Goal: Transaction & Acquisition: Purchase product/service

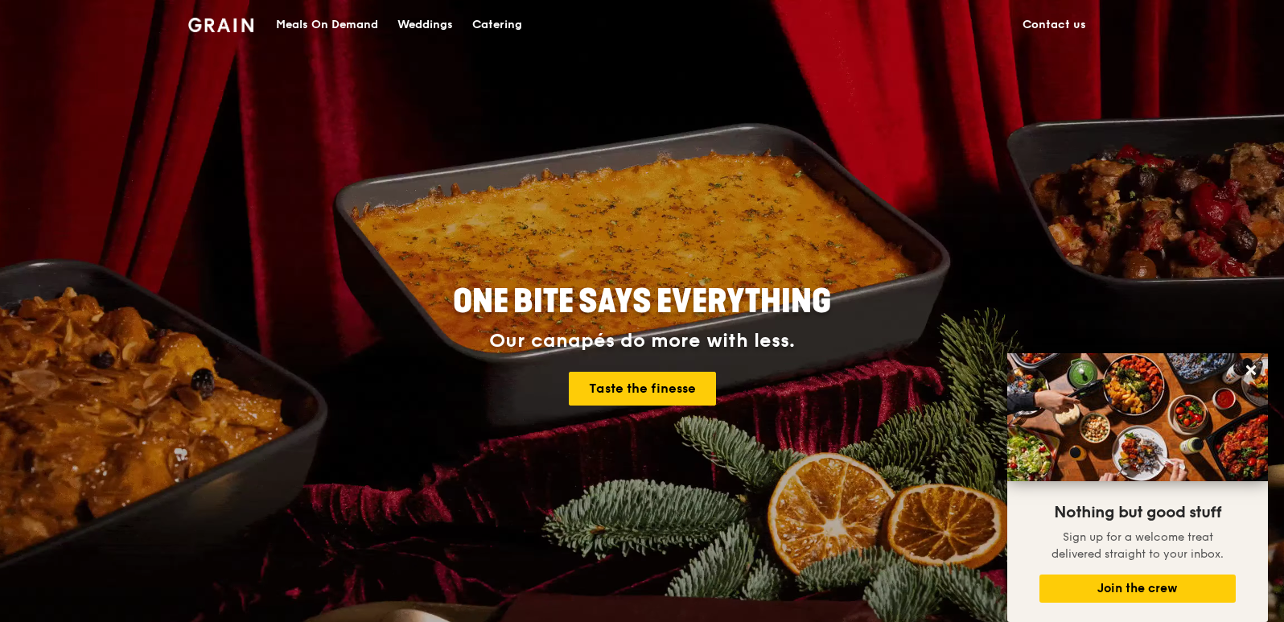
click at [238, 23] on img at bounding box center [220, 25] width 65 height 14
click at [303, 30] on div "Meals On Demand" at bounding box center [327, 25] width 102 height 48
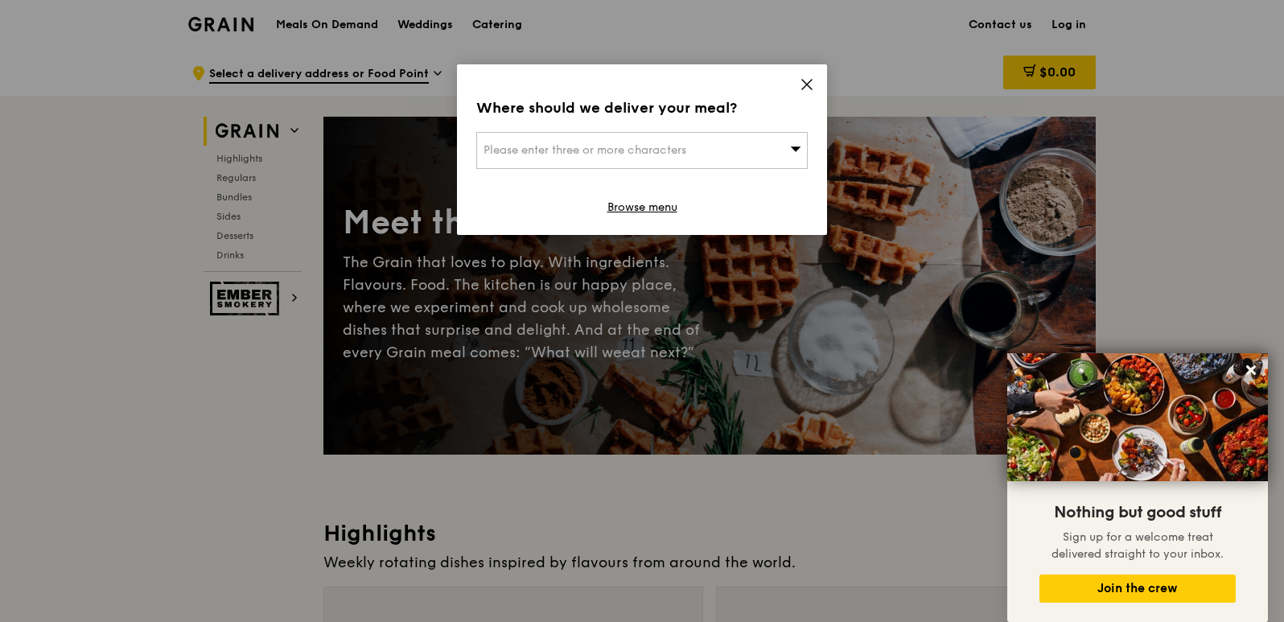
click at [806, 83] on icon at bounding box center [807, 84] width 14 height 14
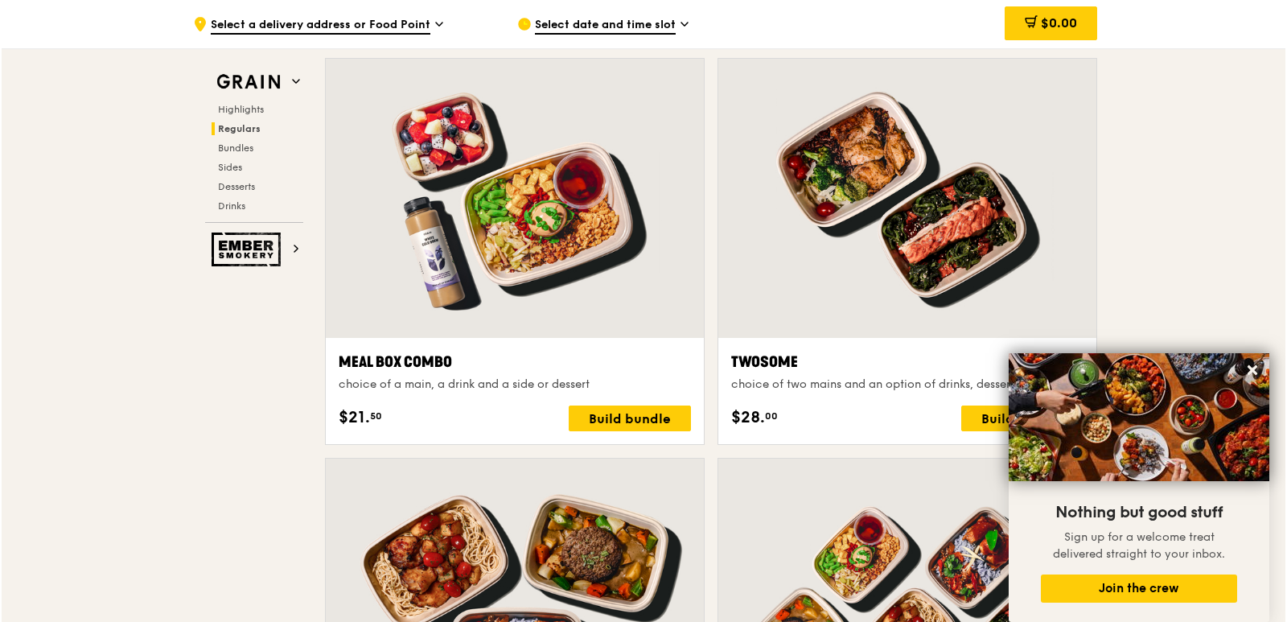
scroll to position [2413, 0]
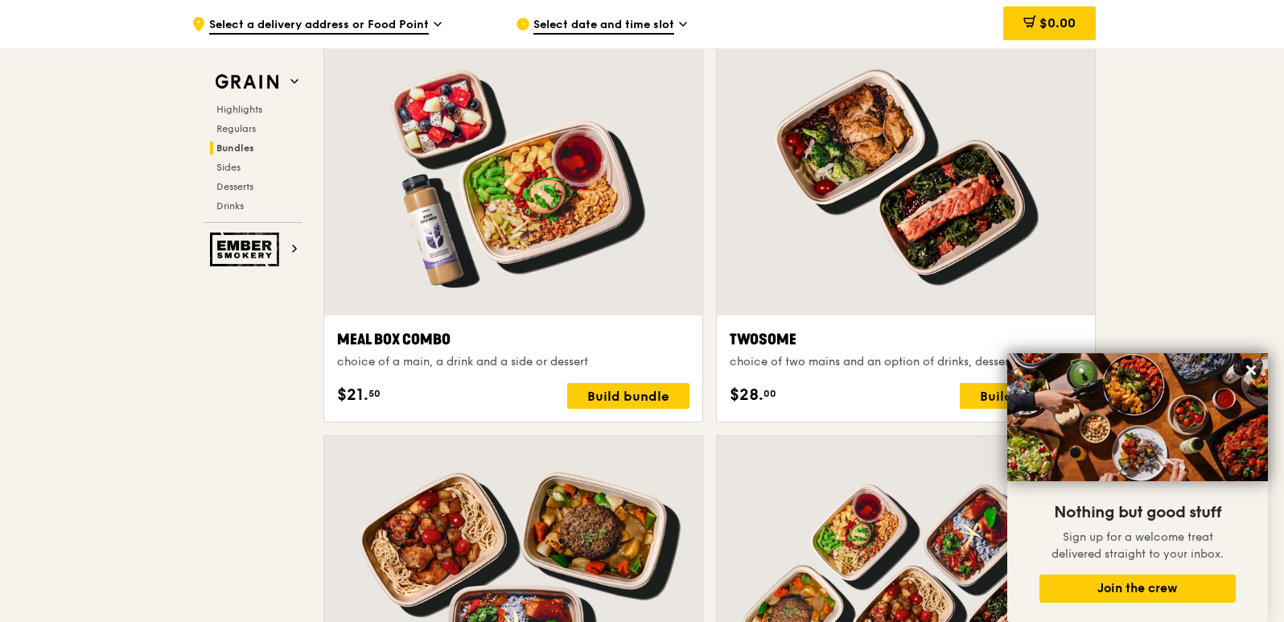
click at [973, 249] on div at bounding box center [906, 175] width 378 height 279
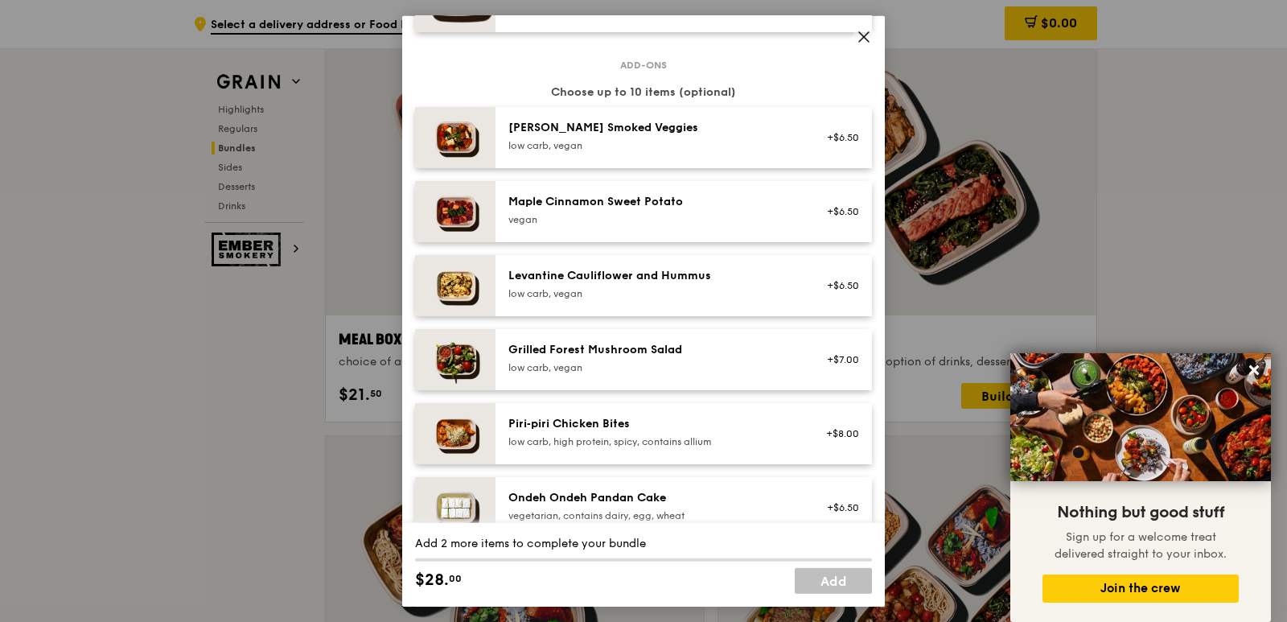
scroll to position [885, 0]
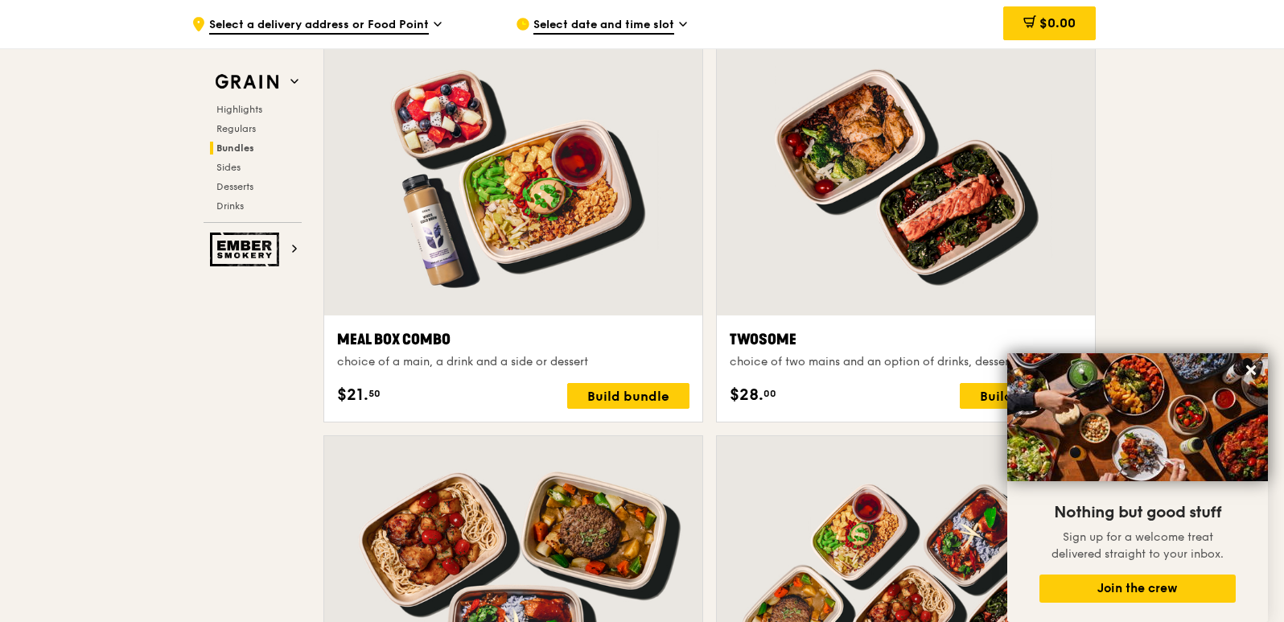
click at [778, 175] on div at bounding box center [906, 175] width 378 height 279
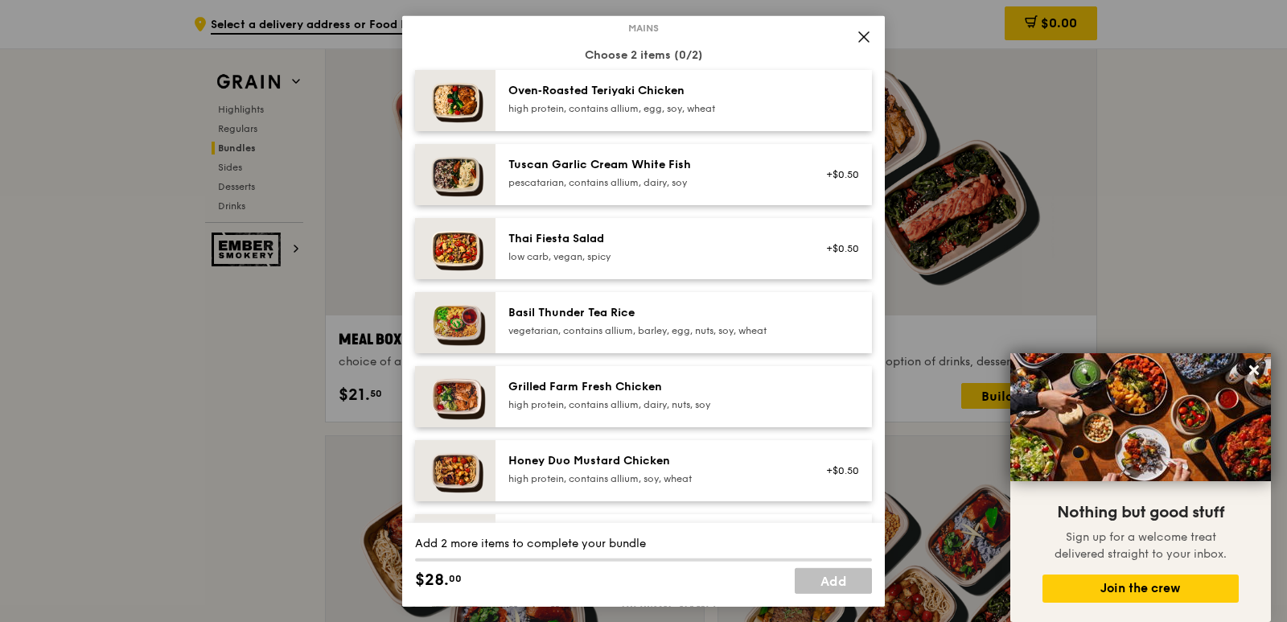
scroll to position [0, 0]
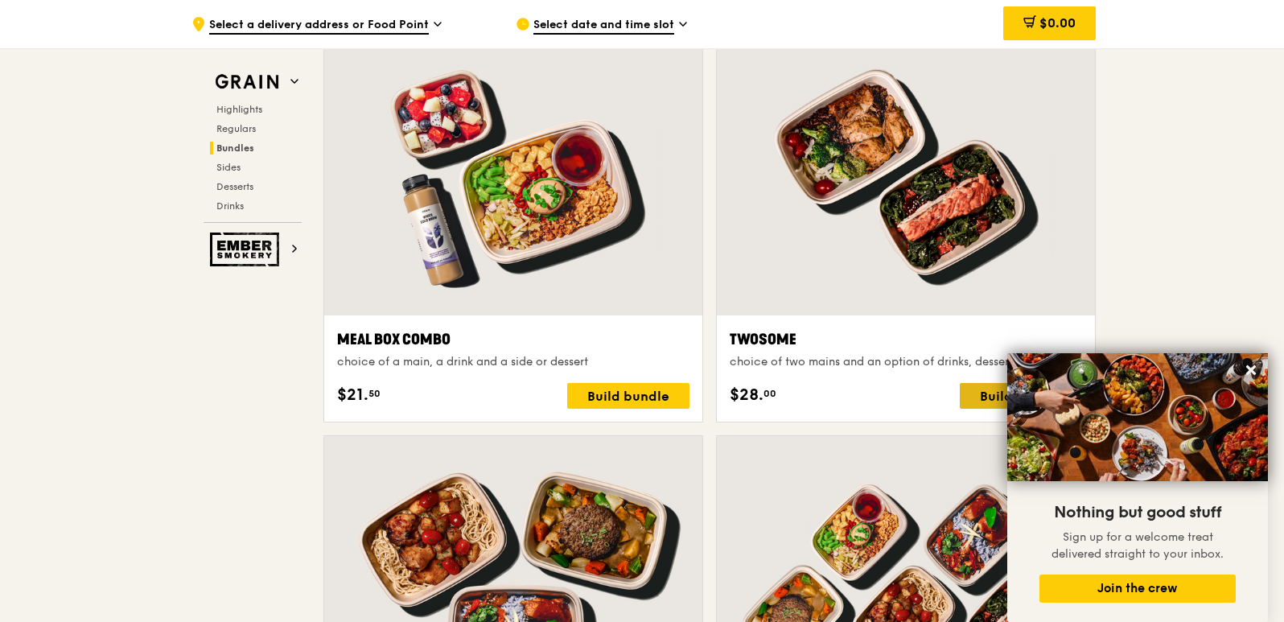
click at [971, 404] on div "Build bundle" at bounding box center [1021, 396] width 122 height 26
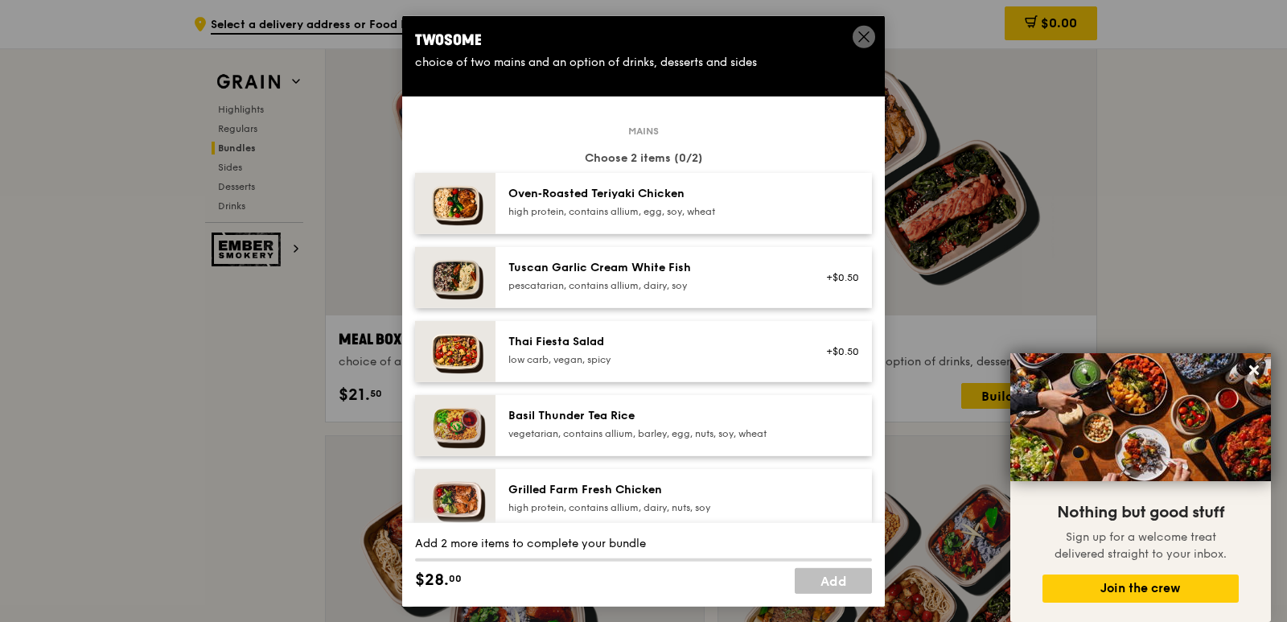
click at [660, 267] on div "Tuscan Garlic Cream White Fish" at bounding box center [652, 267] width 289 height 16
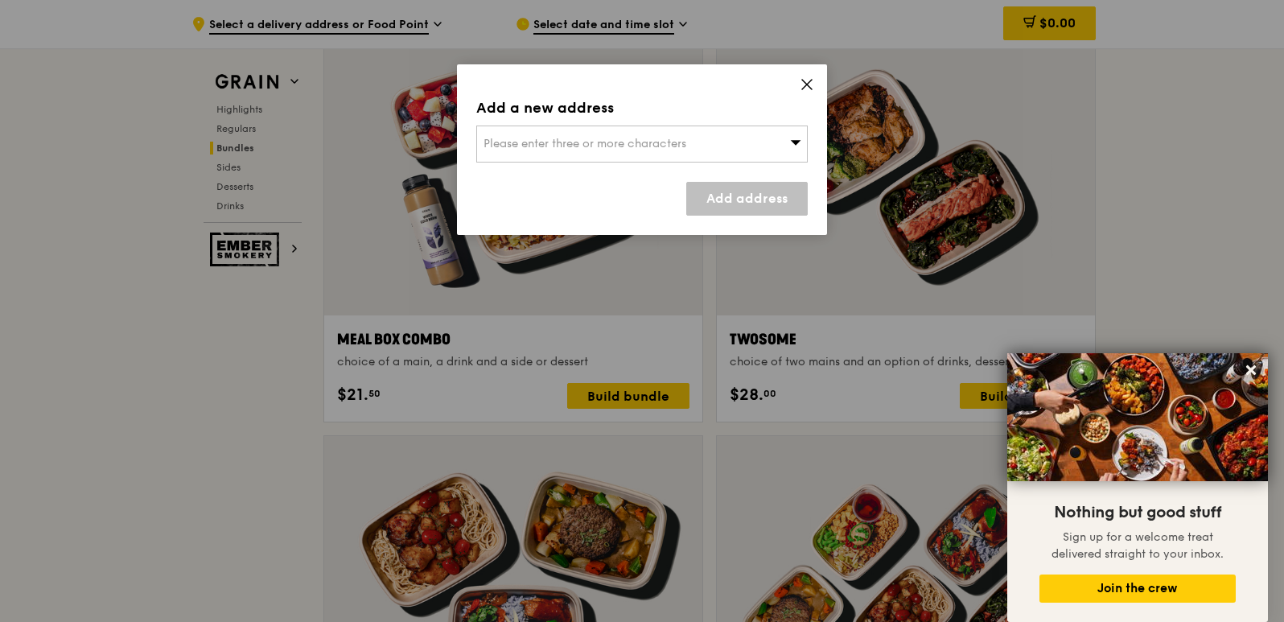
click at [722, 156] on div "Please enter three or more characters" at bounding box center [641, 143] width 331 height 37
click at [689, 185] on li "Please enter 3 or more characters" at bounding box center [642, 176] width 330 height 29
click at [642, 144] on input "search" at bounding box center [642, 143] width 330 height 35
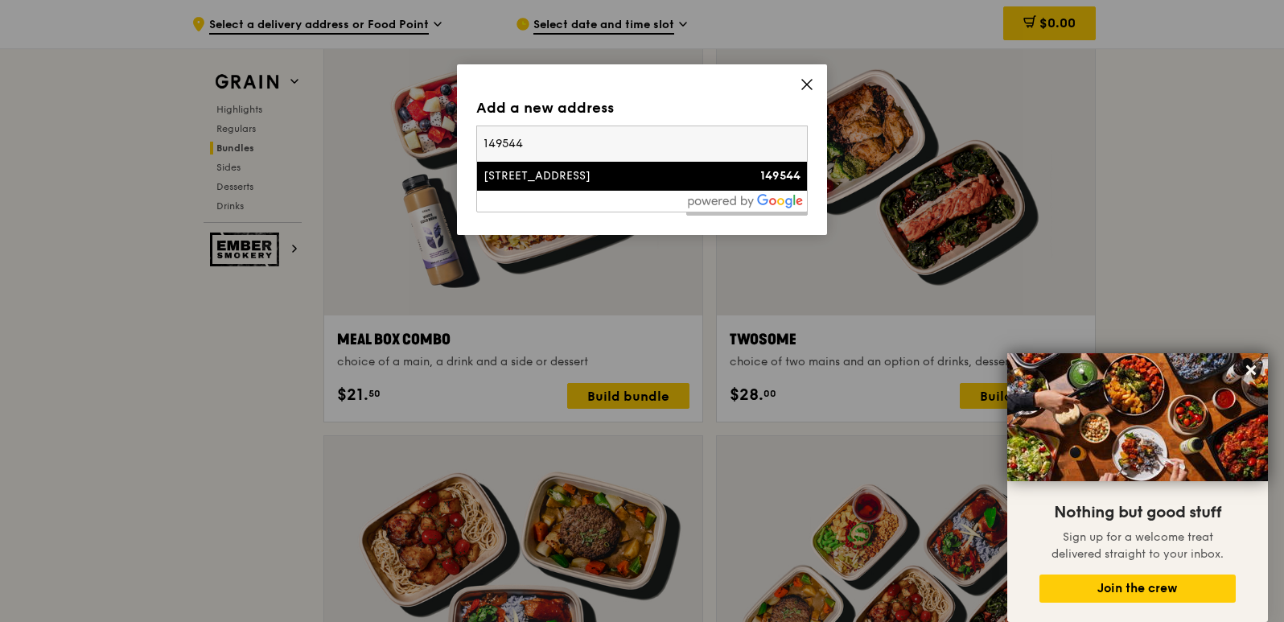
type input "149544"
click at [629, 175] on div "[STREET_ADDRESS]" at bounding box center [602, 176] width 238 height 16
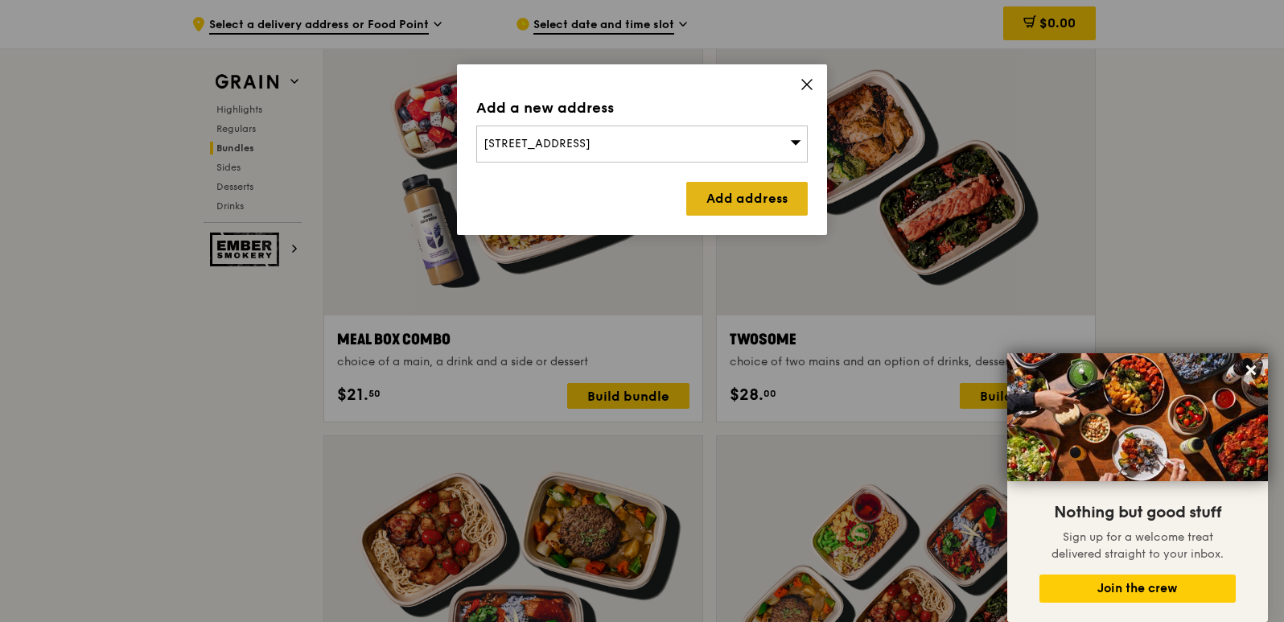
click at [741, 215] on link "Add address" at bounding box center [746, 199] width 121 height 34
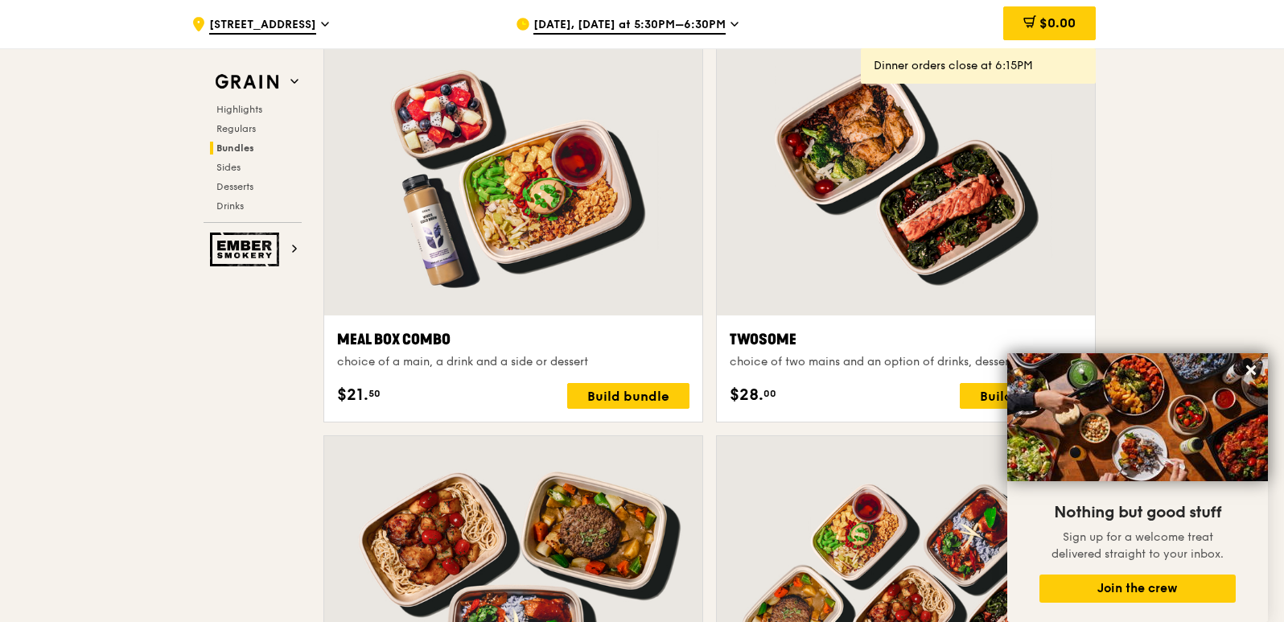
click at [952, 193] on div at bounding box center [906, 175] width 378 height 279
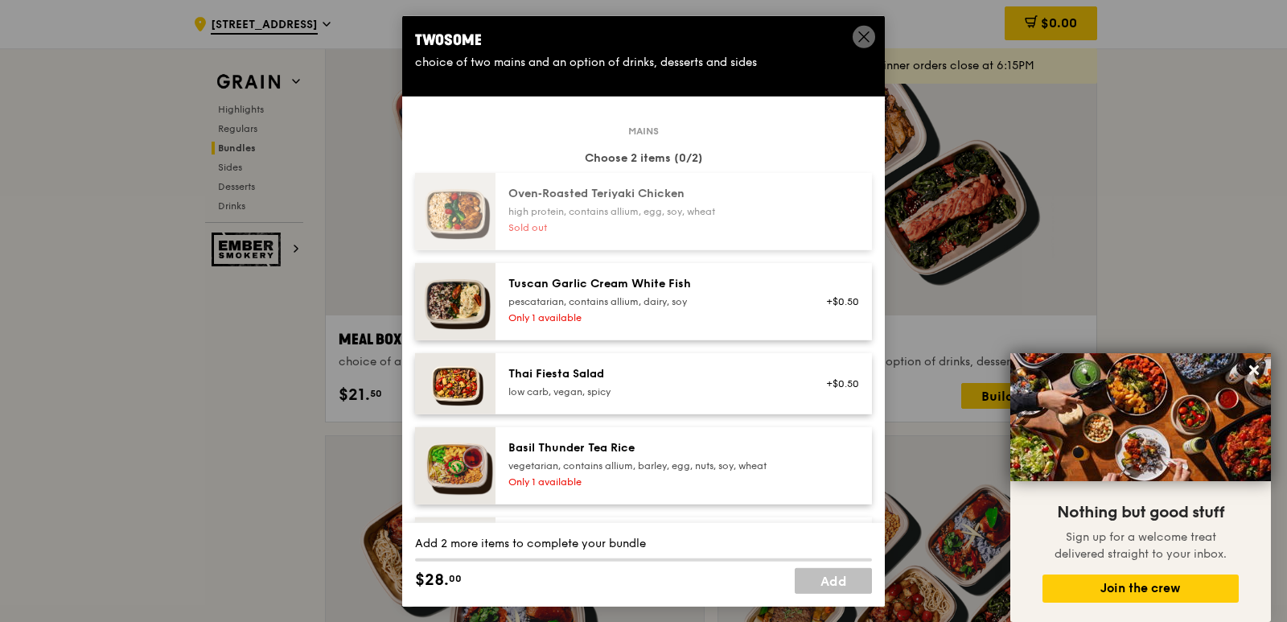
click at [863, 29] on icon at bounding box center [864, 36] width 14 height 14
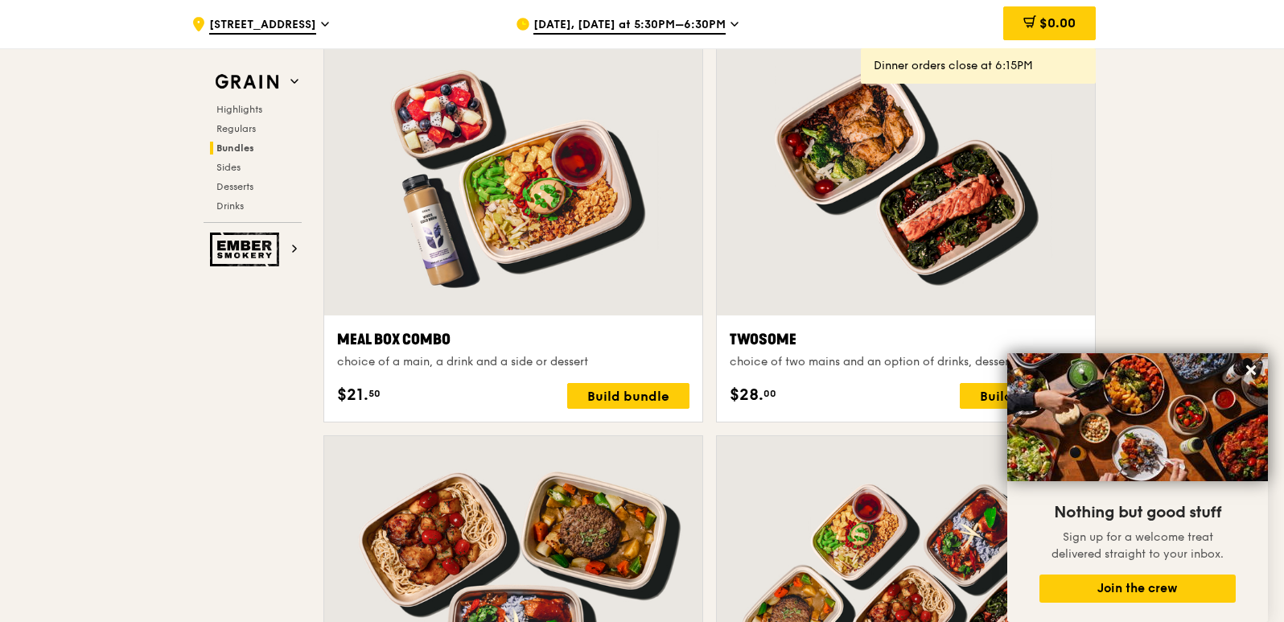
click at [841, 306] on div at bounding box center [906, 175] width 378 height 279
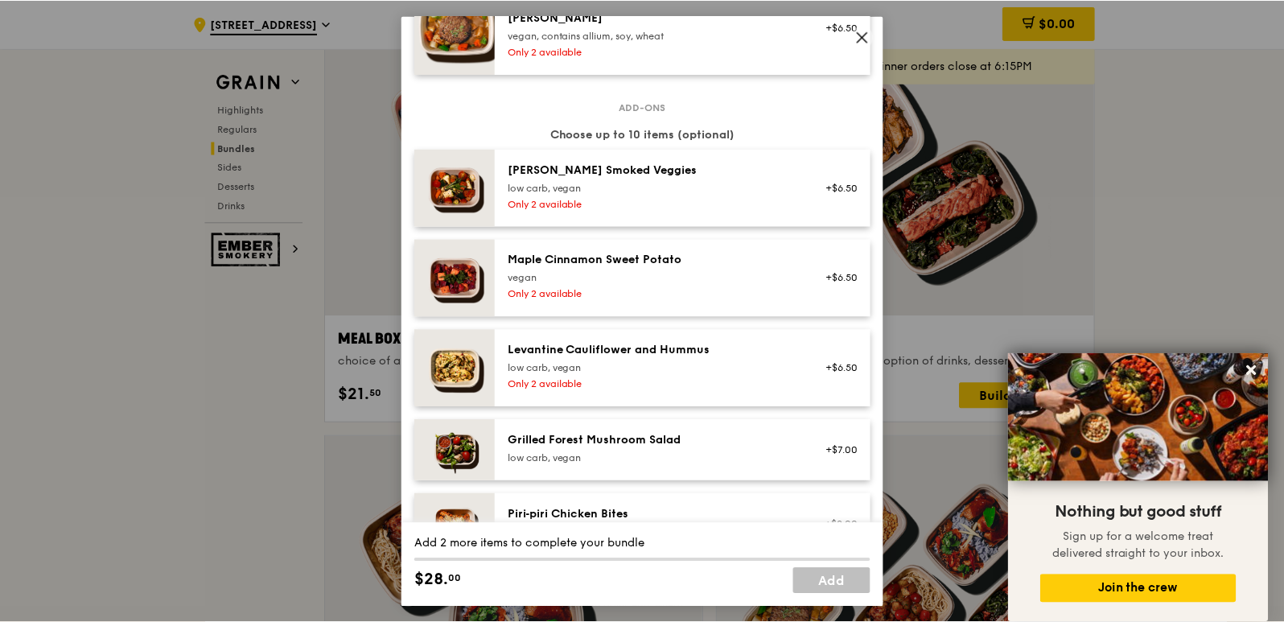
scroll to position [563, 0]
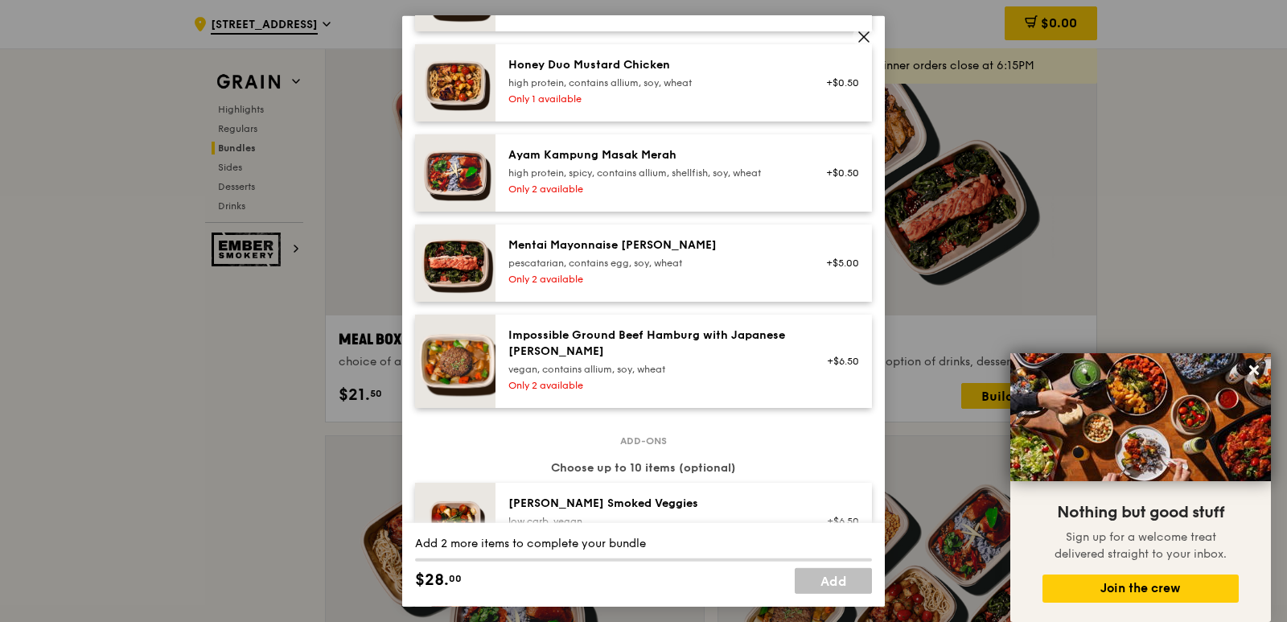
click at [857, 28] on span at bounding box center [864, 36] width 23 height 23
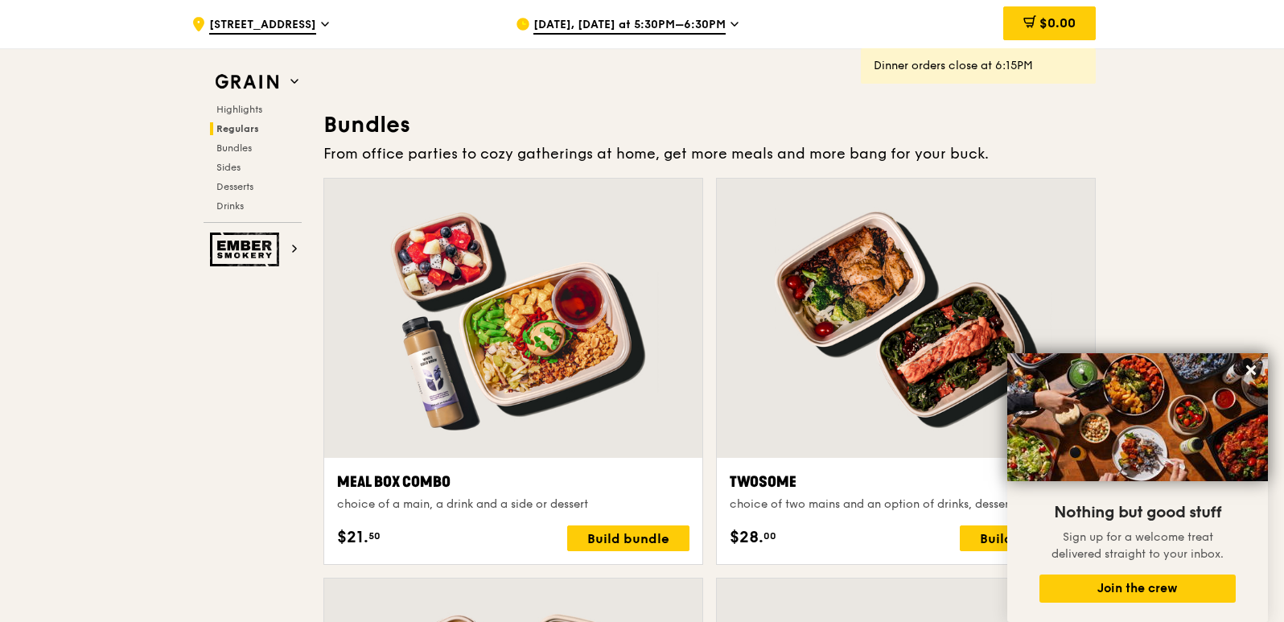
scroll to position [2252, 0]
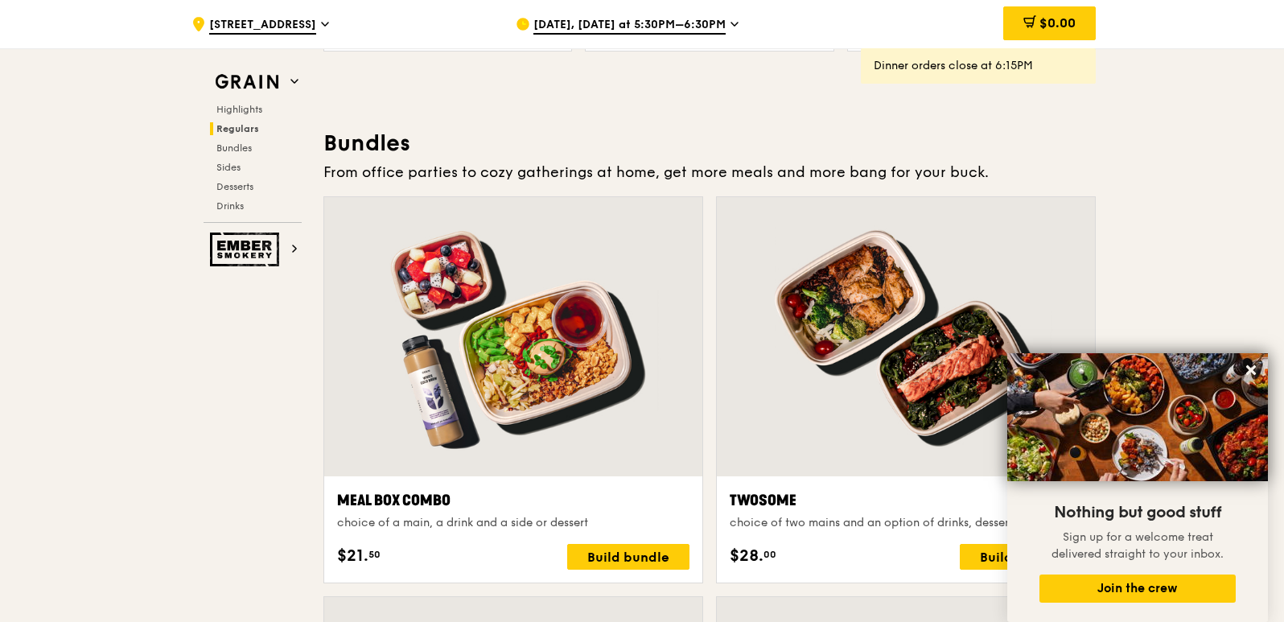
click at [676, 29] on span "[DATE], [DATE] at 5:30PM–6:30PM" at bounding box center [629, 26] width 192 height 18
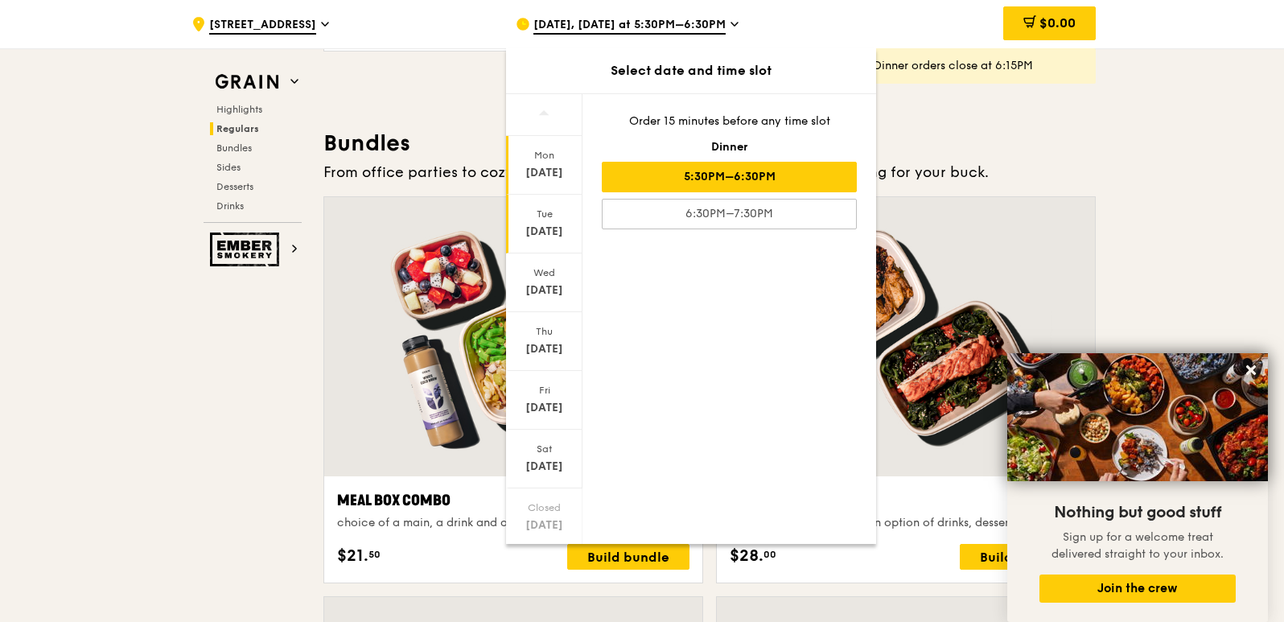
click at [536, 224] on div "[DATE]" at bounding box center [544, 232] width 72 height 16
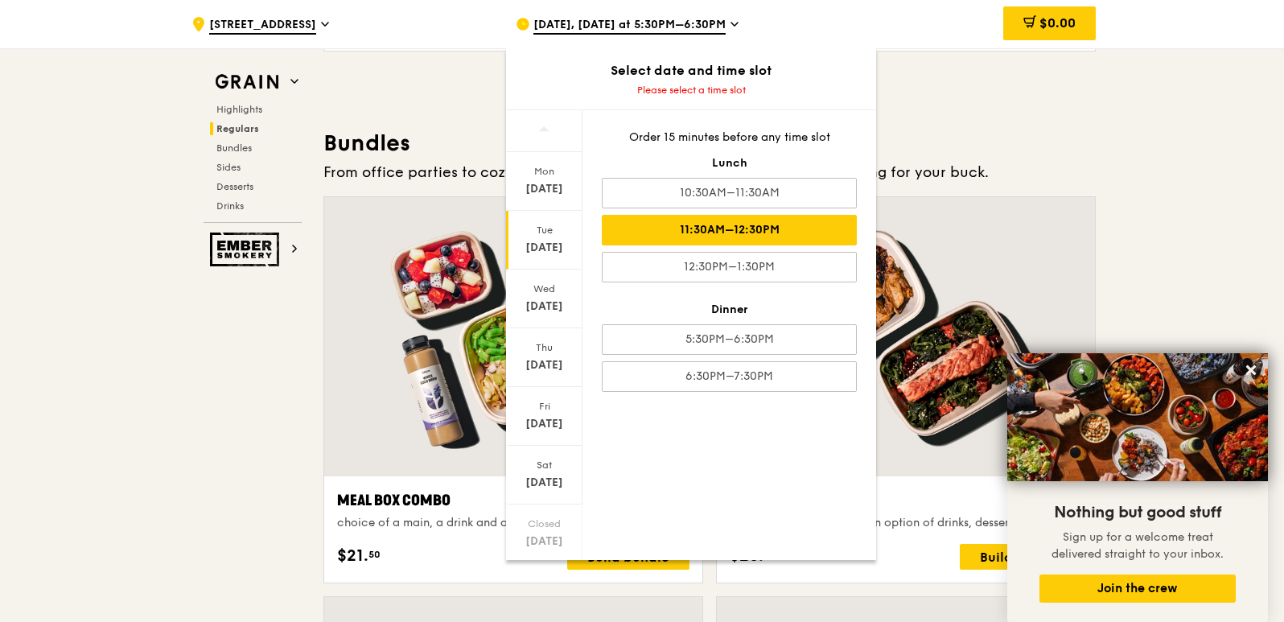
click at [761, 232] on div "11:30AM–12:30PM" at bounding box center [729, 230] width 255 height 31
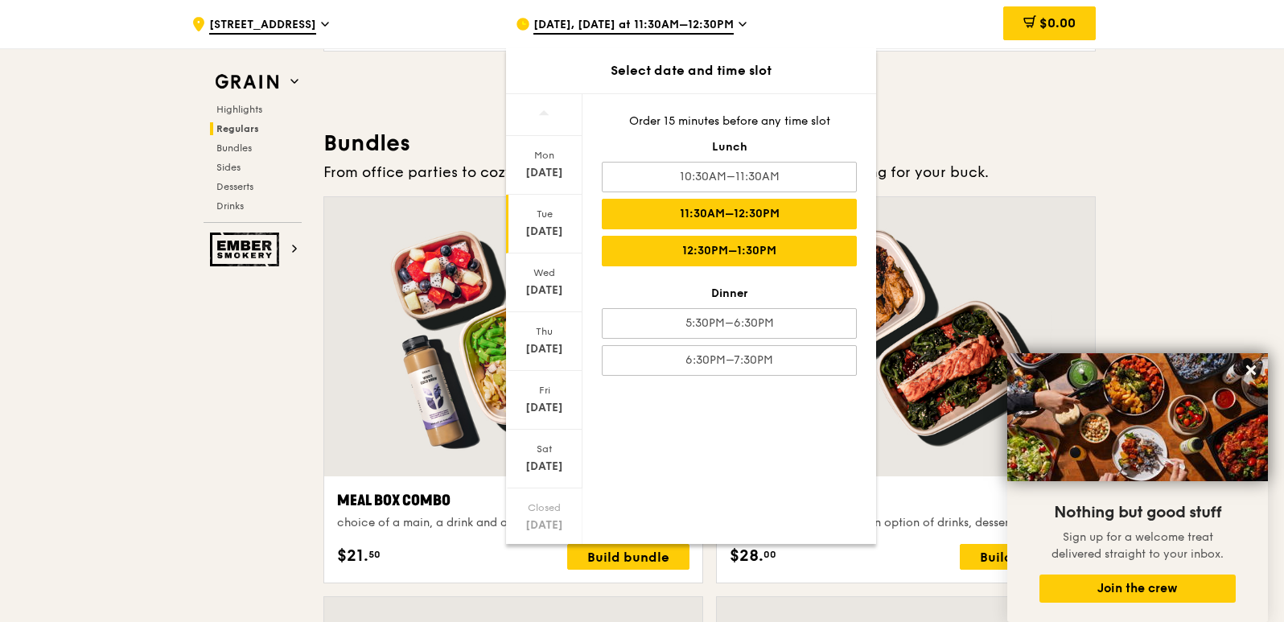
click at [759, 243] on div "12:30PM–1:30PM" at bounding box center [729, 251] width 255 height 31
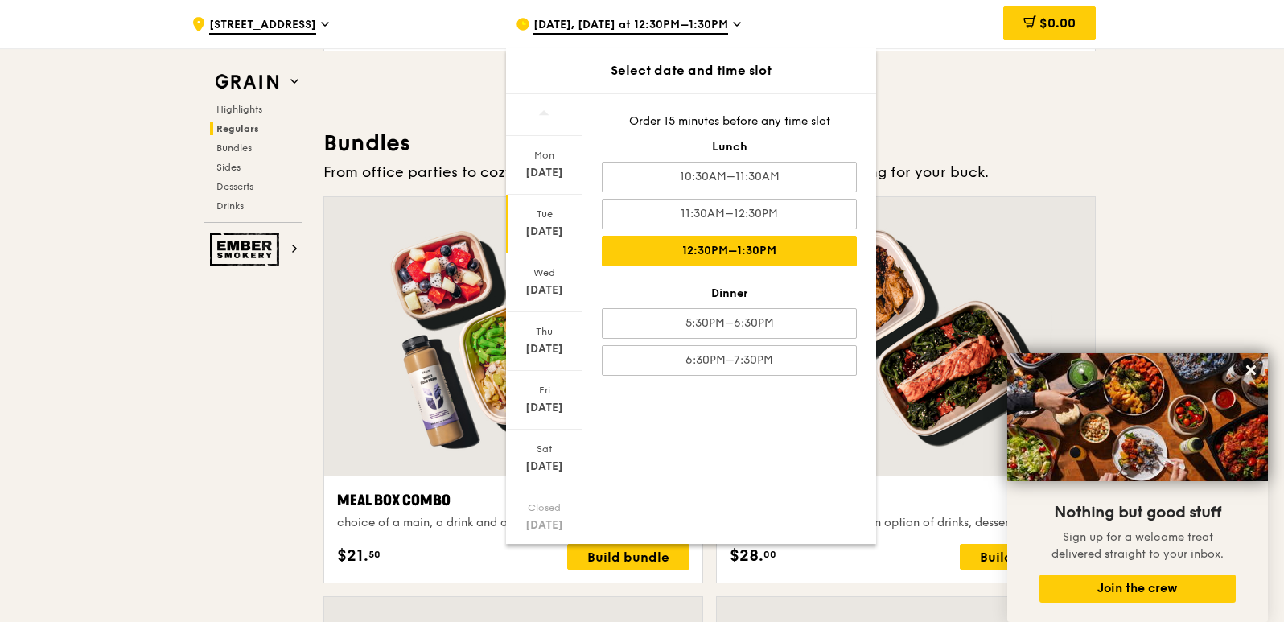
click at [760, 230] on div "Order 15 minutes before any time slot Lunch 10:30AM–11:30AM 11:30AM–12:30PM 12:…" at bounding box center [729, 244] width 294 height 301
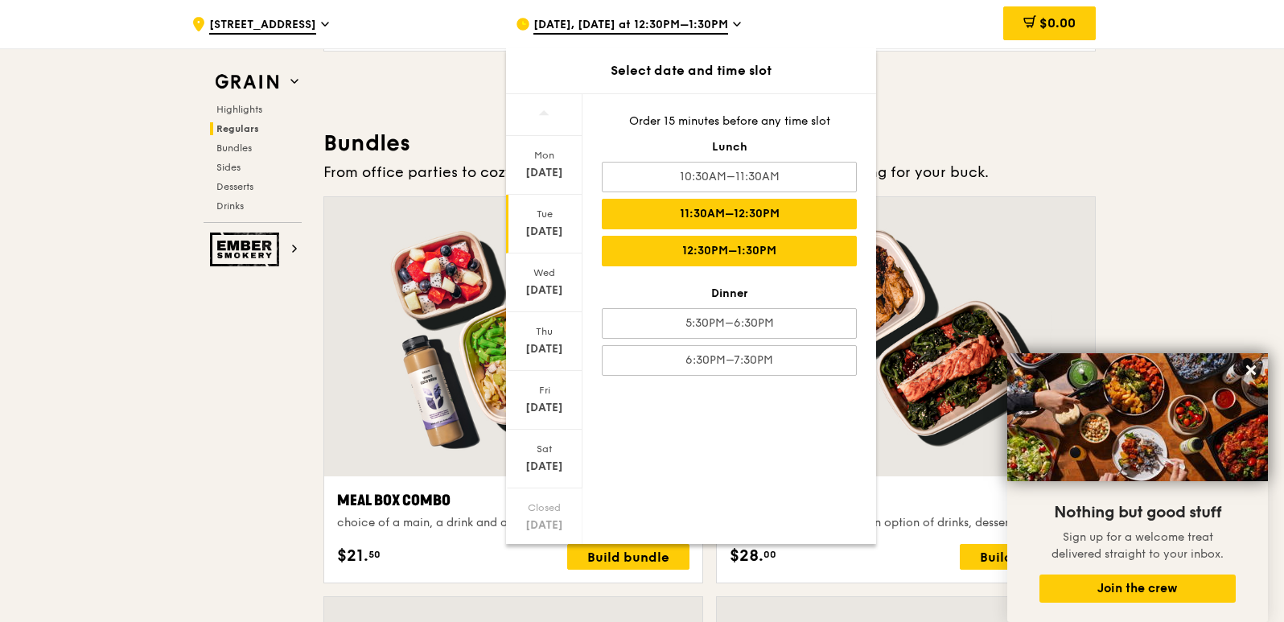
click at [748, 219] on div "11:30AM–12:30PM" at bounding box center [729, 214] width 255 height 31
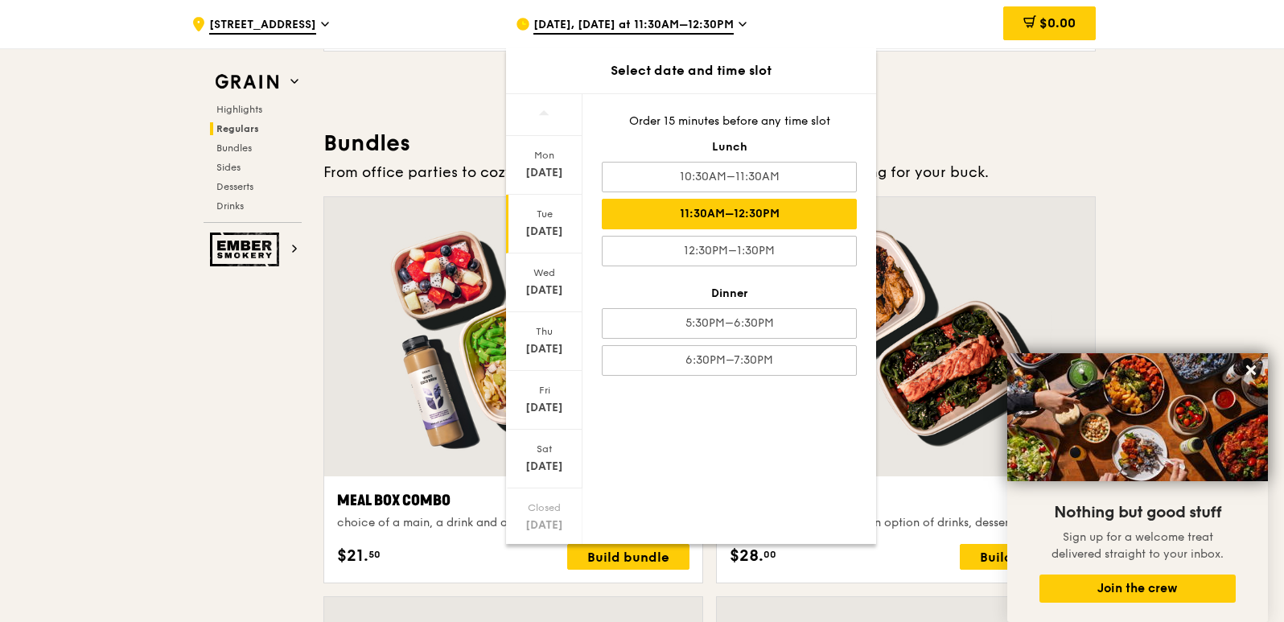
click at [767, 227] on div "11:30AM–12:30PM" at bounding box center [729, 214] width 255 height 31
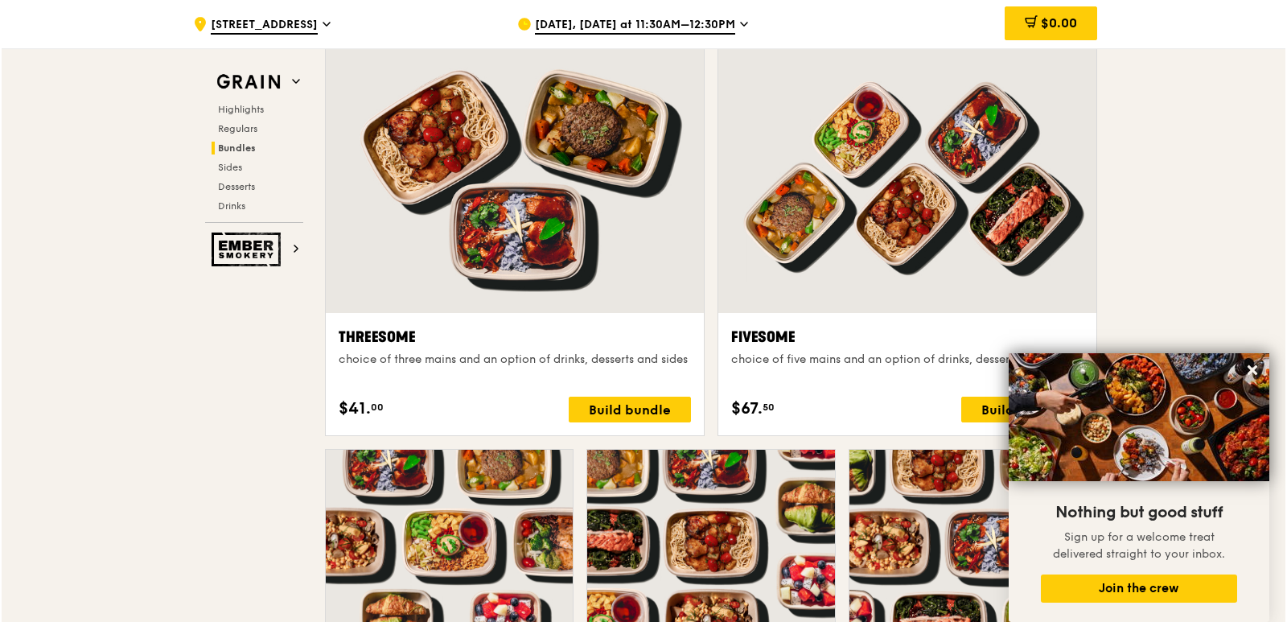
scroll to position [2896, 0]
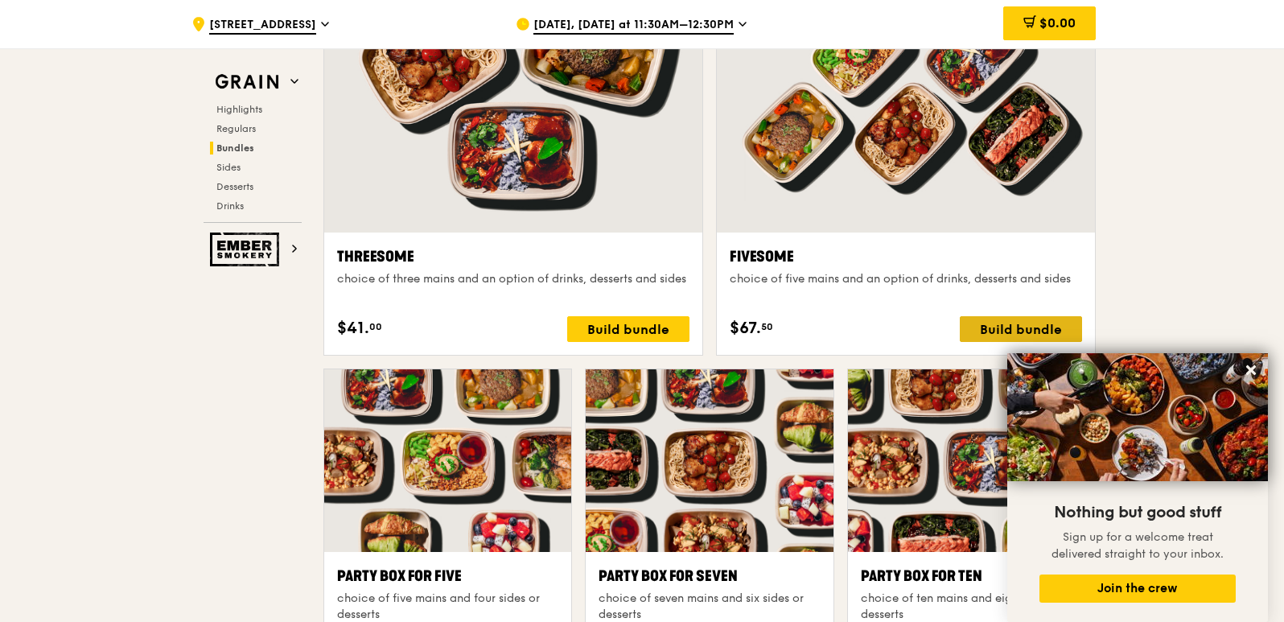
click at [1026, 323] on div "Build bundle" at bounding box center [1021, 329] width 122 height 26
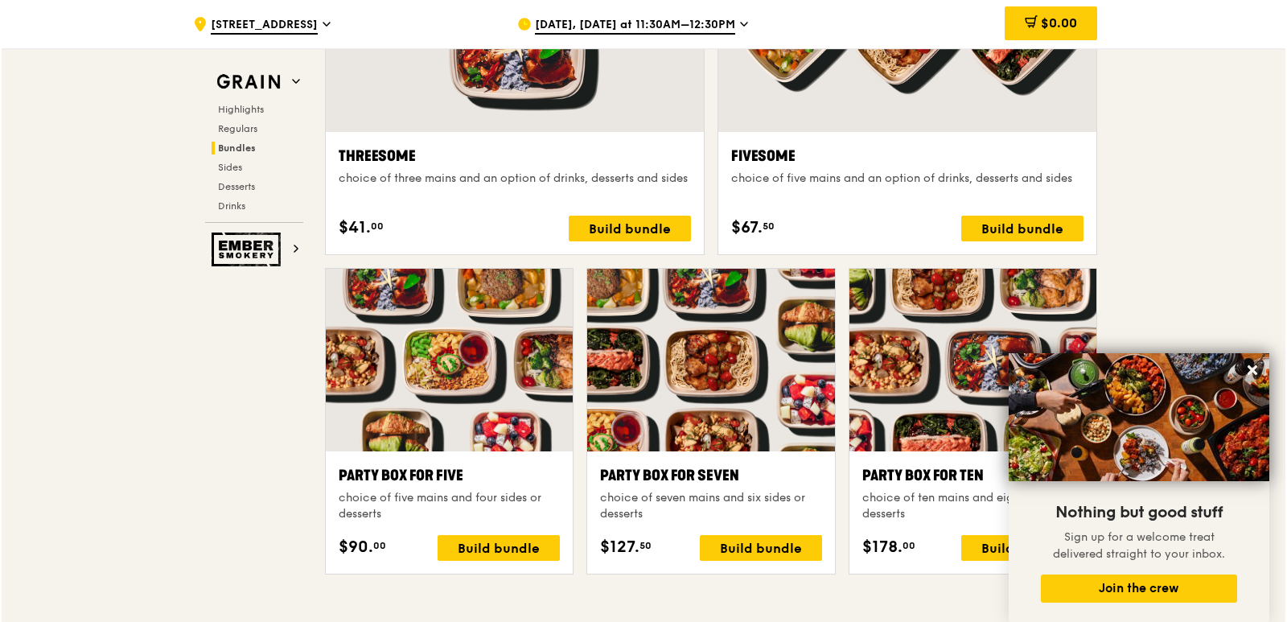
scroll to position [3137, 0]
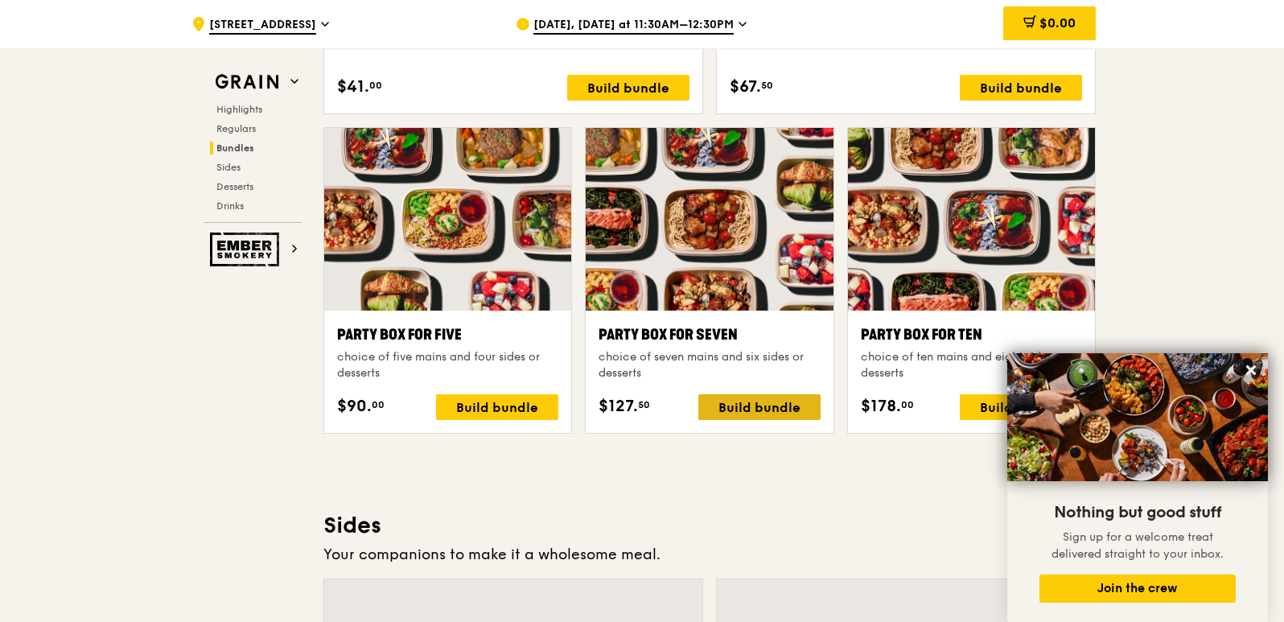
click at [809, 407] on div "Build bundle" at bounding box center [759, 407] width 122 height 26
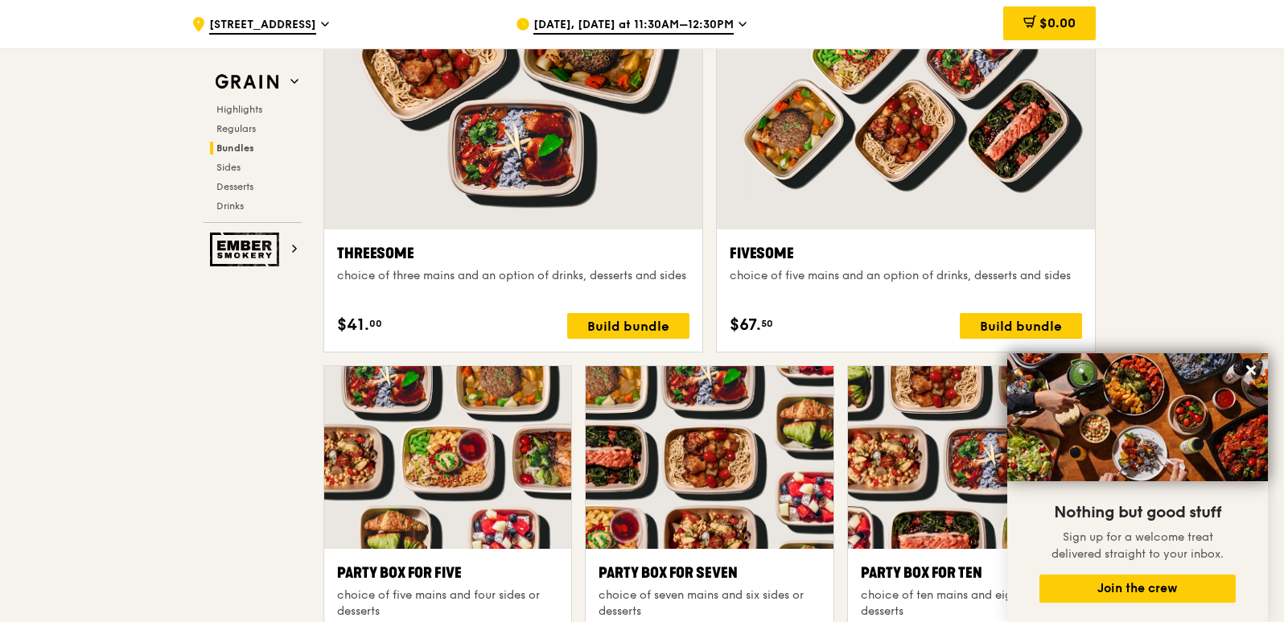
scroll to position [2896, 0]
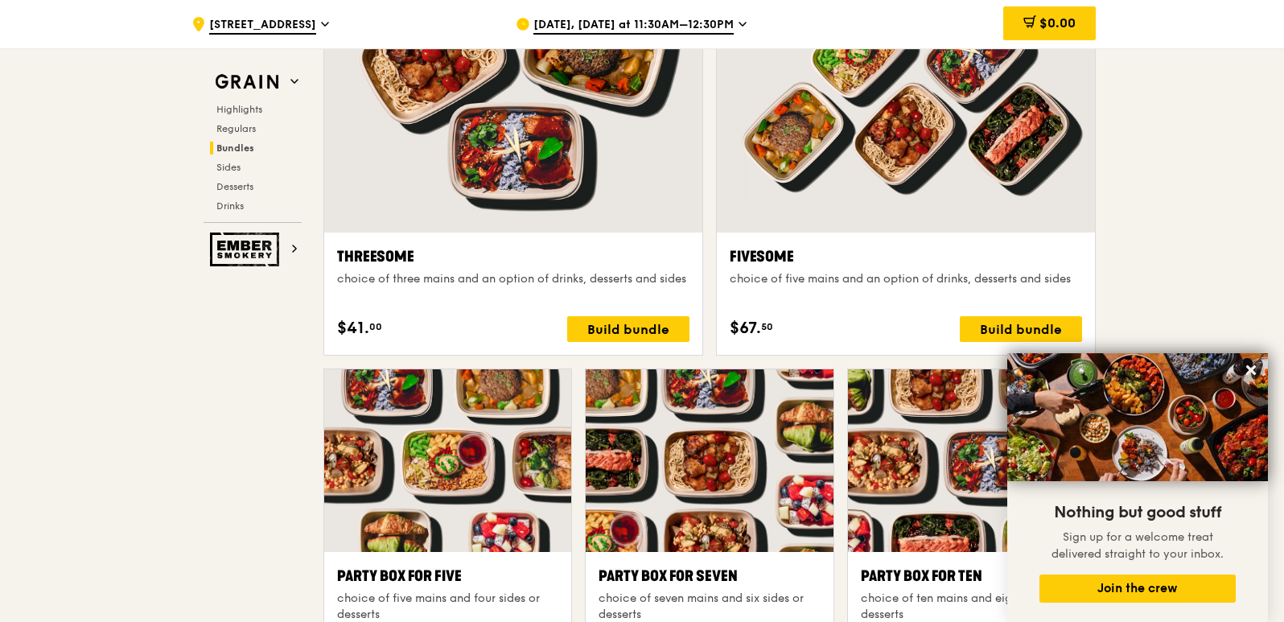
click at [1186, 280] on div ".cls-1 { fill: none; stroke: #fff; stroke-linecap: round; stroke-linejoin: roun…" at bounding box center [642, 549] width 1284 height 6792
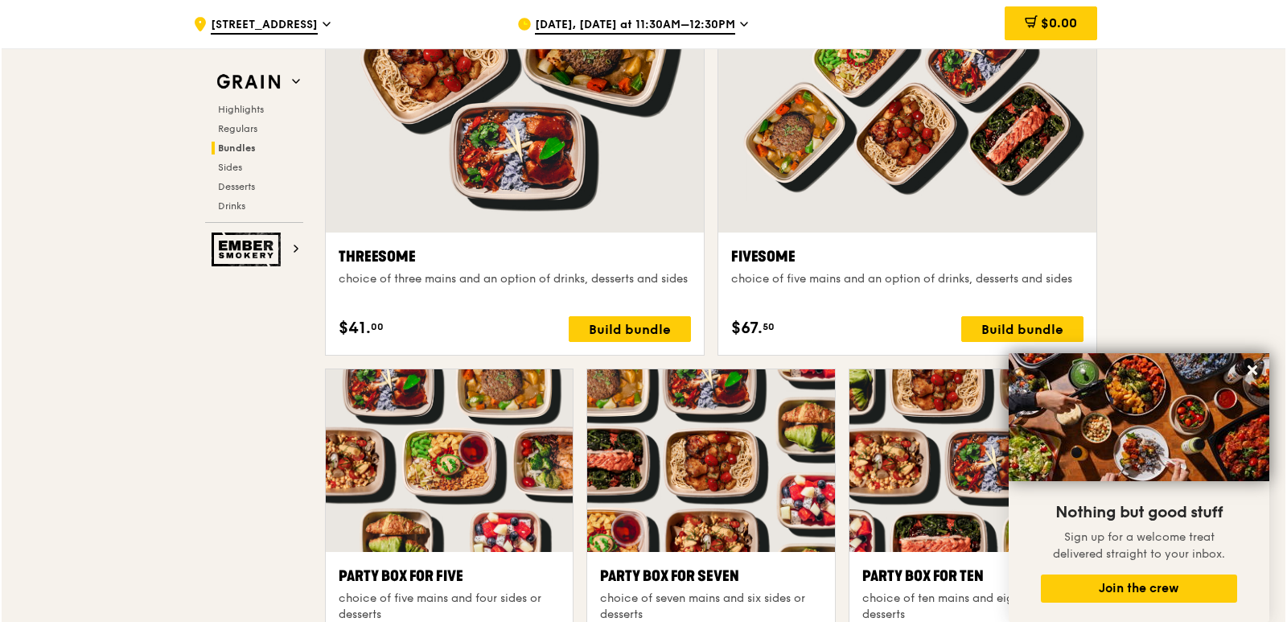
scroll to position [3057, 0]
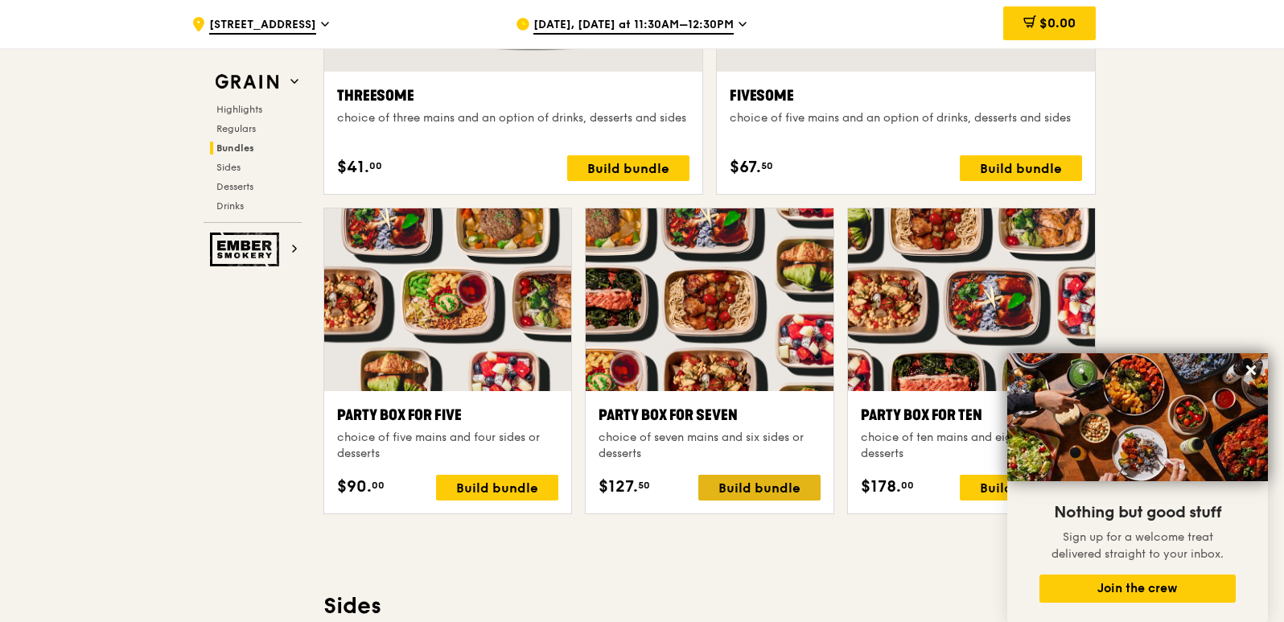
click at [714, 481] on div "Build bundle" at bounding box center [759, 488] width 122 height 26
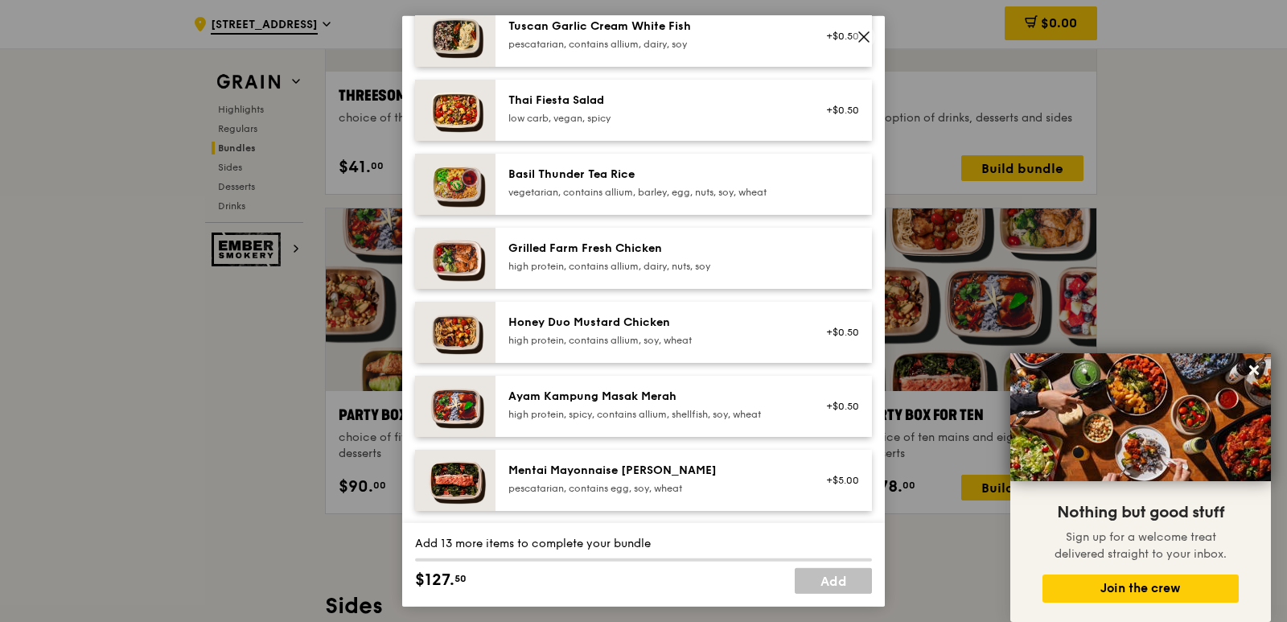
scroll to position [161, 0]
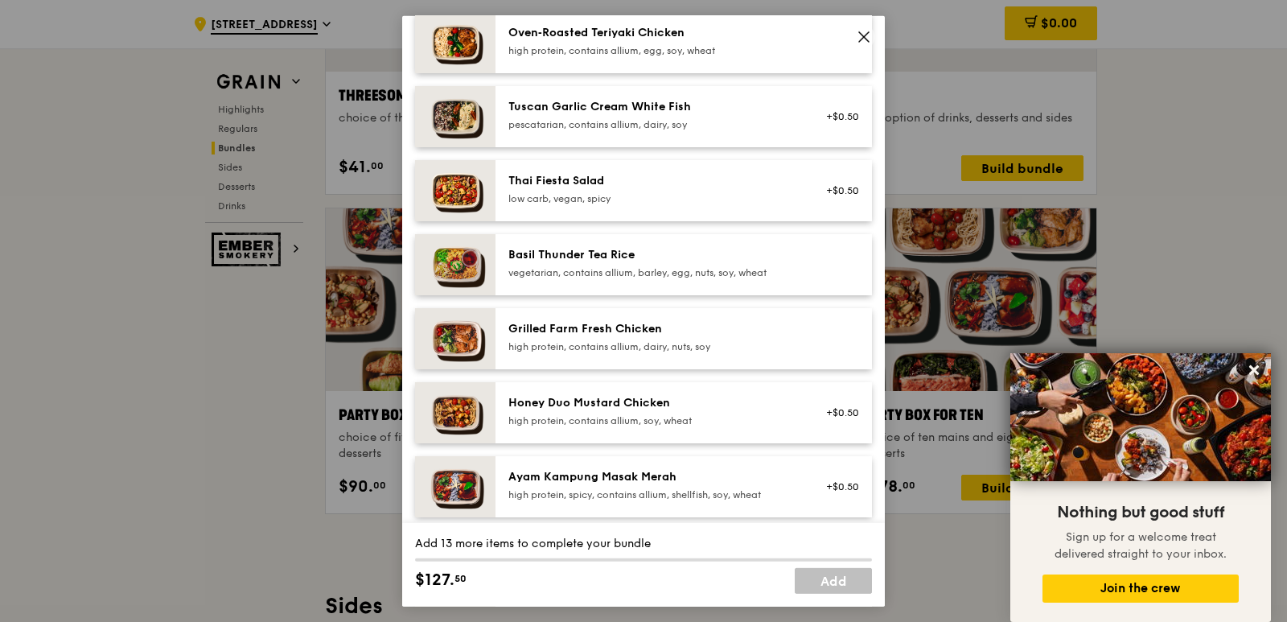
click at [671, 274] on div "vegetarian, contains allium, barley, egg, nuts, soy, wheat" at bounding box center [652, 271] width 289 height 13
click at [673, 270] on div "vegetarian, contains allium, barley, egg, nuts, soy, wheat" at bounding box center [652, 271] width 289 height 13
click at [824, 261] on div "Remove" at bounding box center [837, 267] width 43 height 13
click at [830, 276] on div "Remove" at bounding box center [838, 263] width 62 height 35
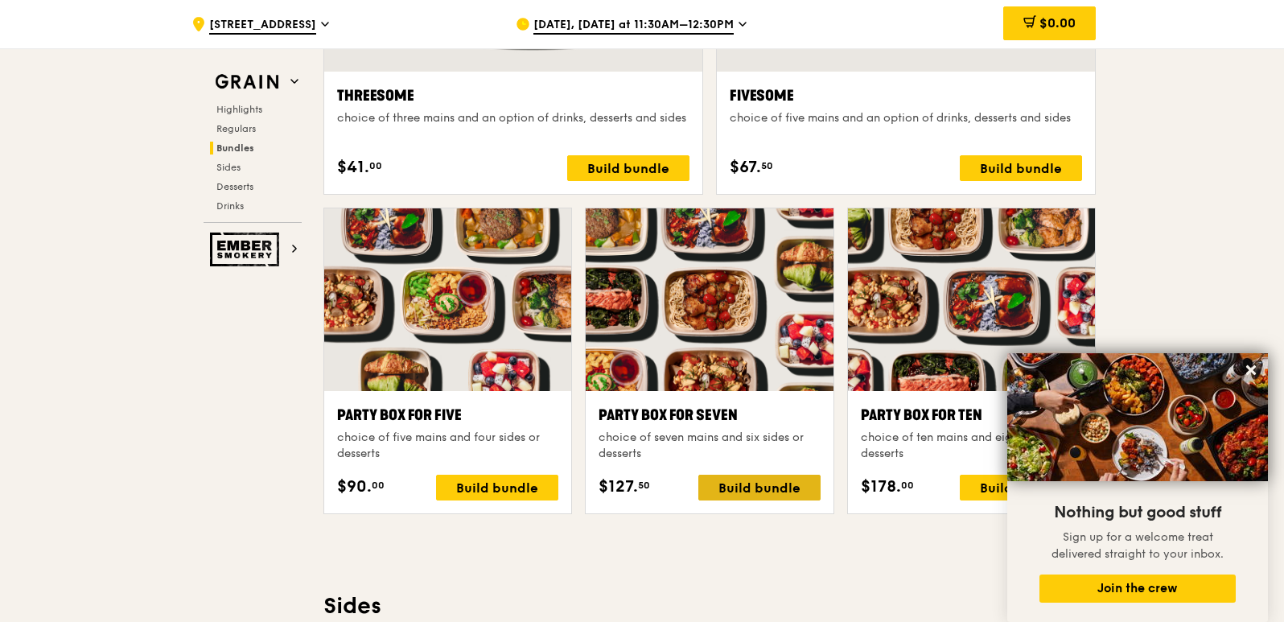
click at [802, 489] on div "Build bundle" at bounding box center [759, 488] width 122 height 26
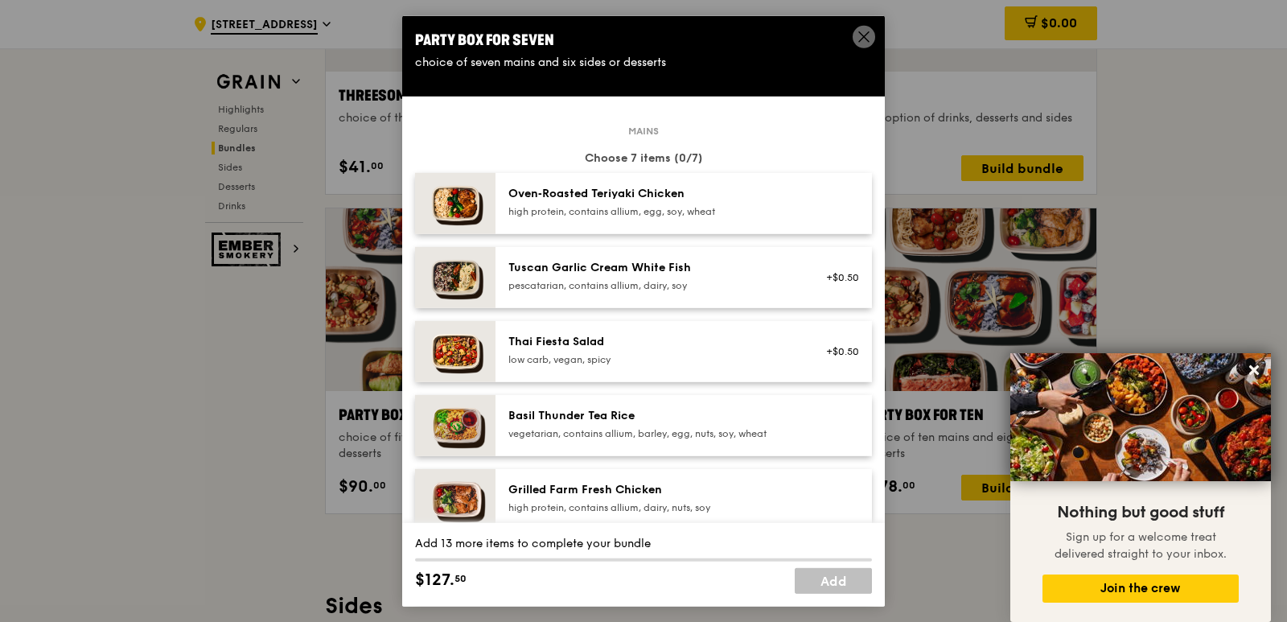
click at [850, 40] on div "Party Box for Seven" at bounding box center [643, 39] width 457 height 23
click at [854, 43] on div "Party Box for Seven" at bounding box center [643, 39] width 457 height 23
click at [856, 43] on span at bounding box center [864, 36] width 23 height 23
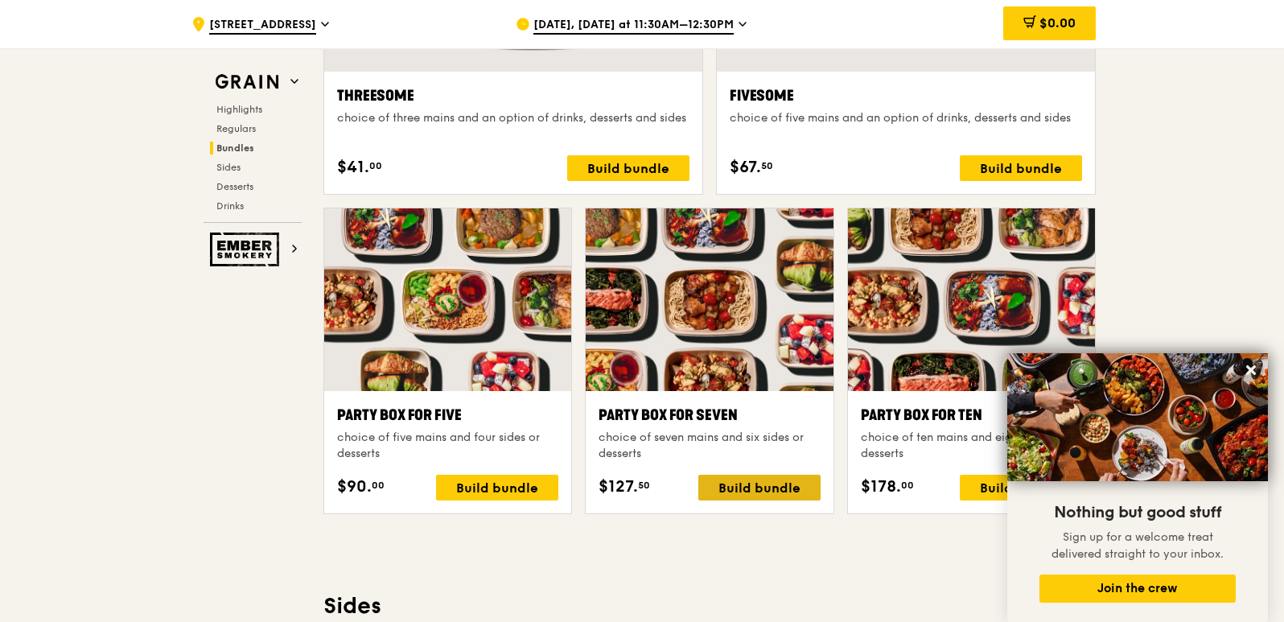
click at [804, 488] on div "Build bundle" at bounding box center [759, 488] width 122 height 26
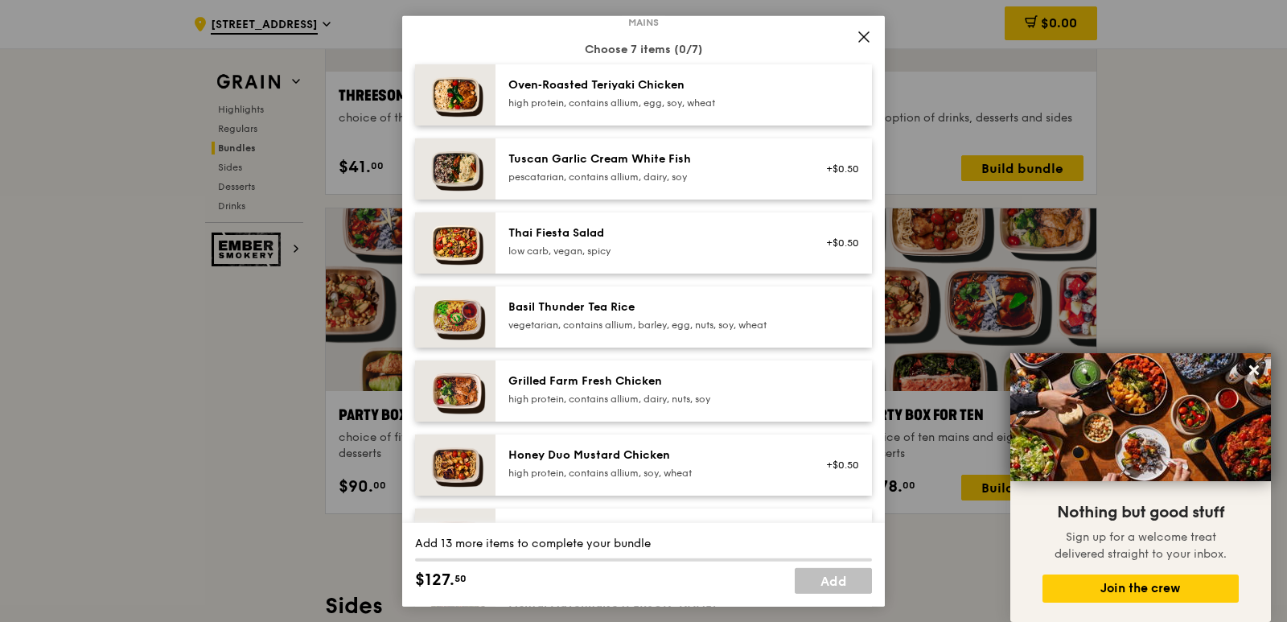
scroll to position [80, 0]
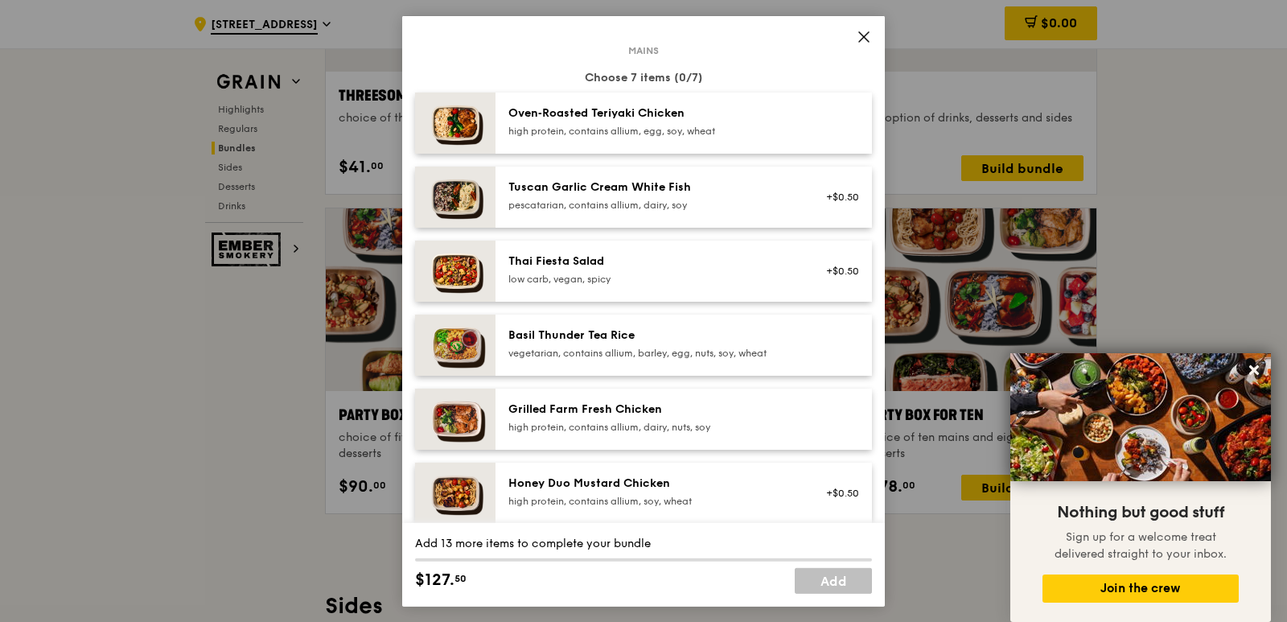
drag, startPoint x: 506, startPoint y: 27, endPoint x: 368, endPoint y: 42, distance: 138.3
click at [368, 42] on div "Party Box for Seven choice of seven mains and six sides or desserts Mains Choos…" at bounding box center [643, 311] width 1287 height 622
click at [842, 63] on div "Mains Choose 7 items (0/7) Oven‑Roasted Teriyaki Chicken high protein, contains…" at bounding box center [643, 421] width 457 height 744
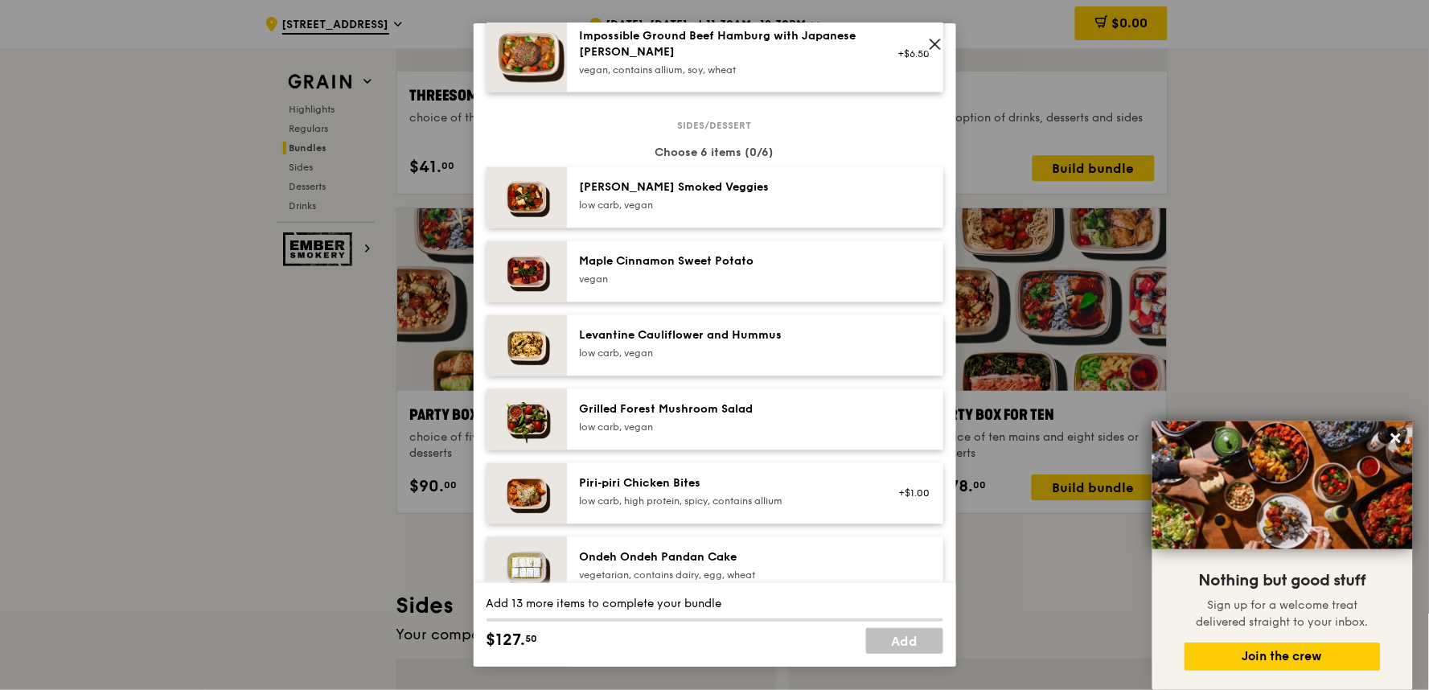
scroll to position [935, 0]
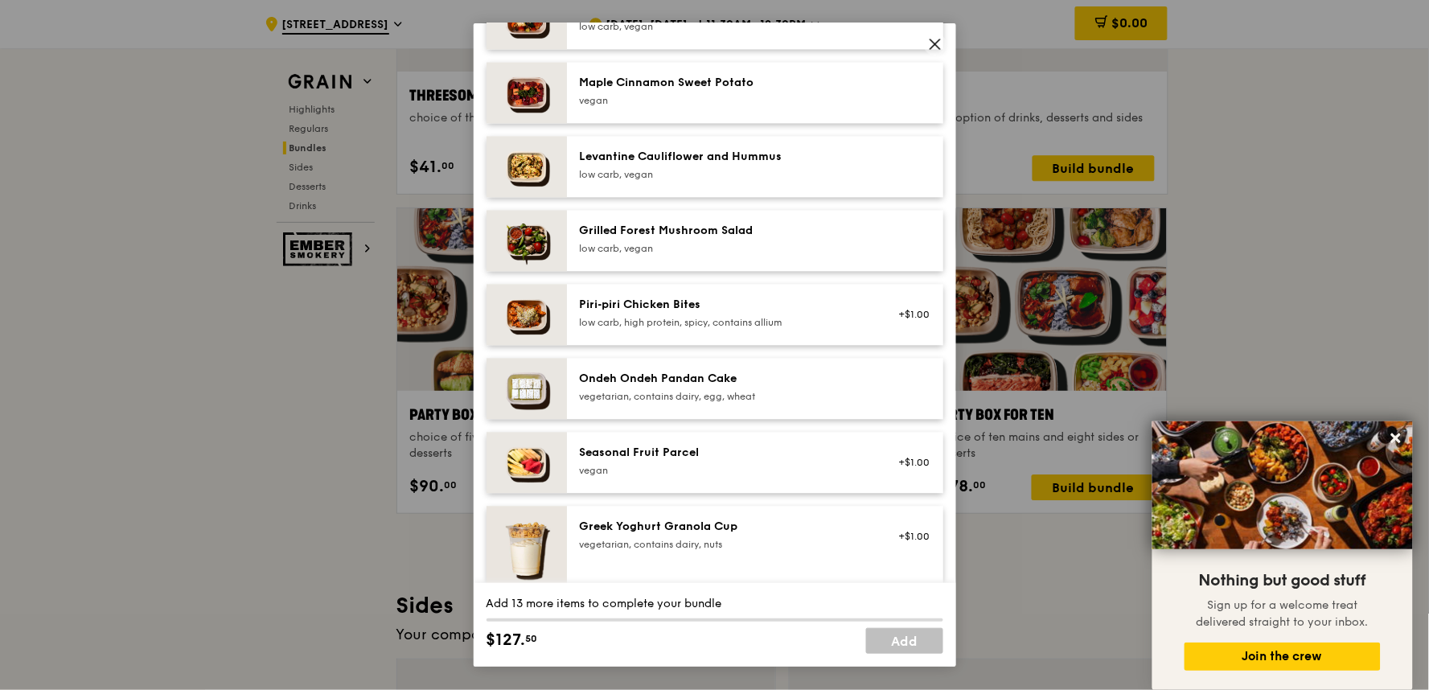
click at [686, 134] on div "Sides/dessert Choose 6 items (0/6) [PERSON_NAME] Smoked Veggies low carb, vegan…" at bounding box center [715, 356] width 457 height 821
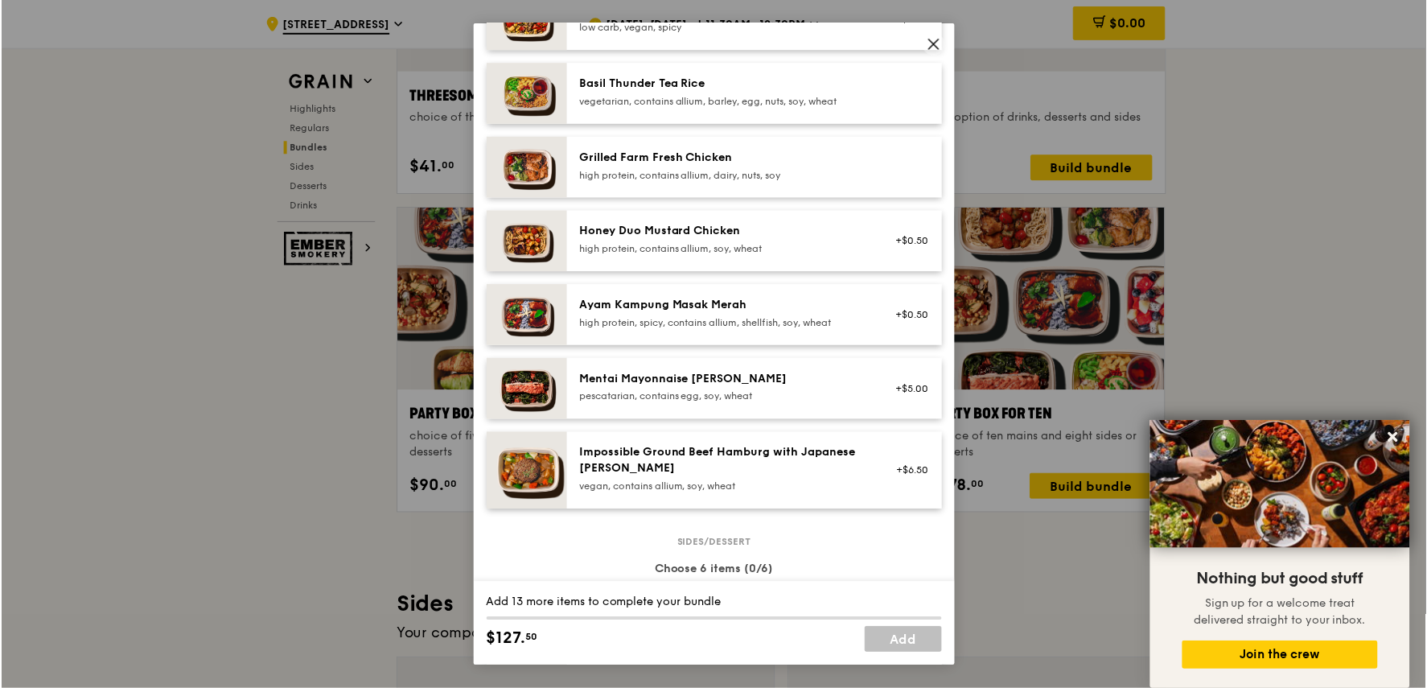
scroll to position [310, 0]
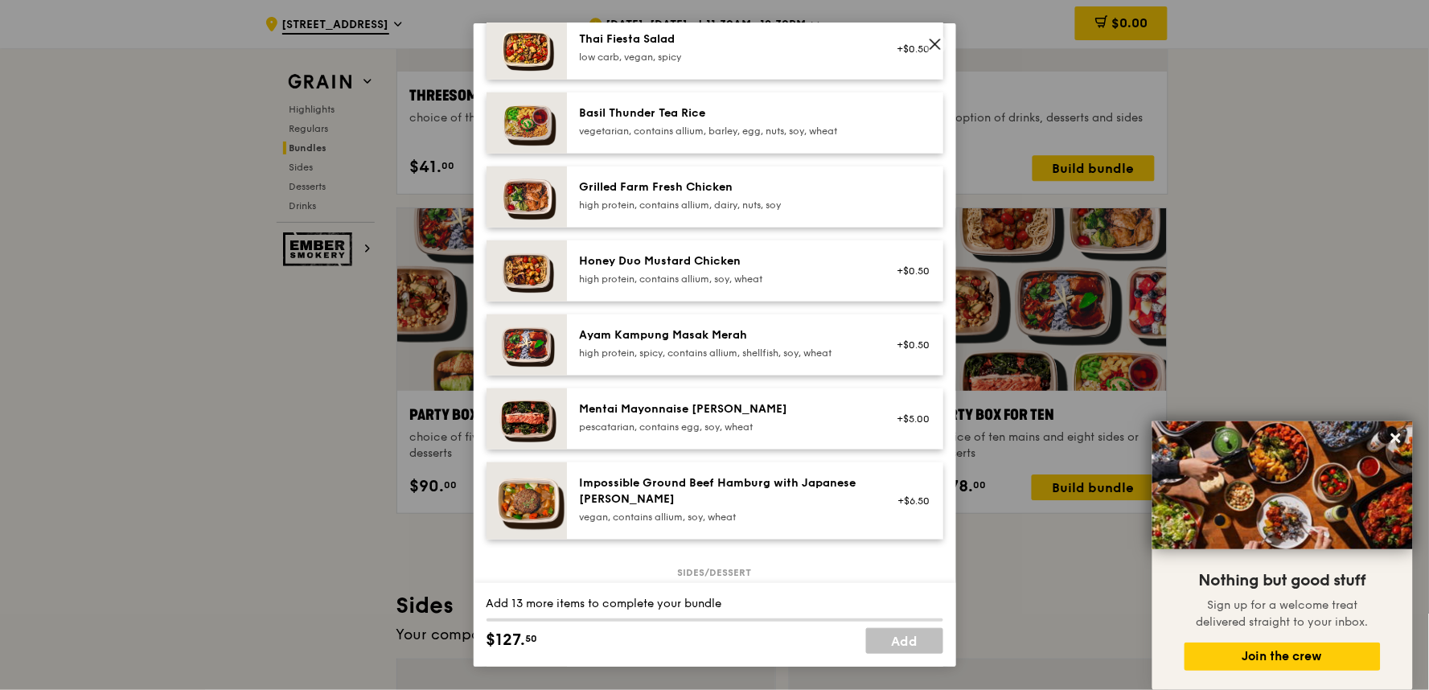
click at [541, 269] on img at bounding box center [527, 271] width 80 height 61
click at [899, 282] on link "Remove" at bounding box center [911, 278] width 37 height 11
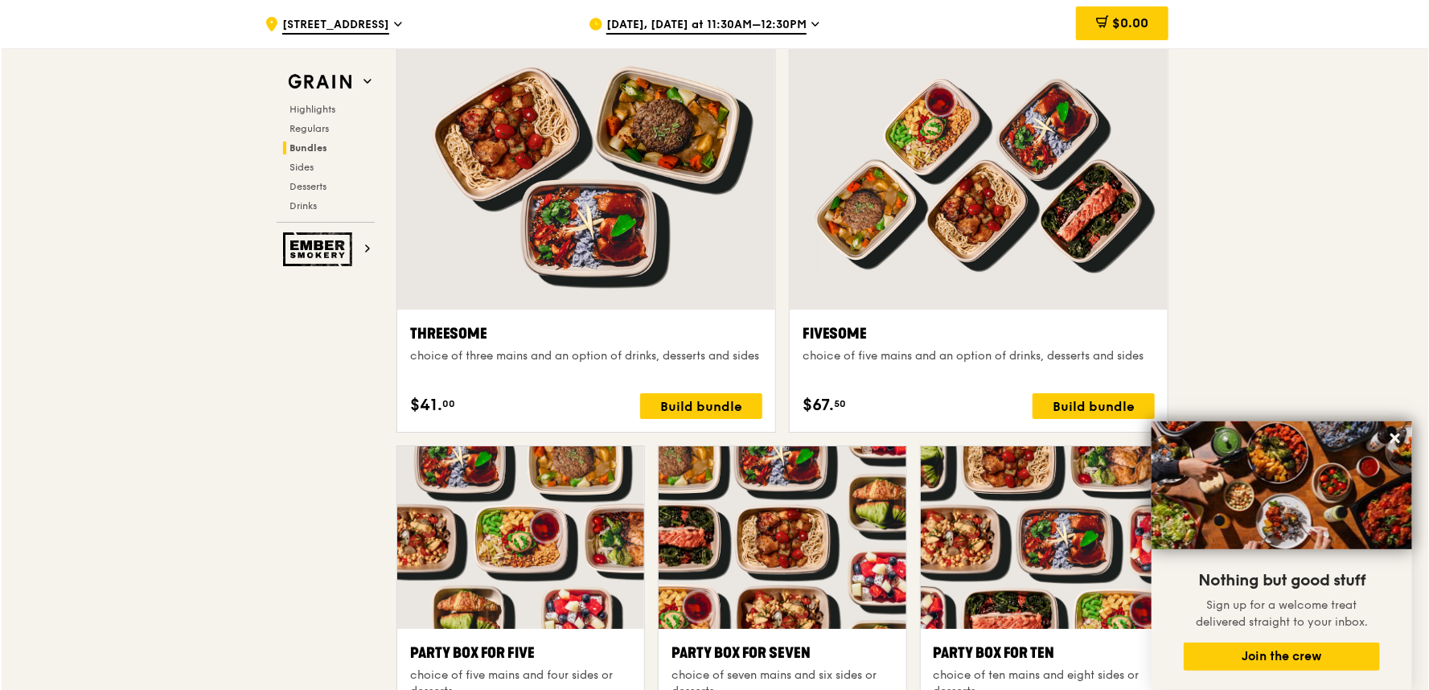
scroll to position [2787, 0]
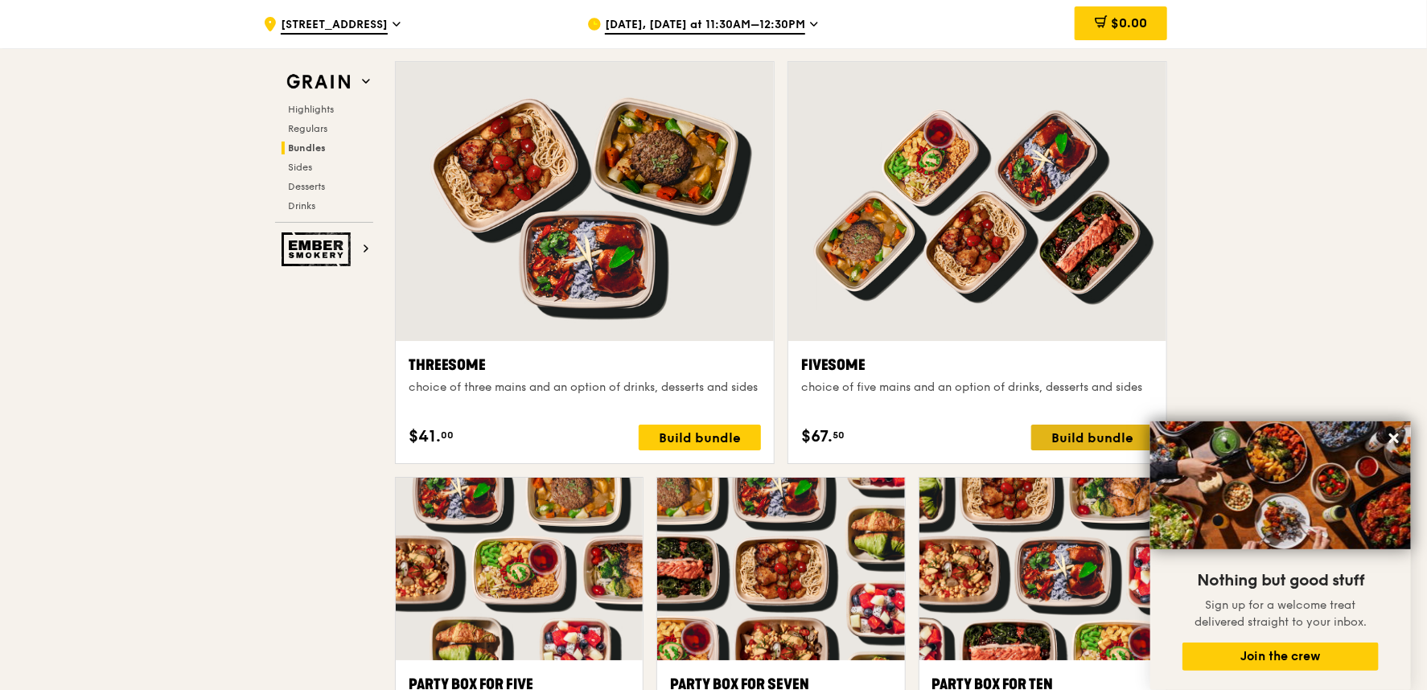
click at [1059, 450] on div "Build bundle" at bounding box center [1092, 438] width 122 height 26
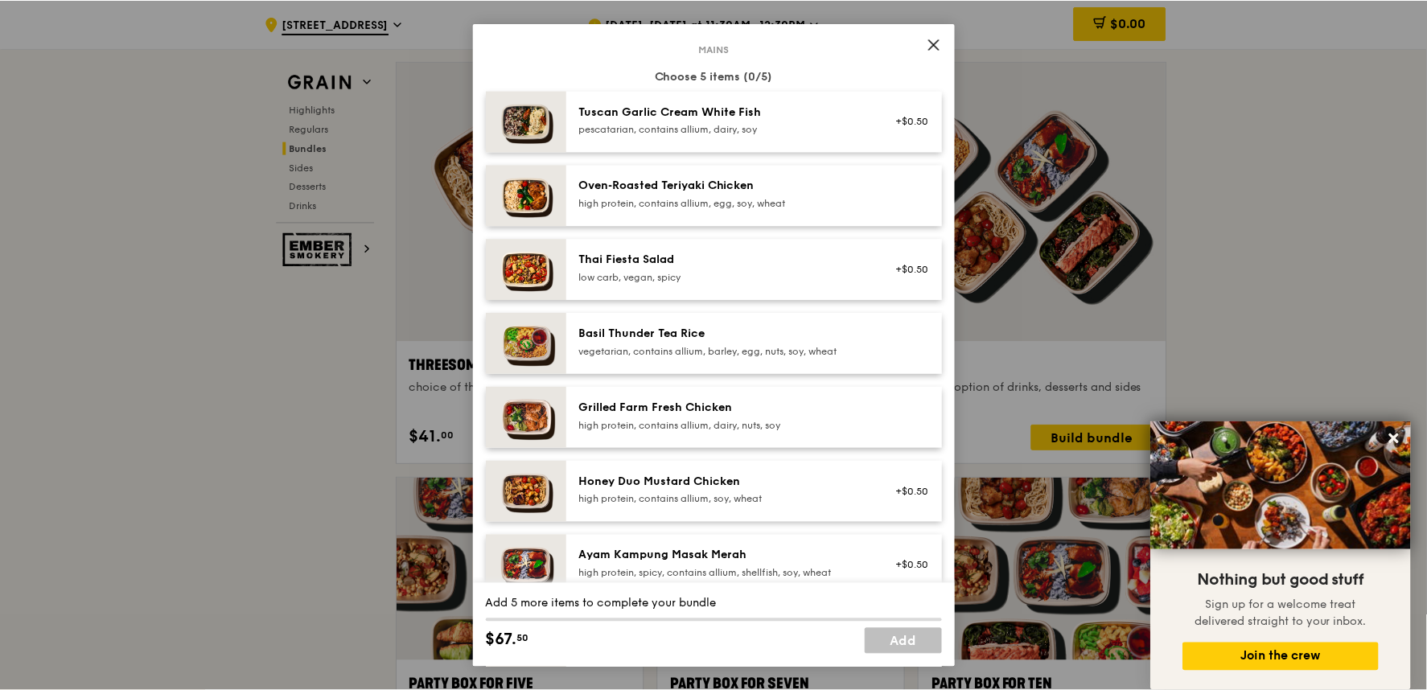
scroll to position [179, 0]
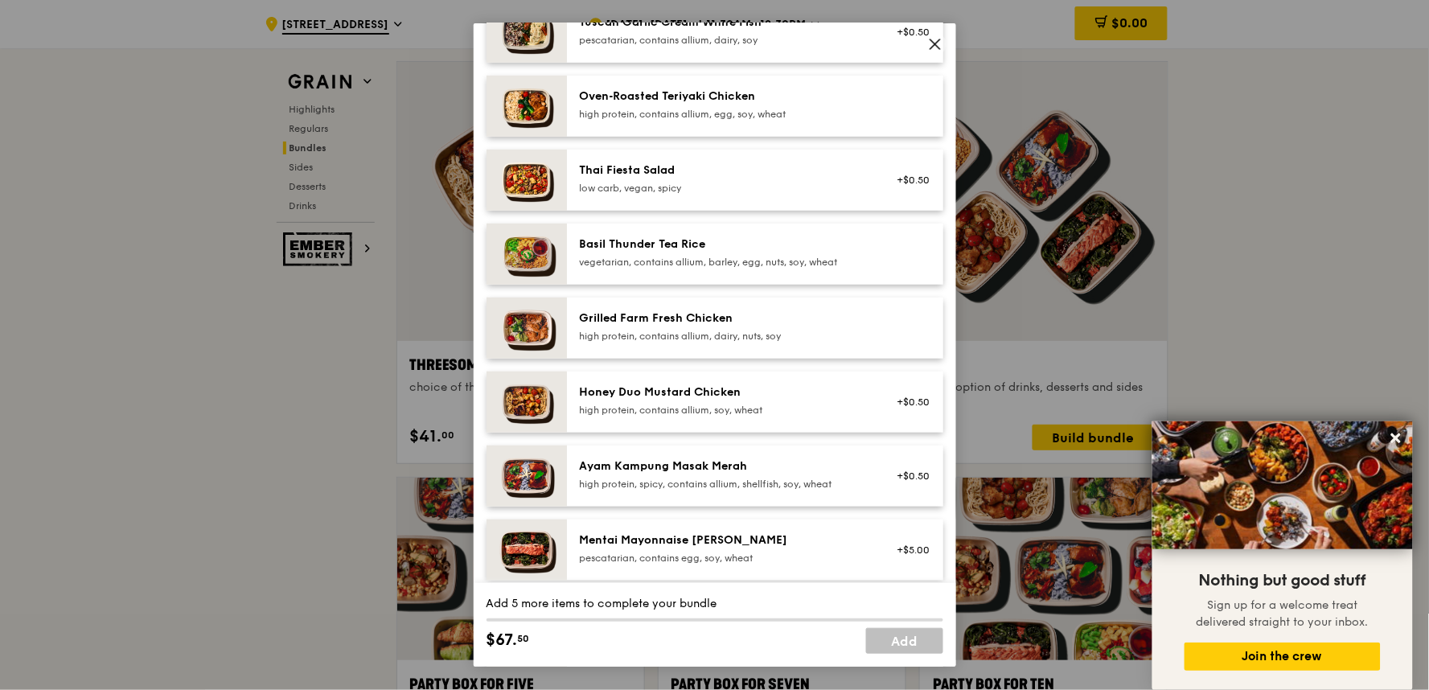
click at [939, 43] on icon at bounding box center [935, 44] width 14 height 14
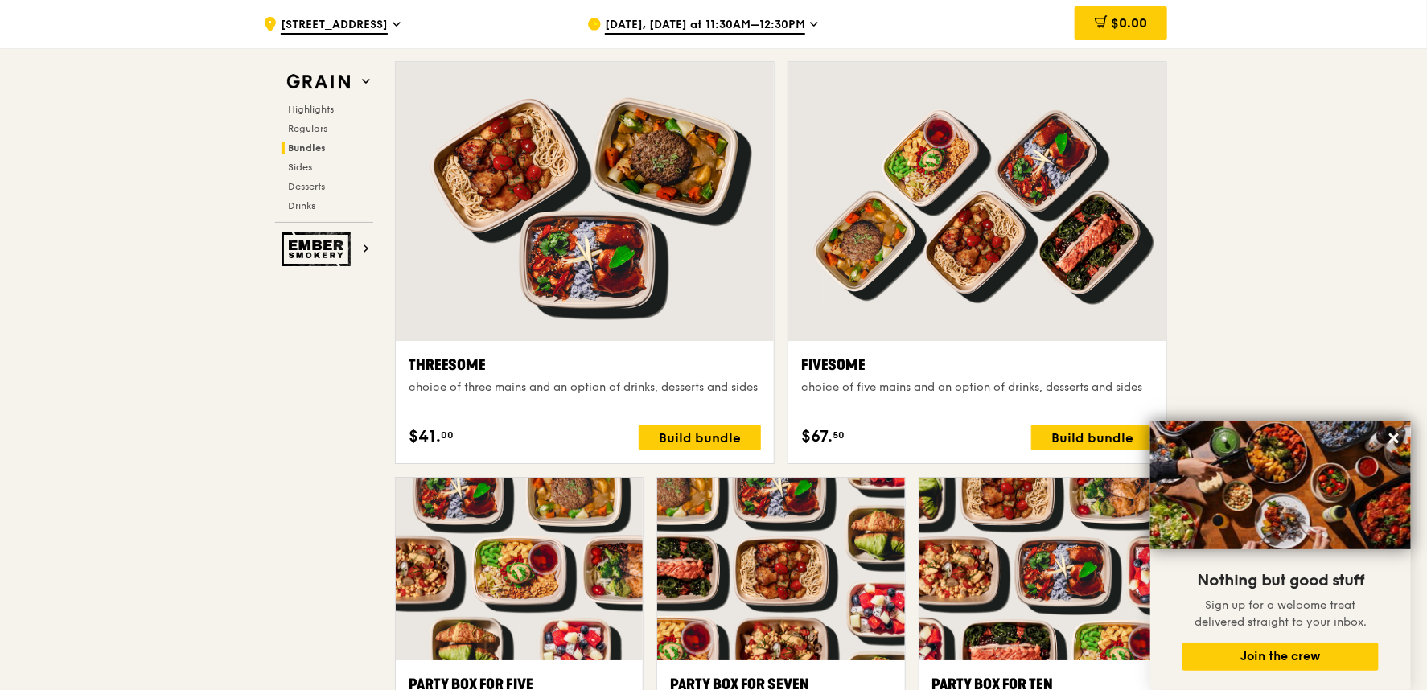
scroll to position [2876, 0]
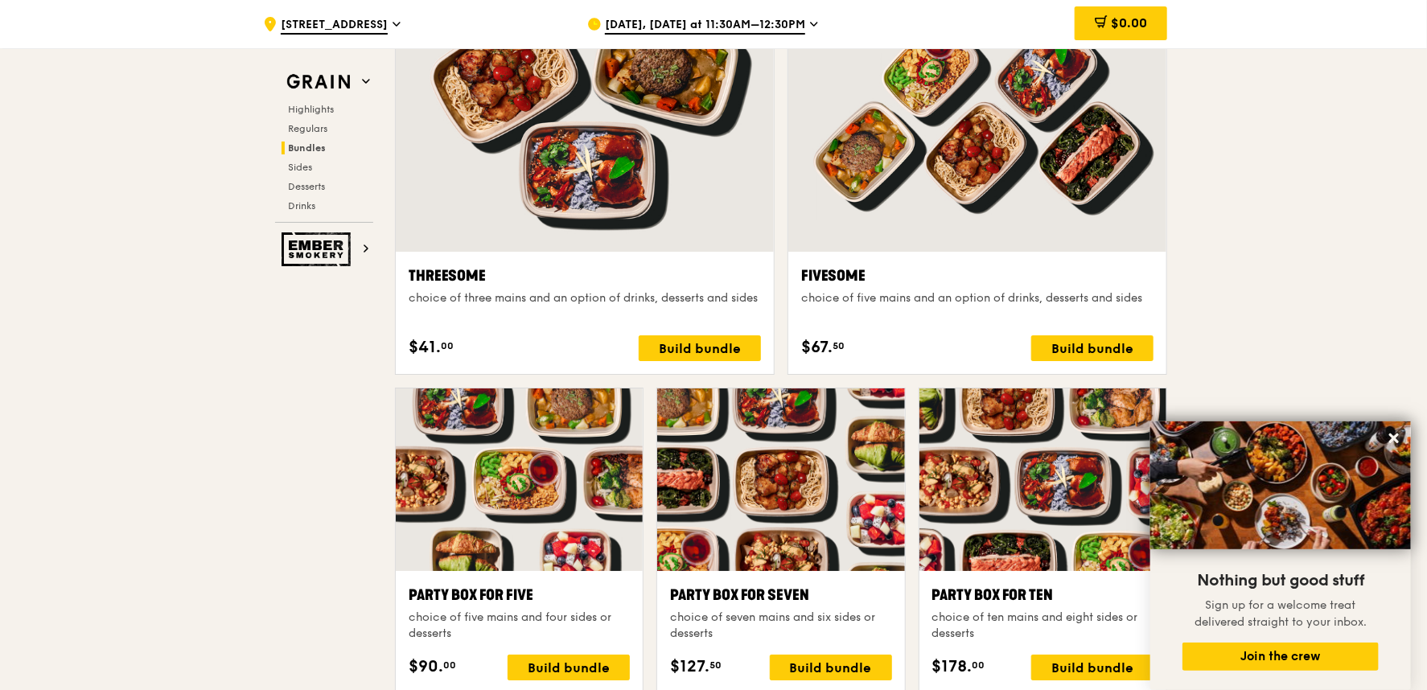
click at [1263, 193] on div ".cls-1 { fill: none; stroke: #fff; stroke-linecap: round; stroke-linejoin: roun…" at bounding box center [713, 567] width 1427 height 6791
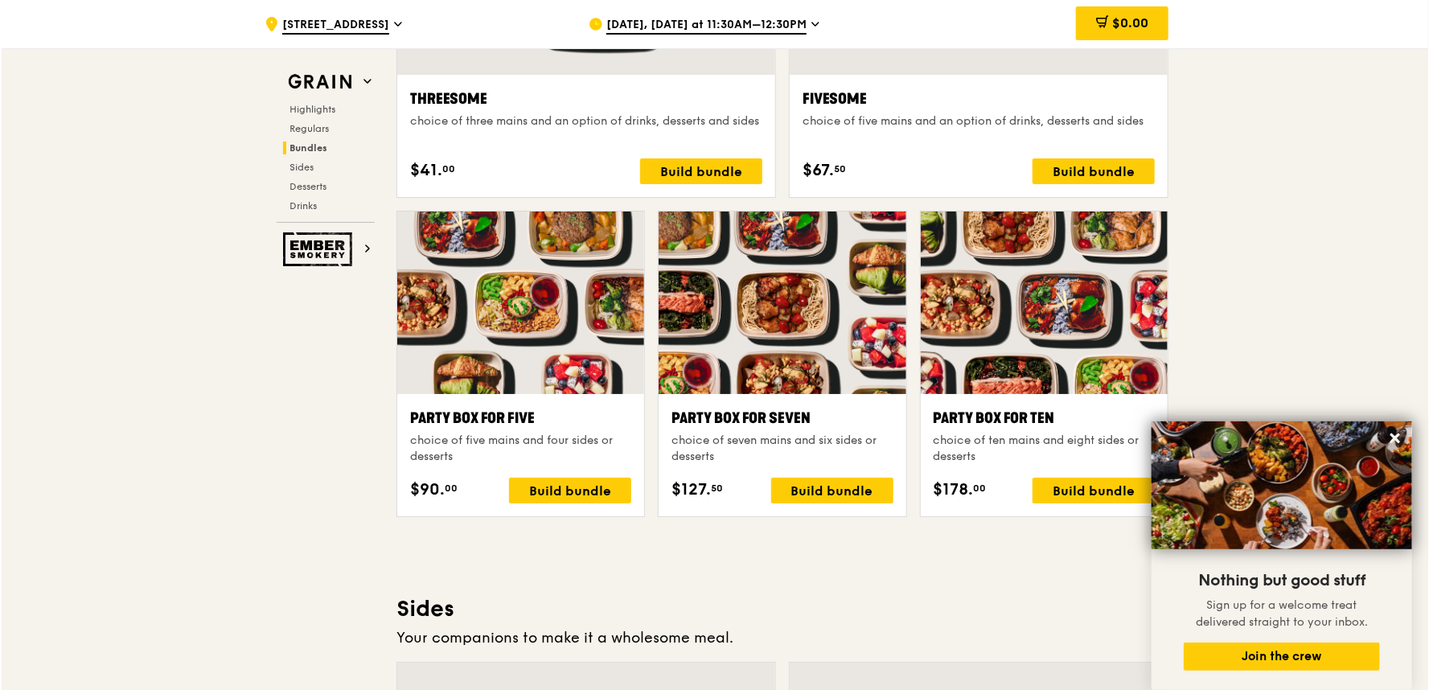
scroll to position [3055, 0]
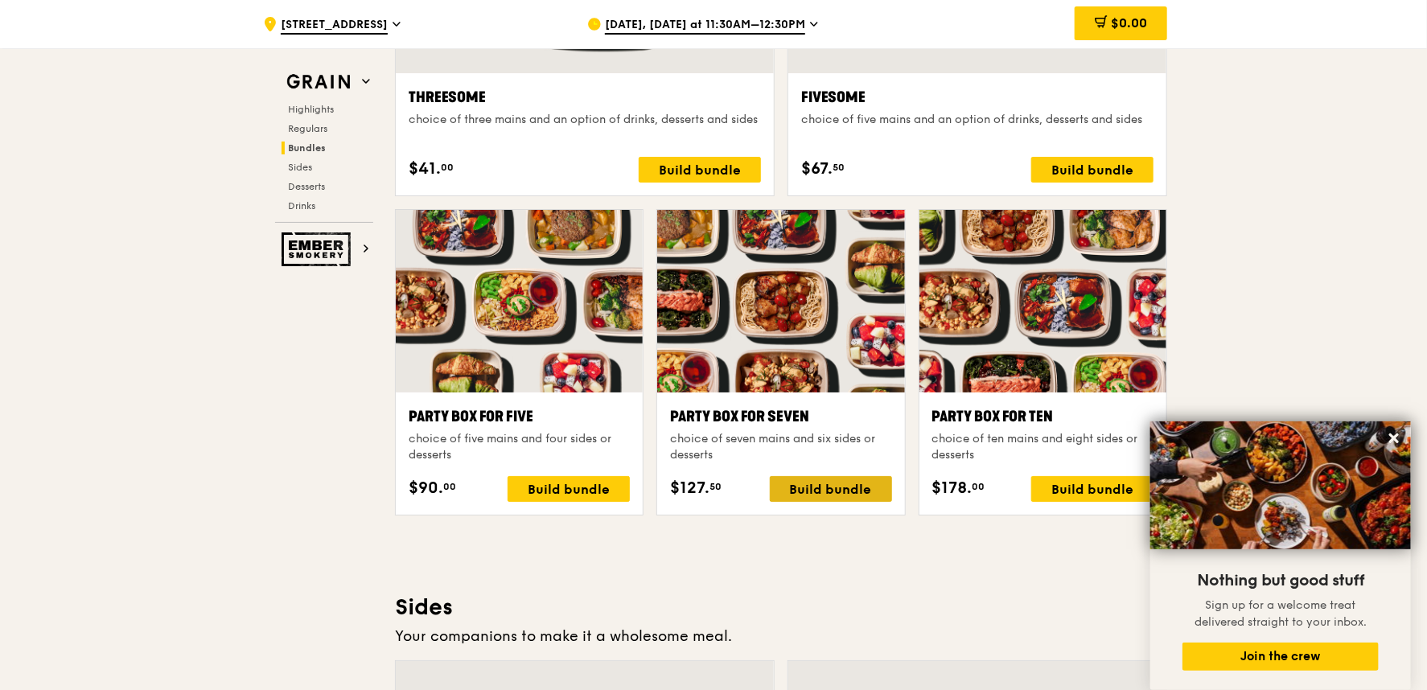
click at [841, 487] on div "Build bundle" at bounding box center [831, 489] width 122 height 26
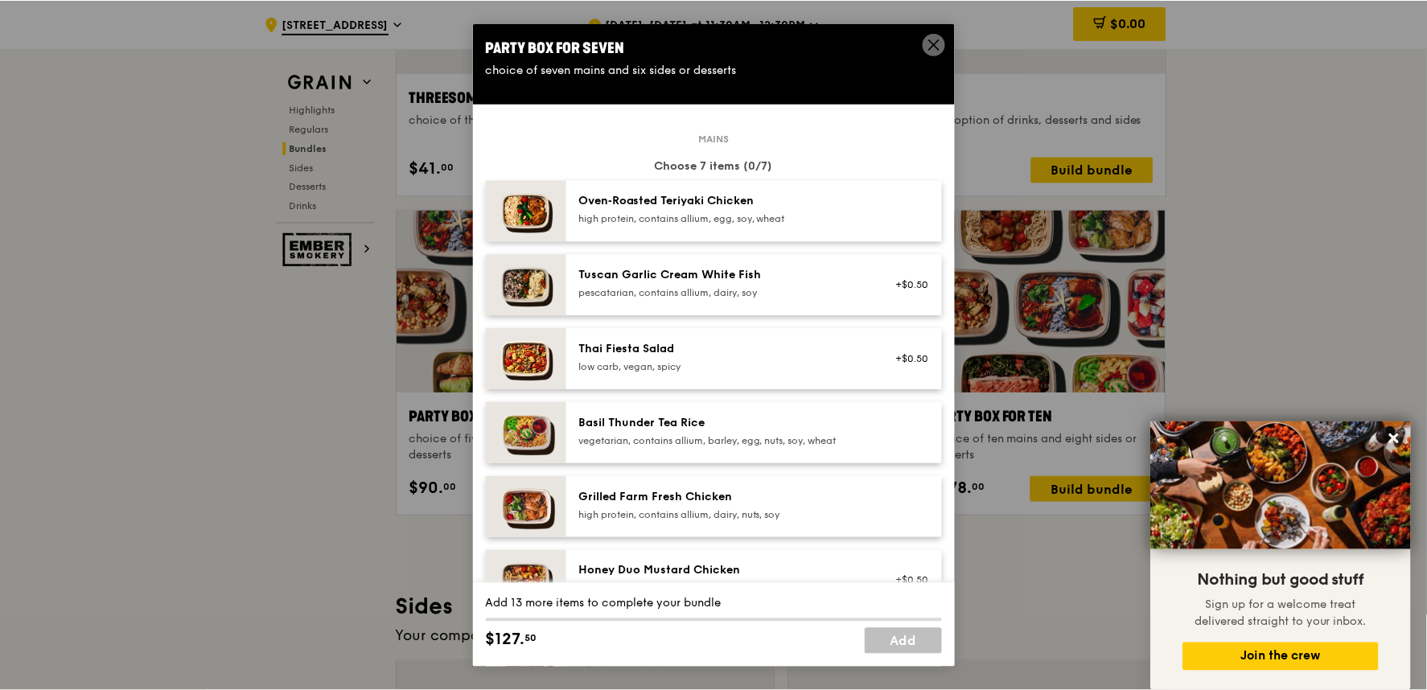
scroll to position [3054, 0]
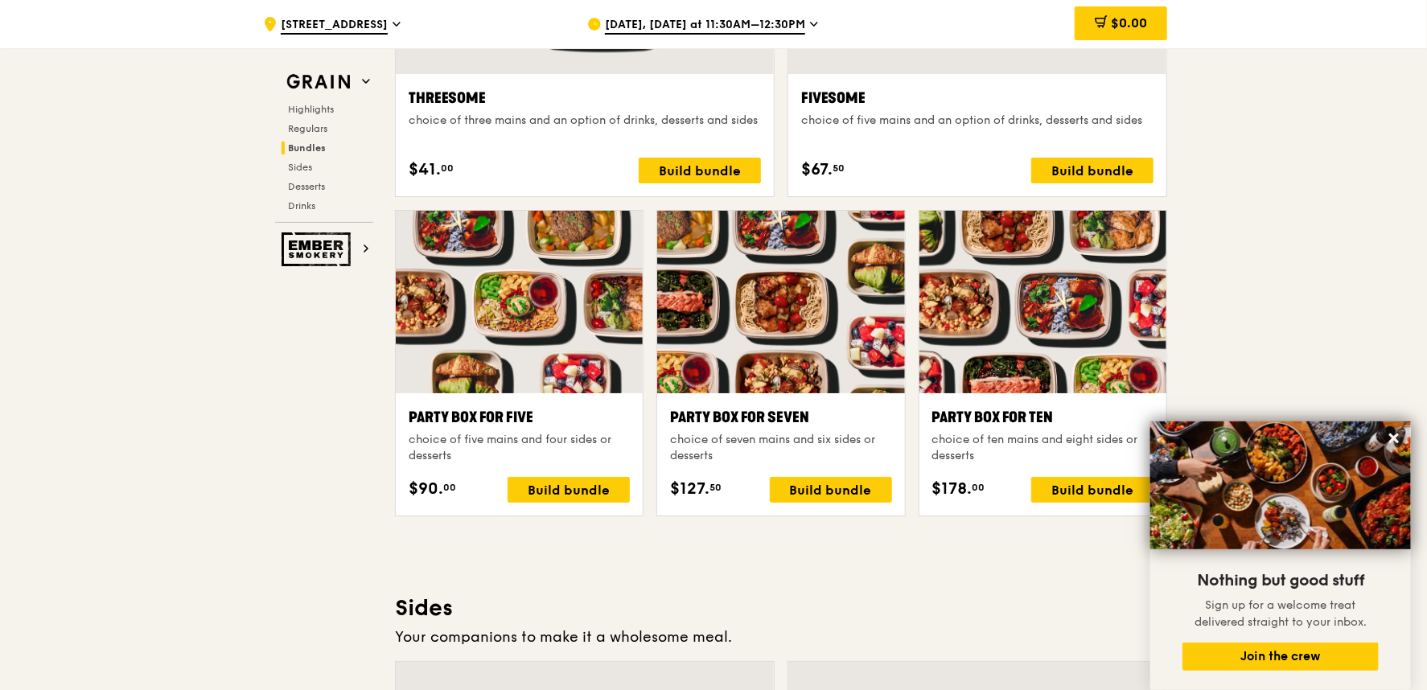
click at [27, 487] on div ".cls-1 { fill: none; stroke: #fff; stroke-linecap: round; stroke-linejoin: roun…" at bounding box center [713, 389] width 1427 height 6791
click at [1067, 597] on h3 "Sides" at bounding box center [781, 608] width 772 height 29
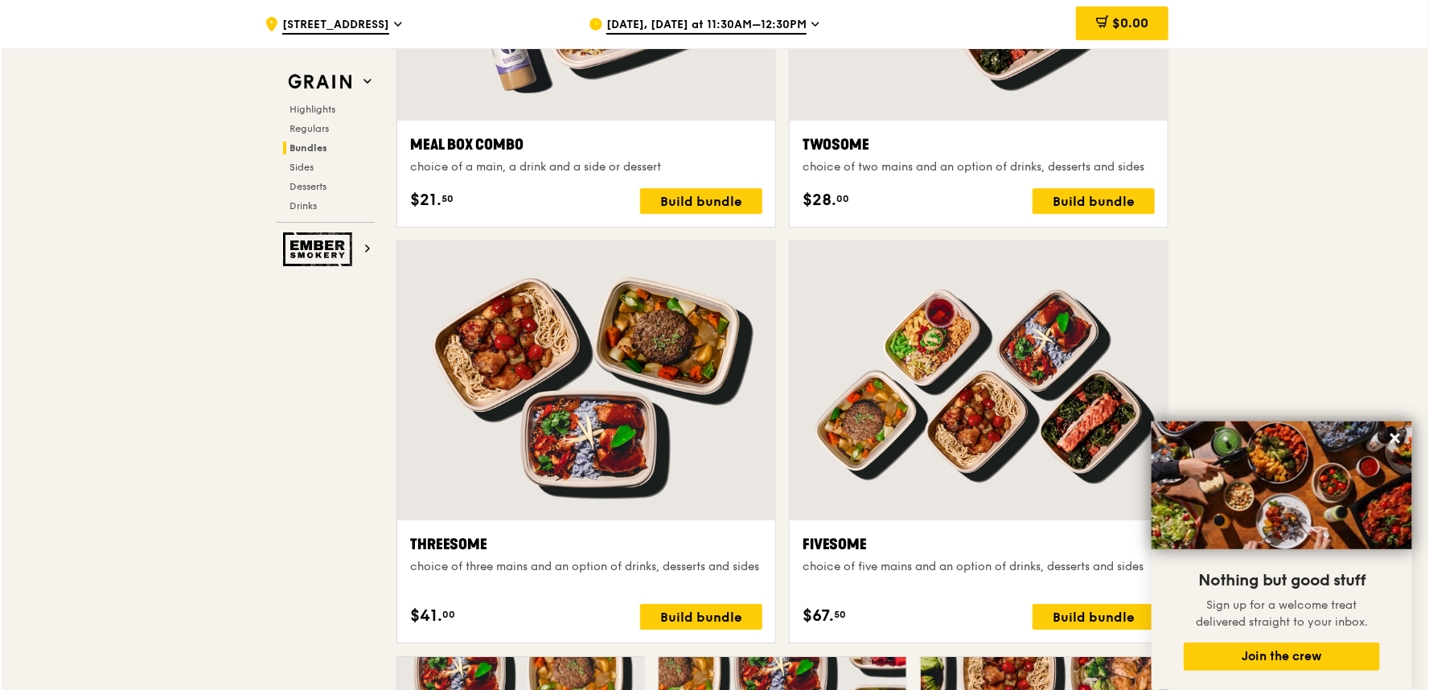
scroll to position [2965, 0]
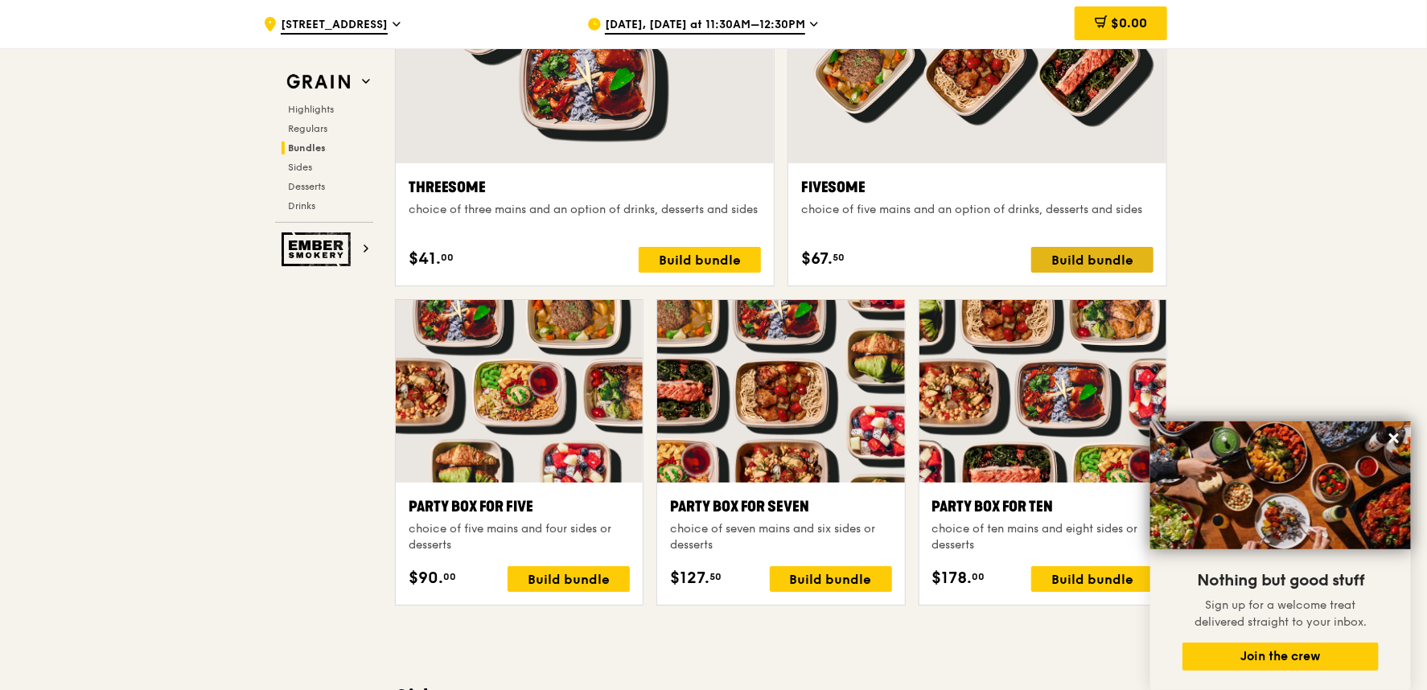
click at [1102, 260] on div "Build bundle" at bounding box center [1092, 260] width 122 height 26
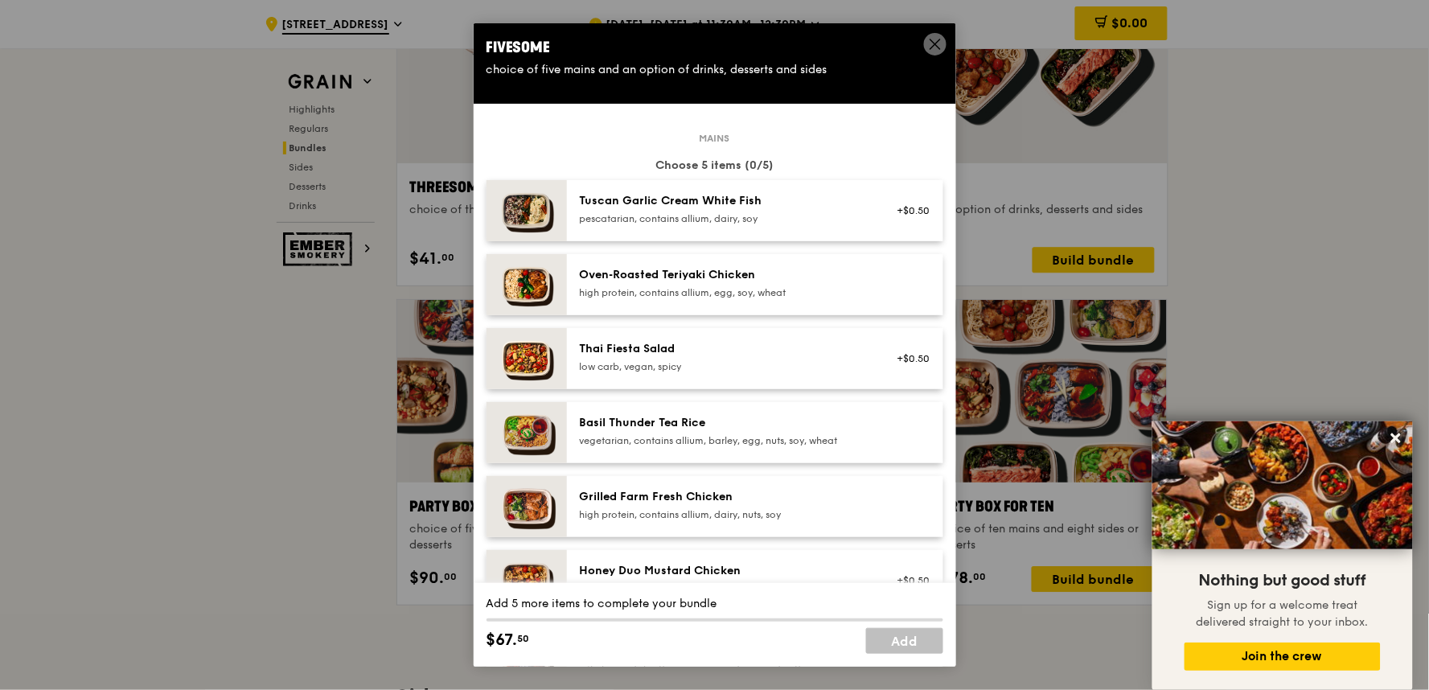
click at [821, 274] on div "Oven‑Roasted Teriyaki Chicken" at bounding box center [724, 275] width 289 height 16
click at [822, 286] on div "high protein, contains allium, egg, soy, wheat" at bounding box center [724, 292] width 289 height 13
click at [742, 343] on div "Thai Fiesta Salad" at bounding box center [724, 349] width 289 height 16
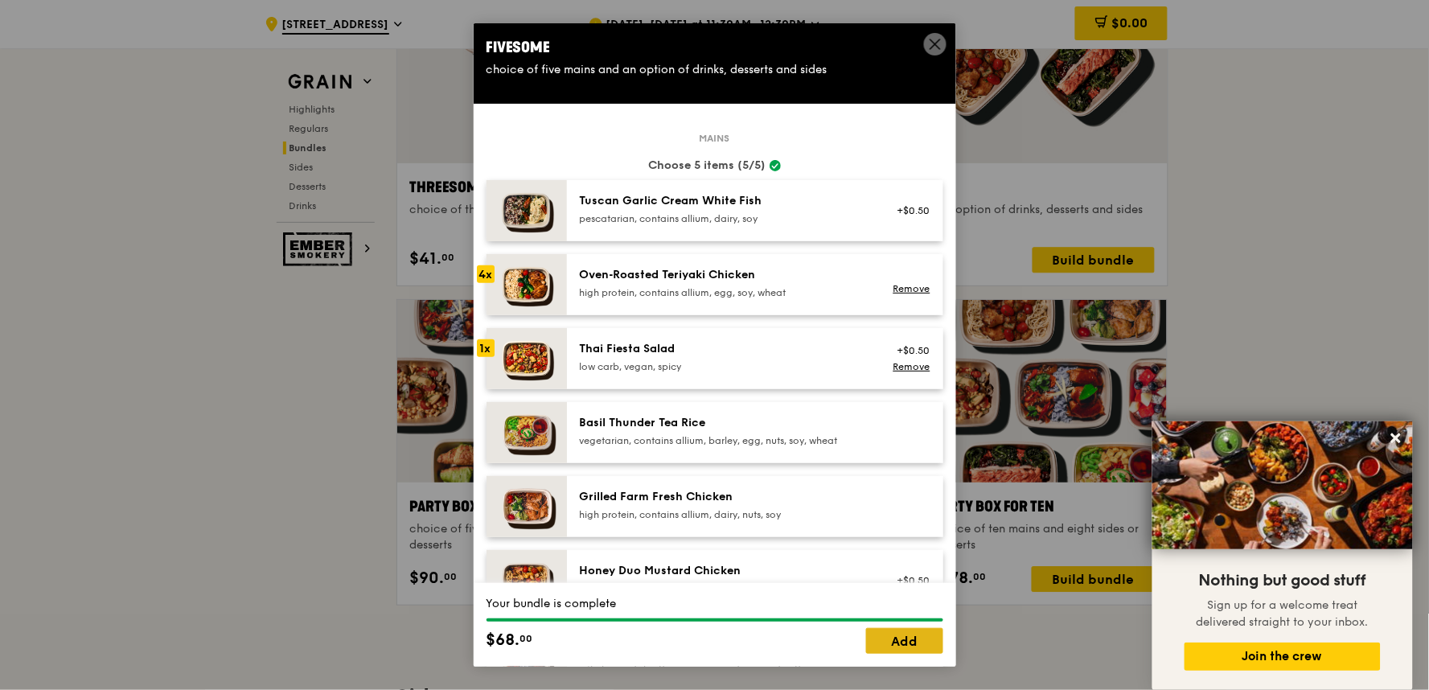
click at [891, 621] on link "Add" at bounding box center [904, 641] width 77 height 26
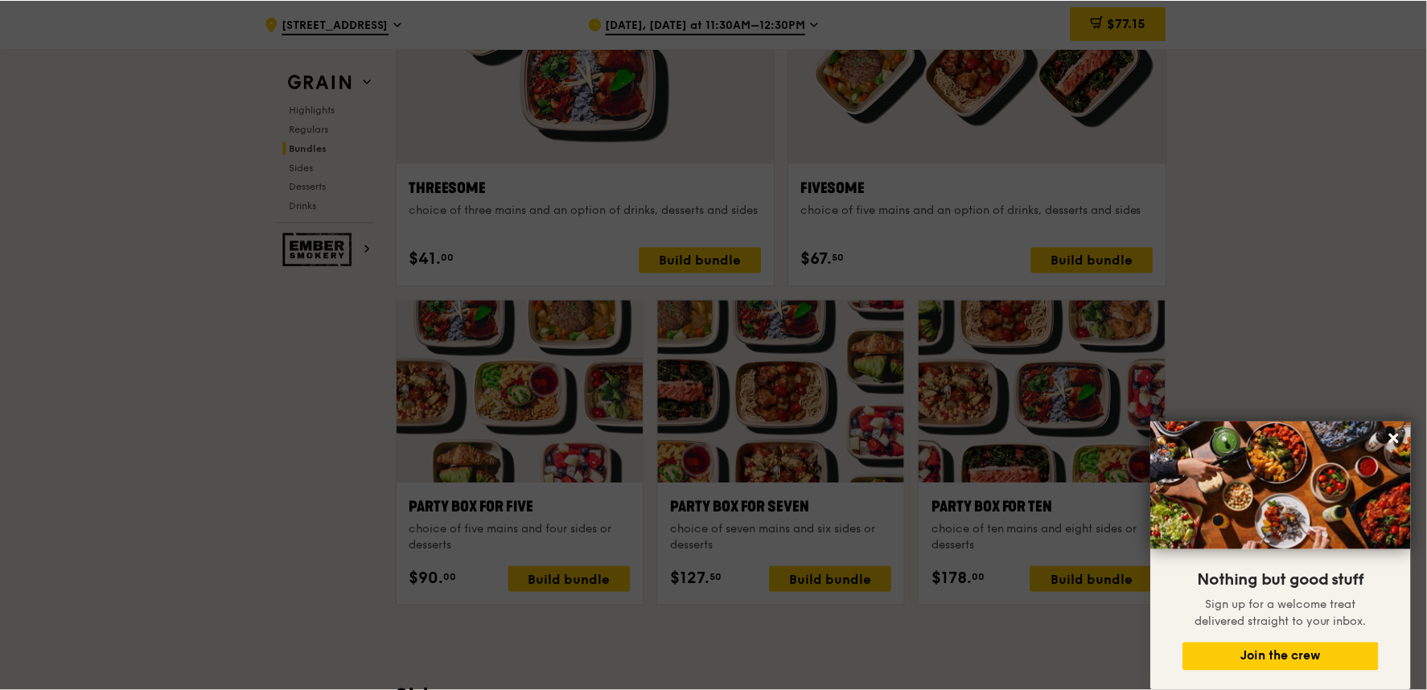
scroll to position [2964, 0]
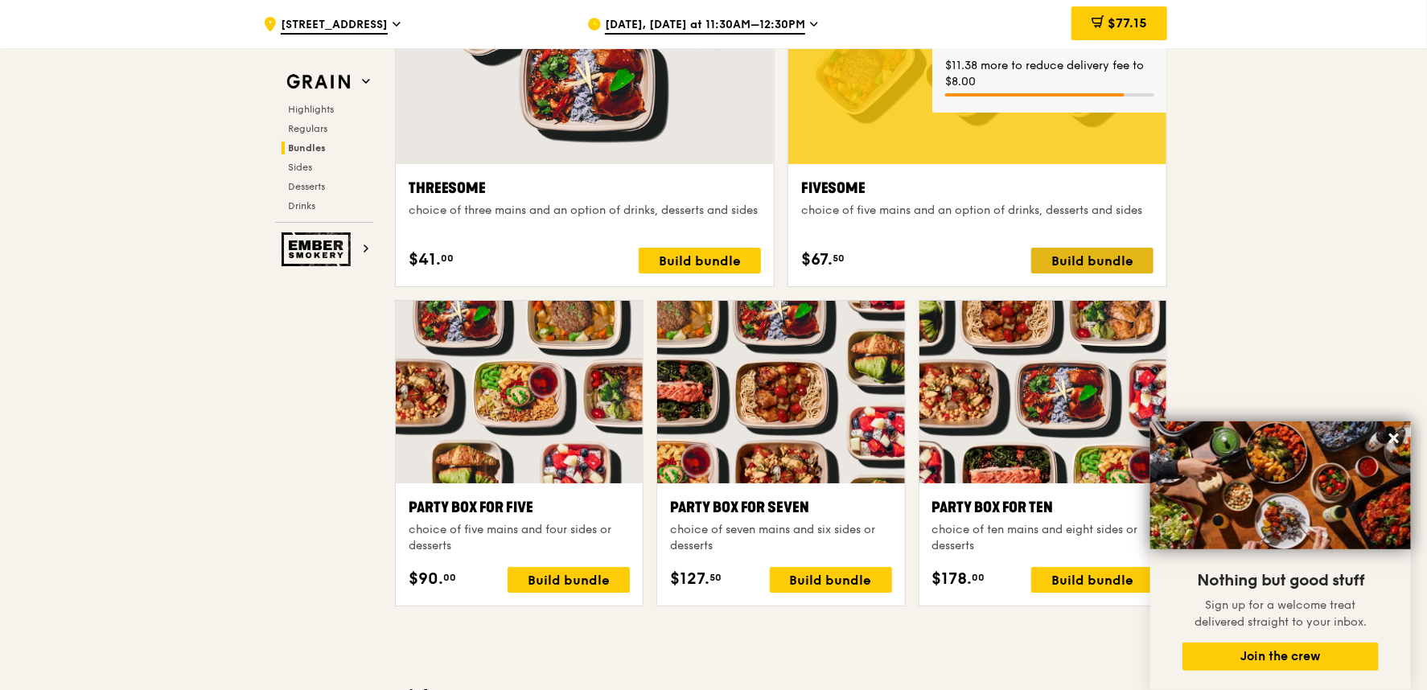
click at [1087, 251] on div "Build bundle" at bounding box center [1092, 261] width 122 height 26
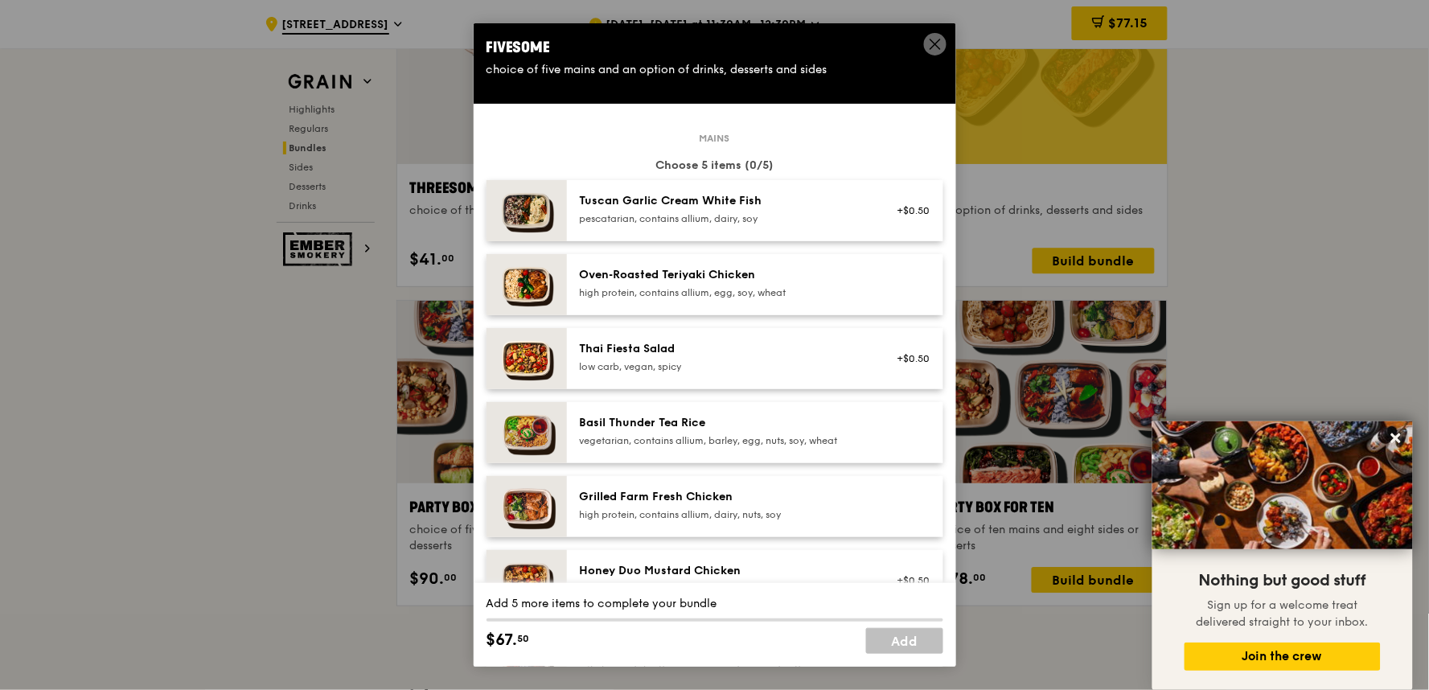
click at [777, 516] on div "high protein, contains allium, dairy, nuts, soy" at bounding box center [724, 514] width 289 height 13
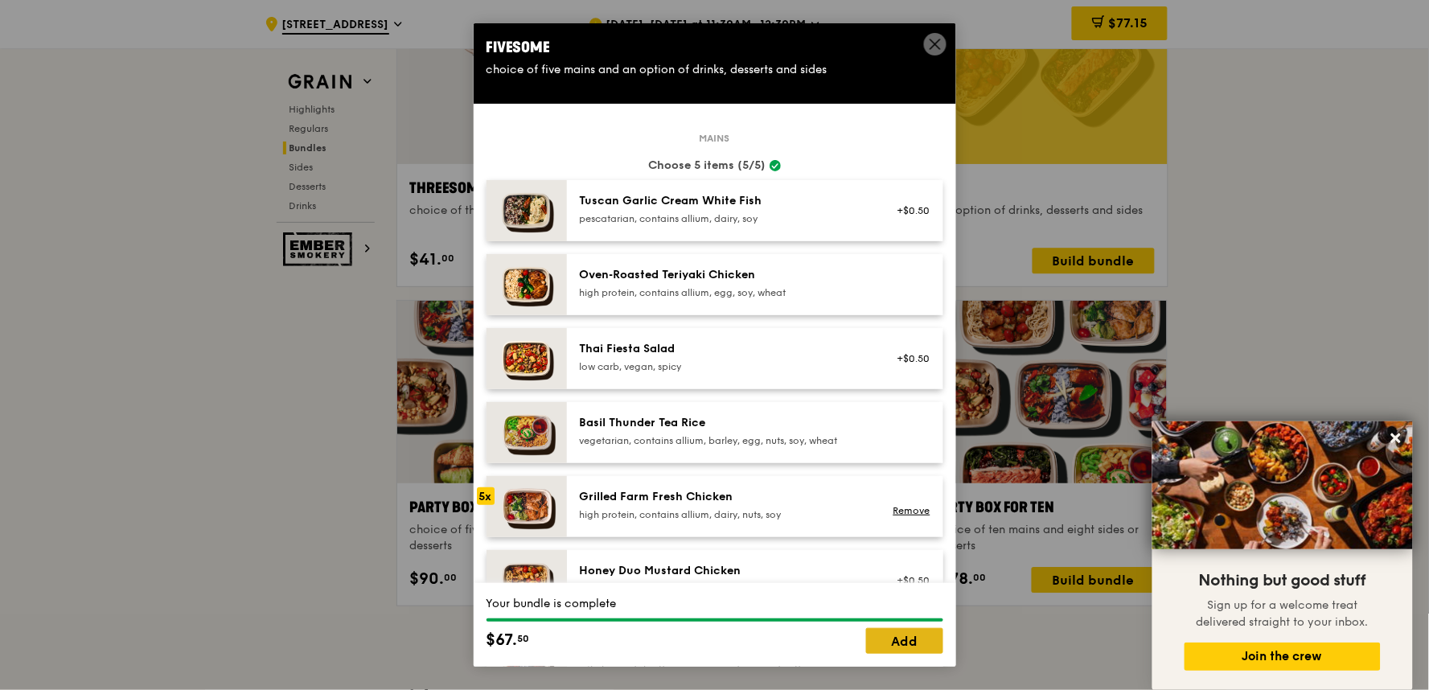
click at [919, 621] on link "Add" at bounding box center [904, 641] width 77 height 26
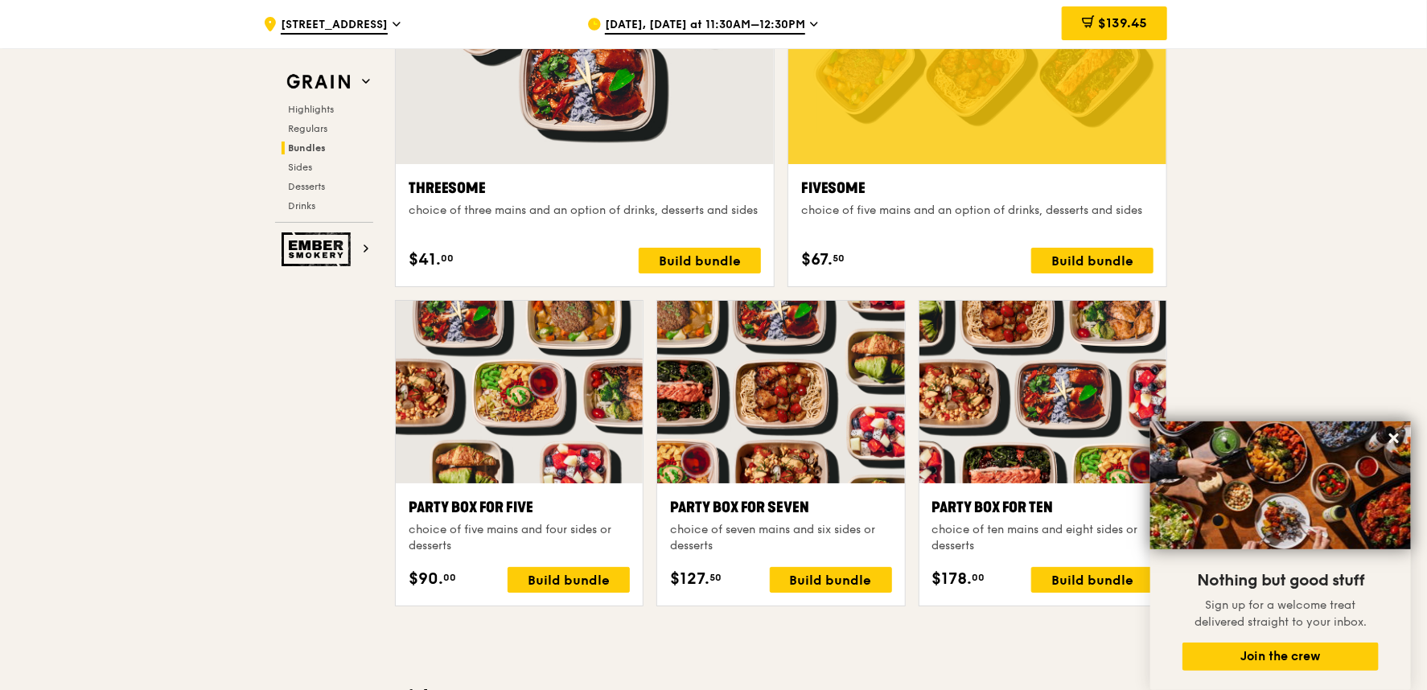
click at [213, 486] on div ".cls-1 { fill: none; stroke: #fff; stroke-linecap: round; stroke-linejoin: roun…" at bounding box center [713, 480] width 1427 height 6792
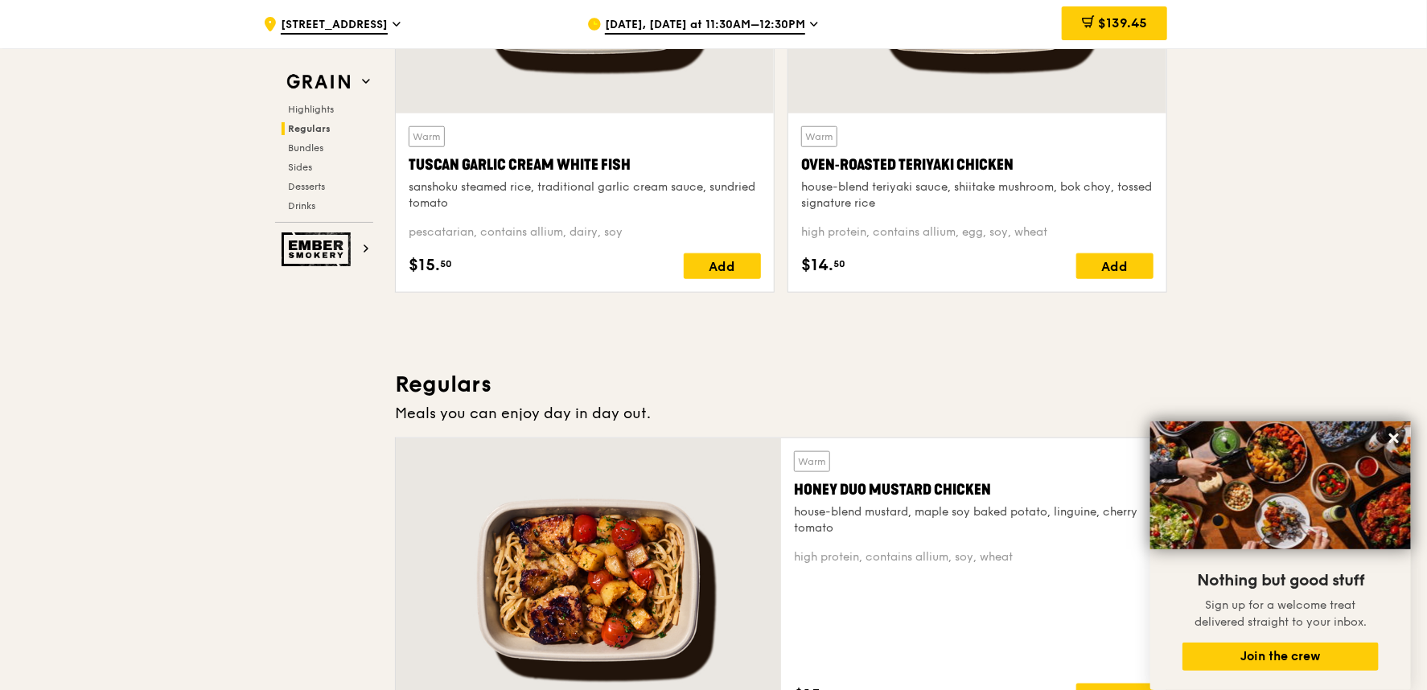
scroll to position [1162, 0]
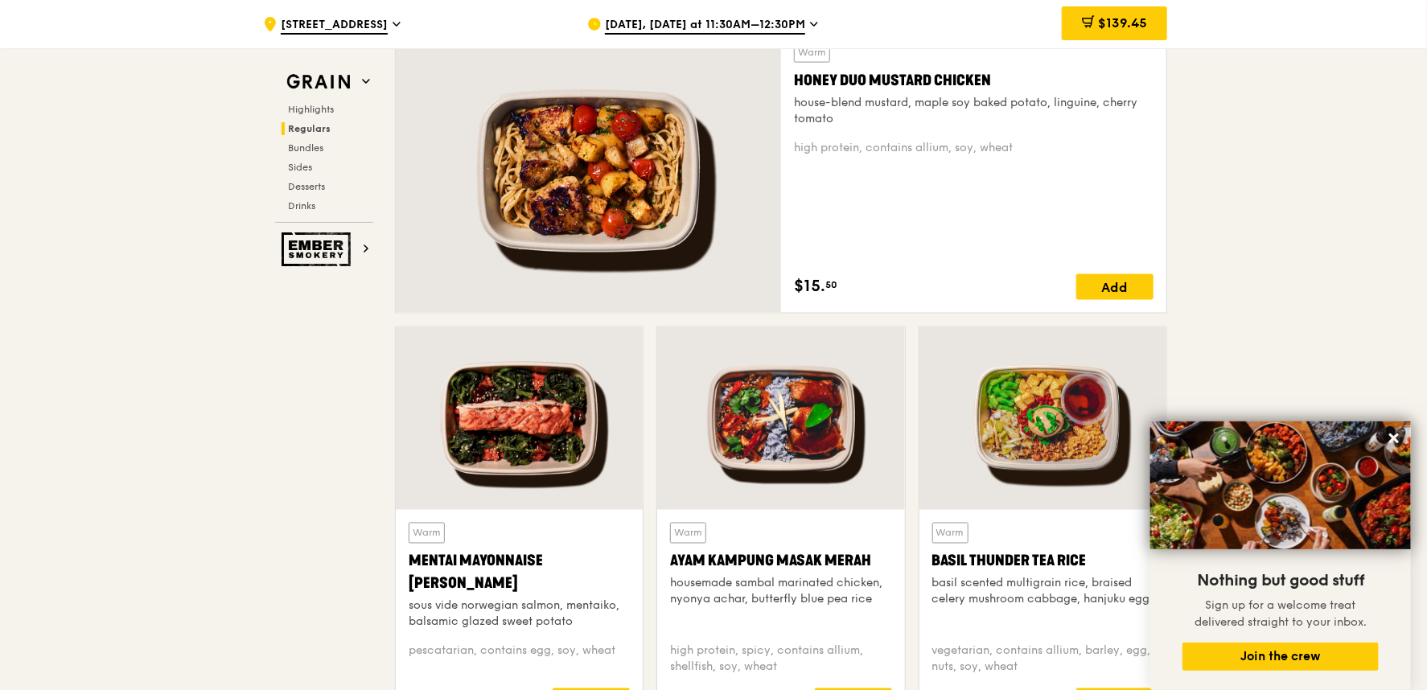
click at [558, 437] on div at bounding box center [519, 418] width 247 height 183
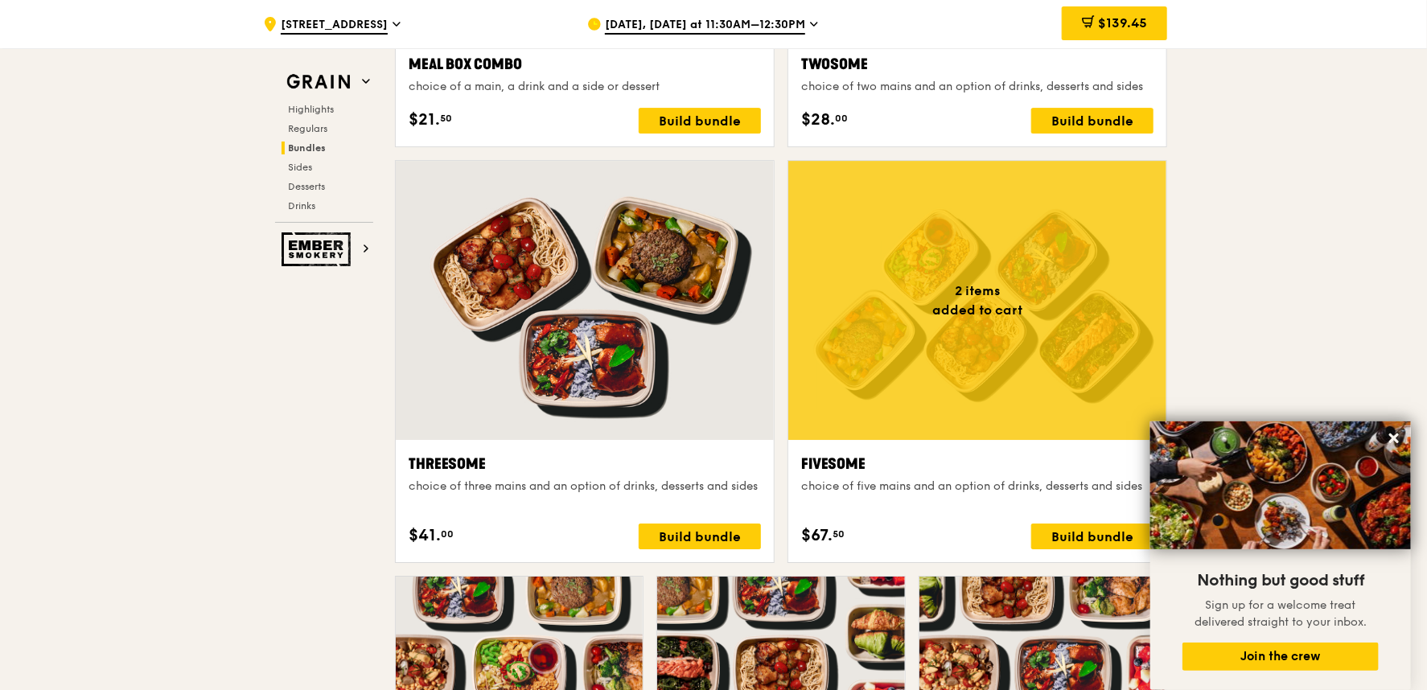
scroll to position [3038, 0]
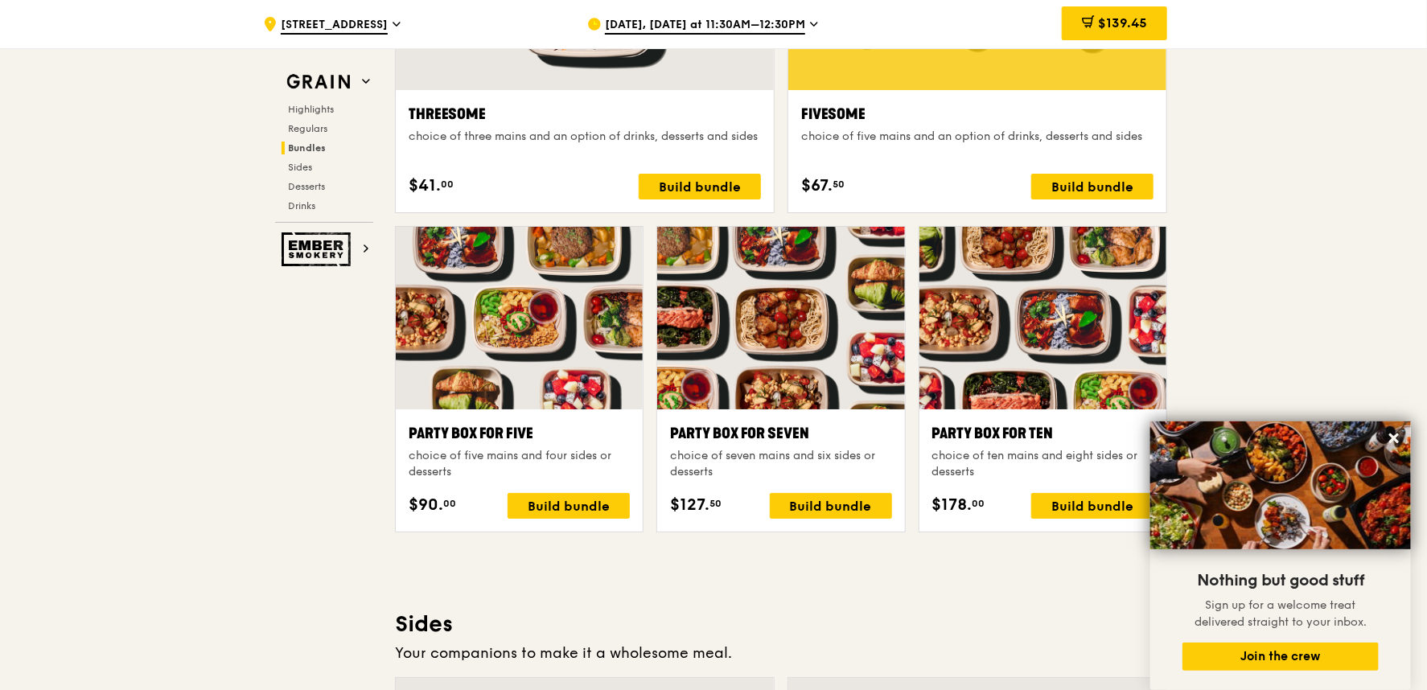
click at [1283, 581] on div "Nothing but good stuff Sign up for a welcome treat delivered straight to your i…" at bounding box center [1280, 619] width 261 height 141
click at [35, 419] on div ".cls-1 { fill: none; stroke: #fff; stroke-linecap: round; stroke-linejoin: roun…" at bounding box center [713, 406] width 1427 height 6792
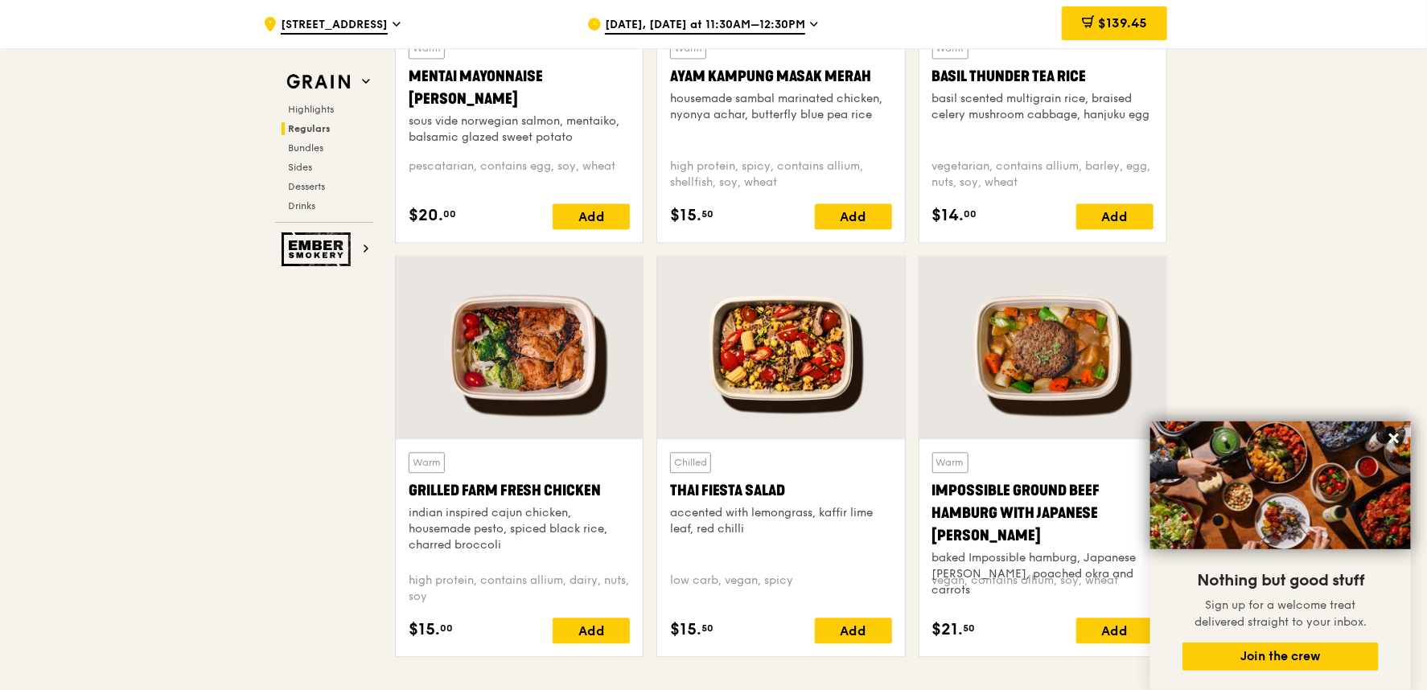
scroll to position [1698, 0]
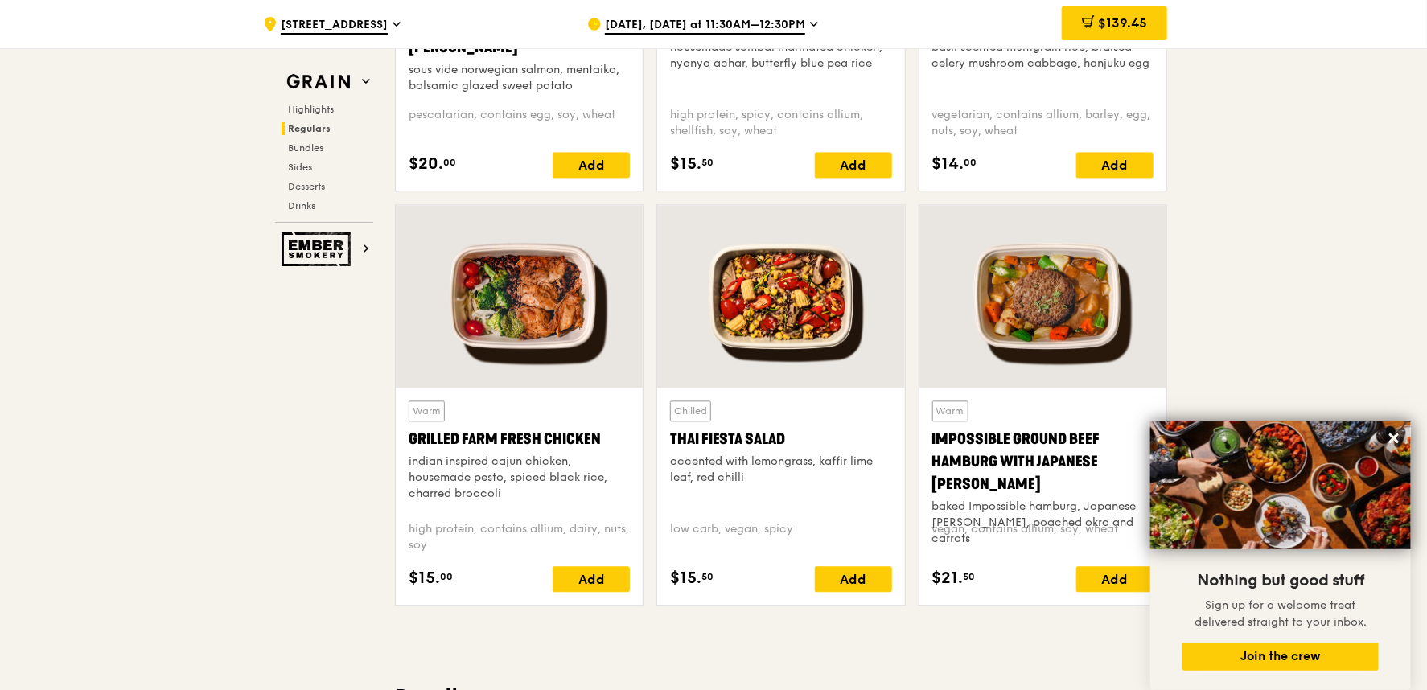
click at [549, 324] on div at bounding box center [519, 296] width 247 height 183
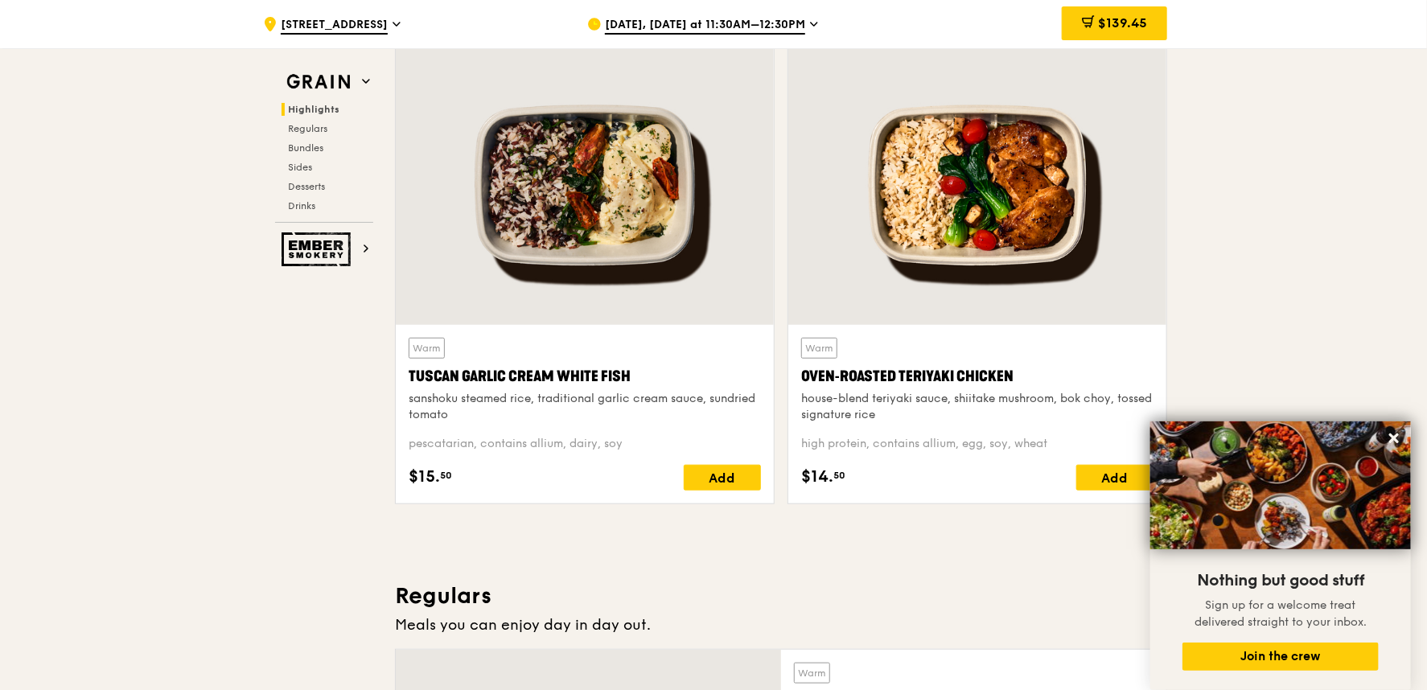
scroll to position [536, 0]
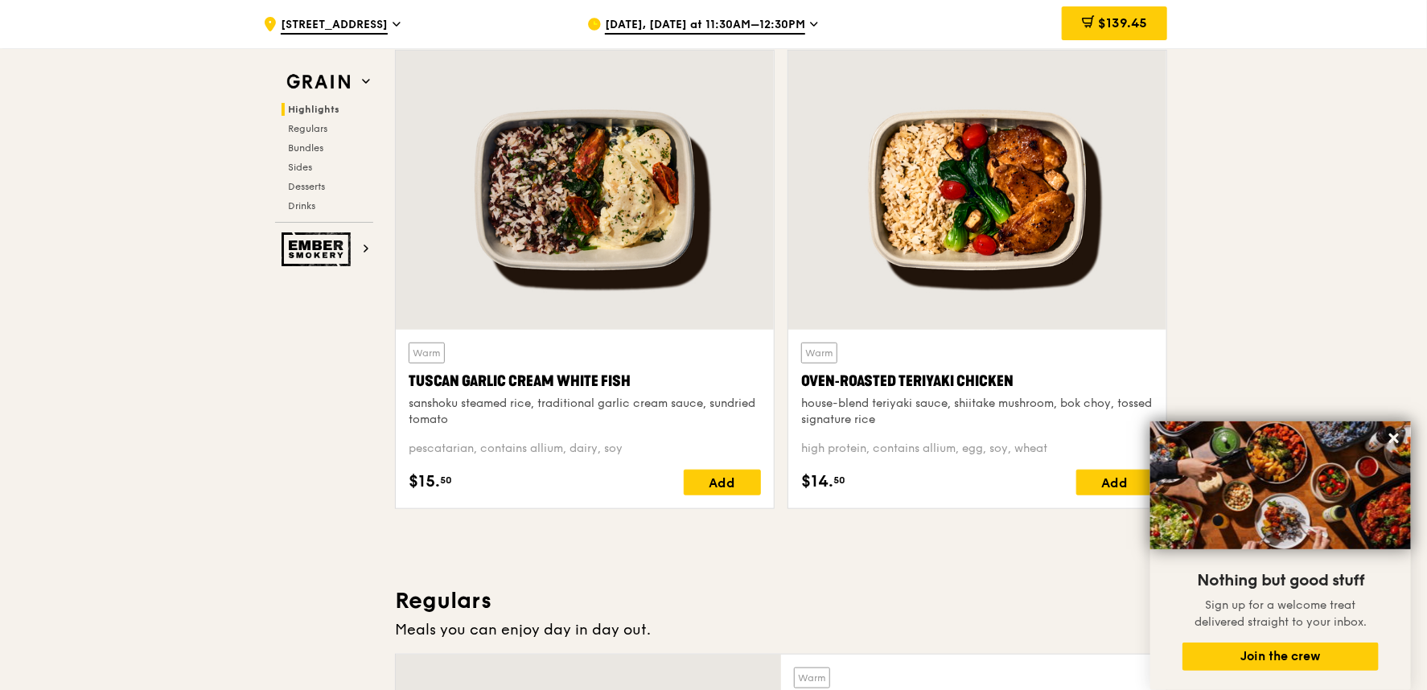
click at [1022, 212] on div at bounding box center [977, 190] width 378 height 279
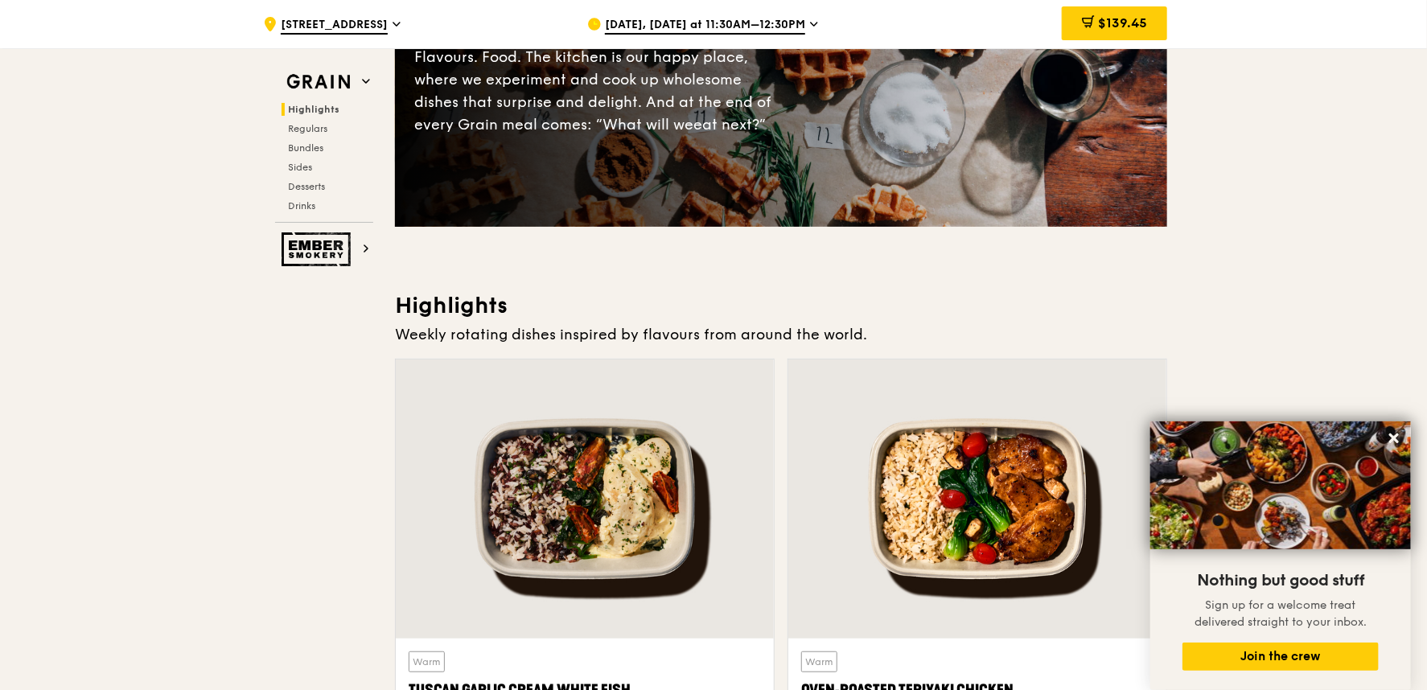
scroll to position [268, 0]
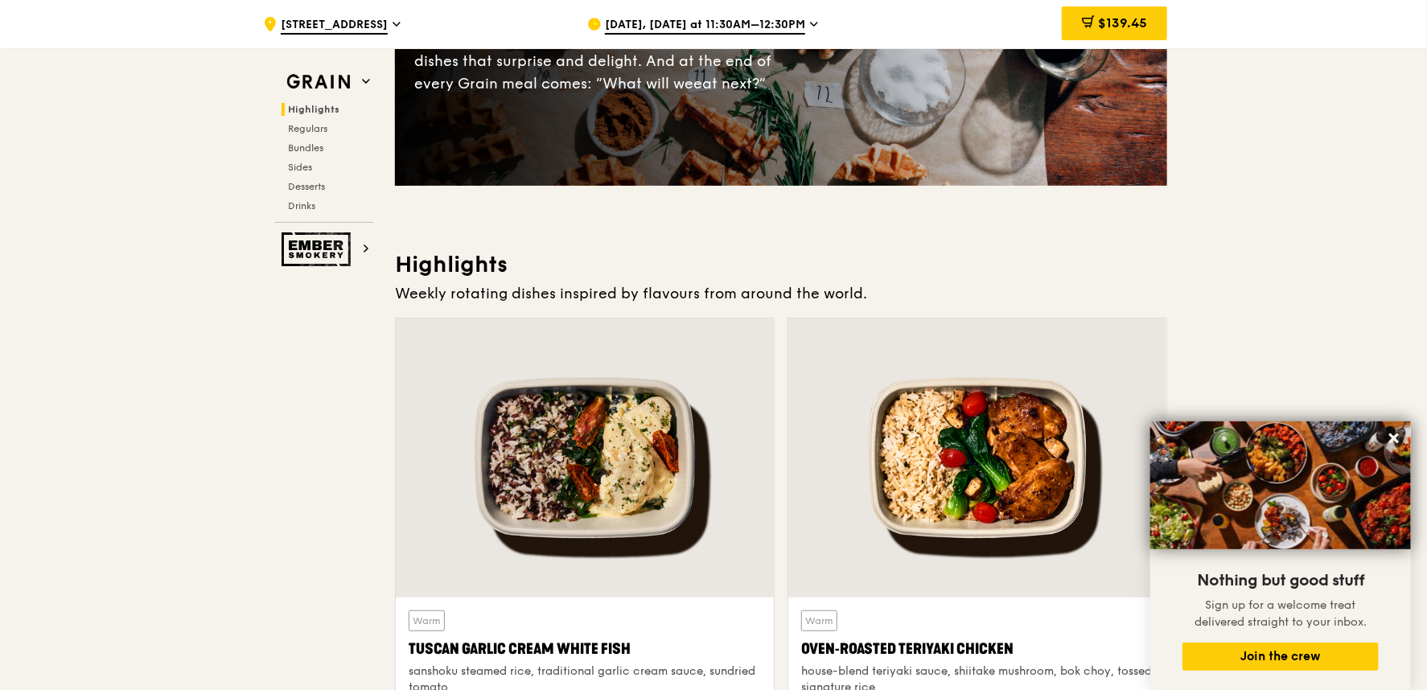
click at [472, 428] on div at bounding box center [585, 458] width 378 height 279
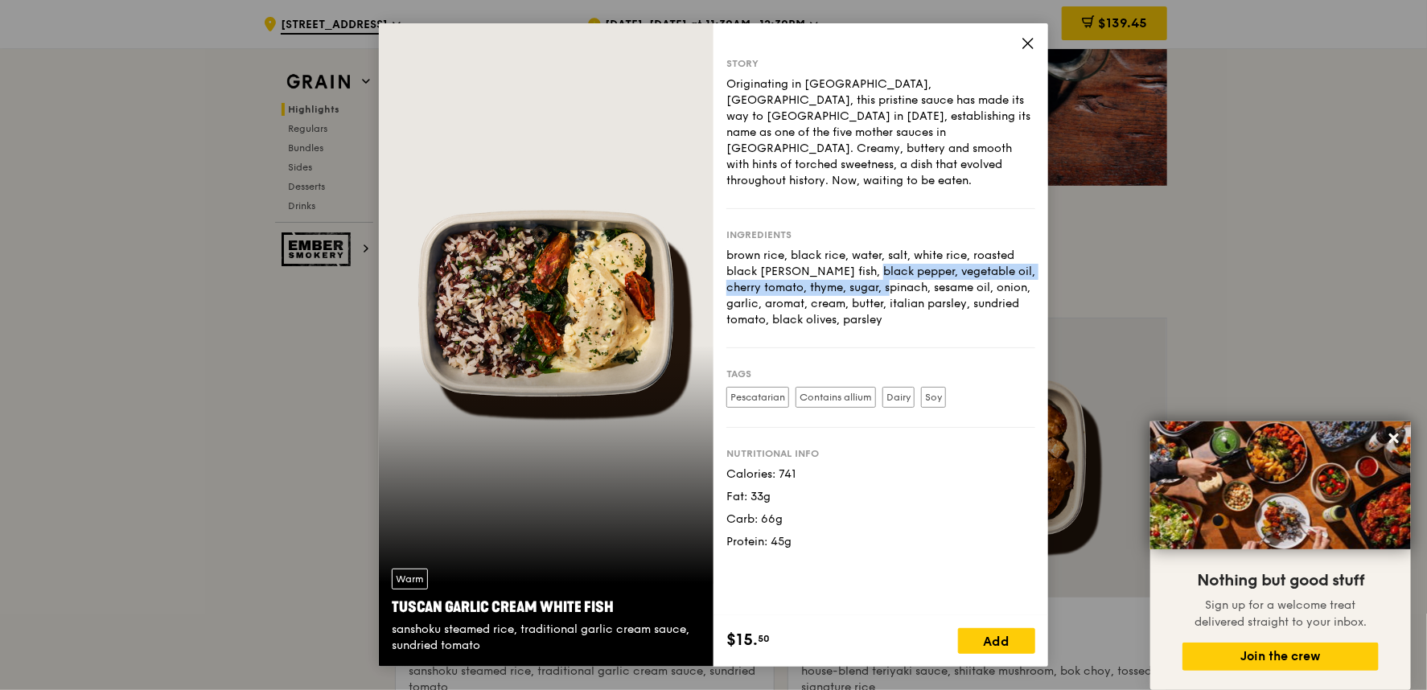
drag, startPoint x: 791, startPoint y: 258, endPoint x: 829, endPoint y: 273, distance: 40.8
click at [829, 273] on div "brown rice, black rice, water, salt, white rice, roasted black [PERSON_NAME] fi…" at bounding box center [880, 288] width 309 height 80
click at [846, 290] on div "brown rice, black rice, water, salt, white rice, roasted black [PERSON_NAME] fi…" at bounding box center [880, 288] width 309 height 80
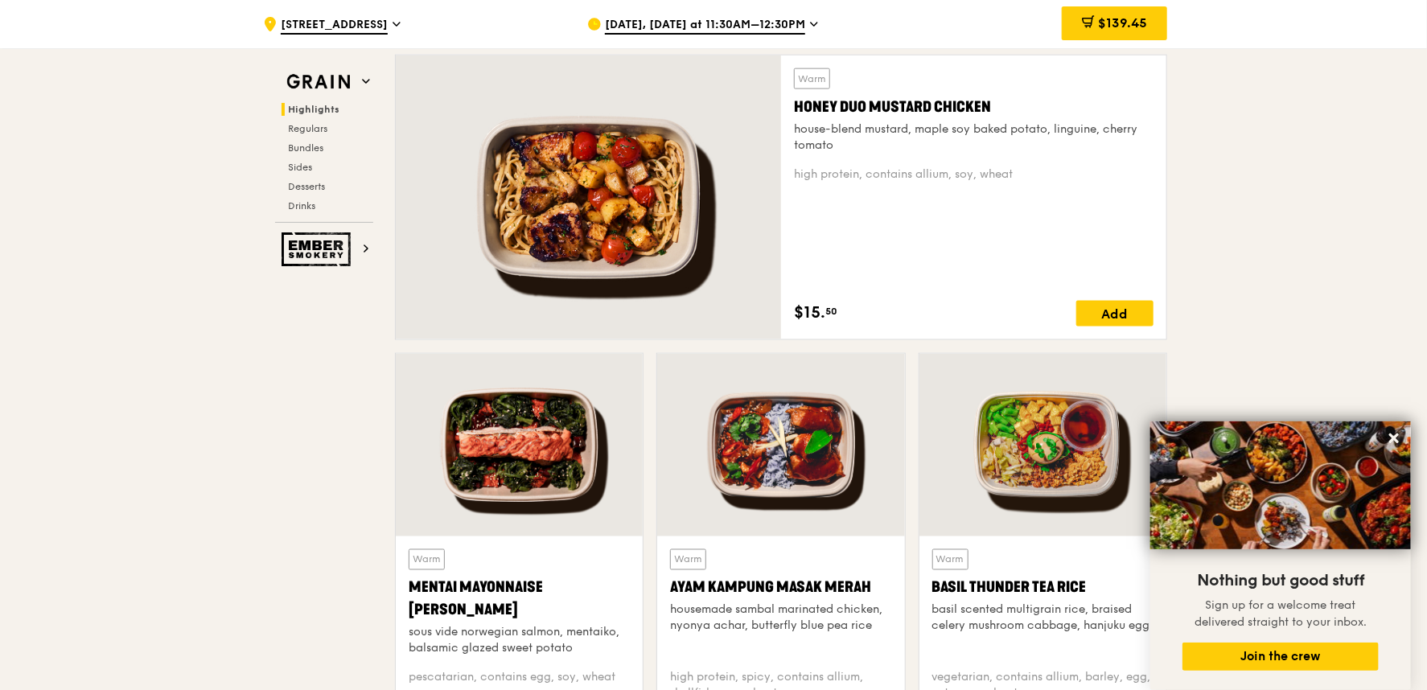
scroll to position [894, 0]
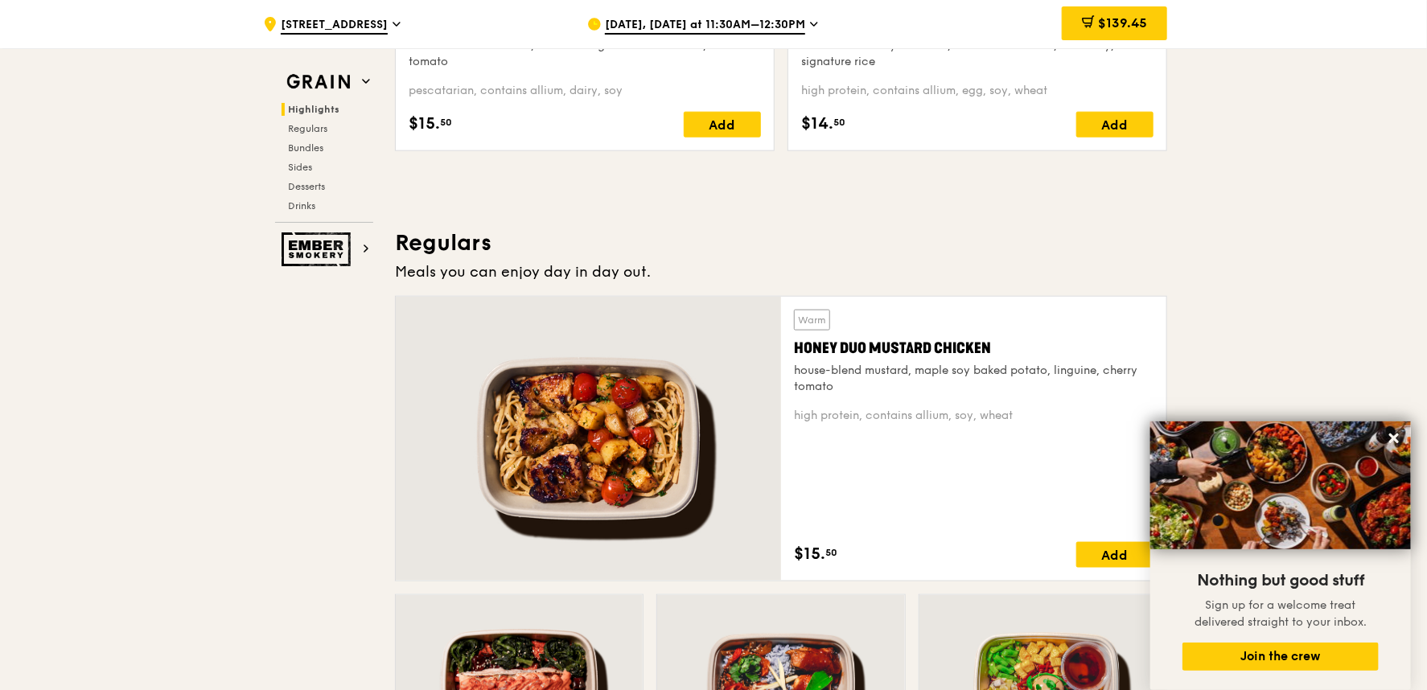
drag, startPoint x: 1144, startPoint y: 24, endPoint x: 1197, endPoint y: 189, distance: 173.2
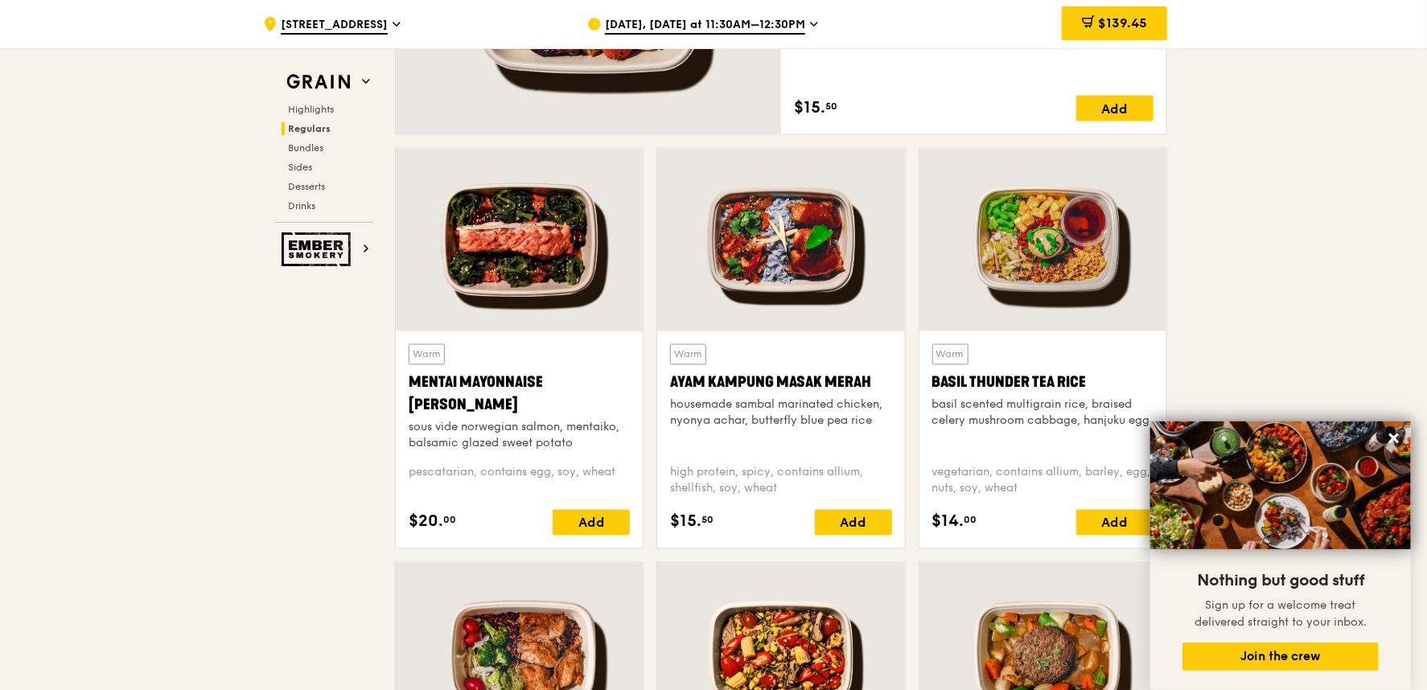
scroll to position [714, 0]
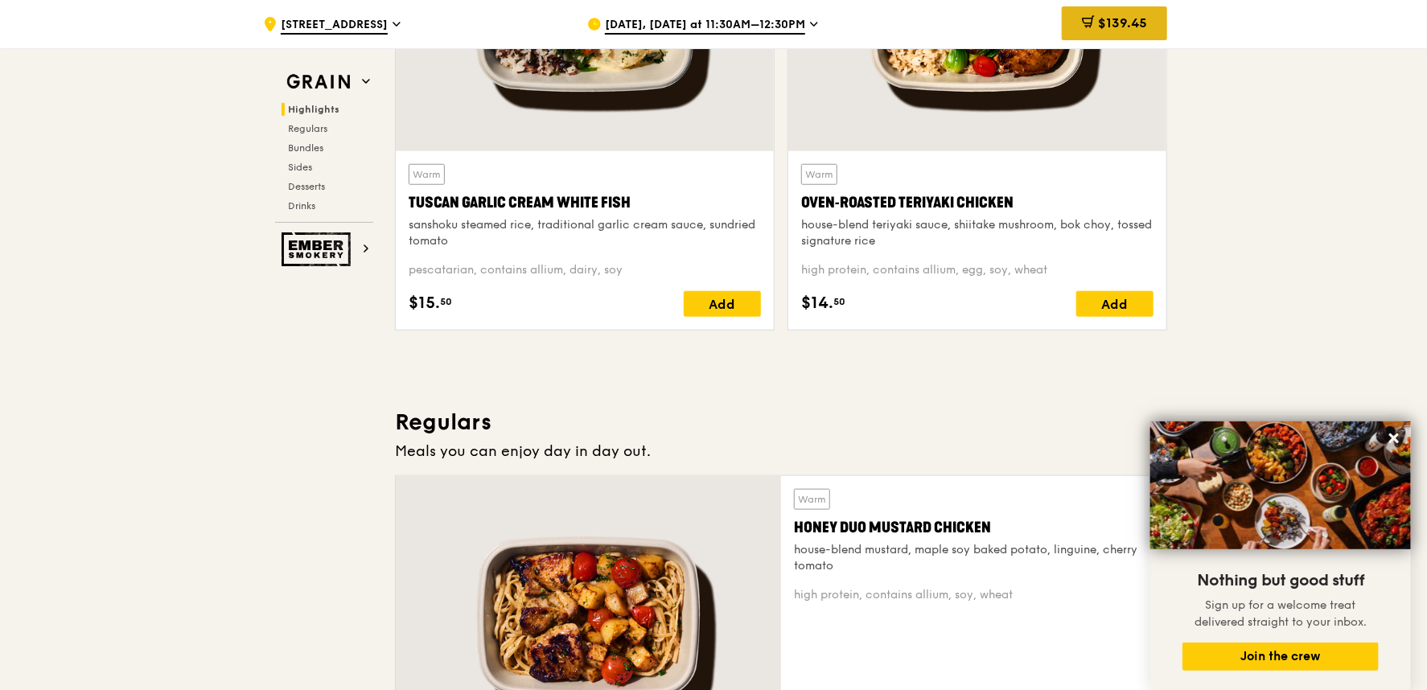
click at [1135, 16] on span "$139.45" at bounding box center [1122, 22] width 49 height 15
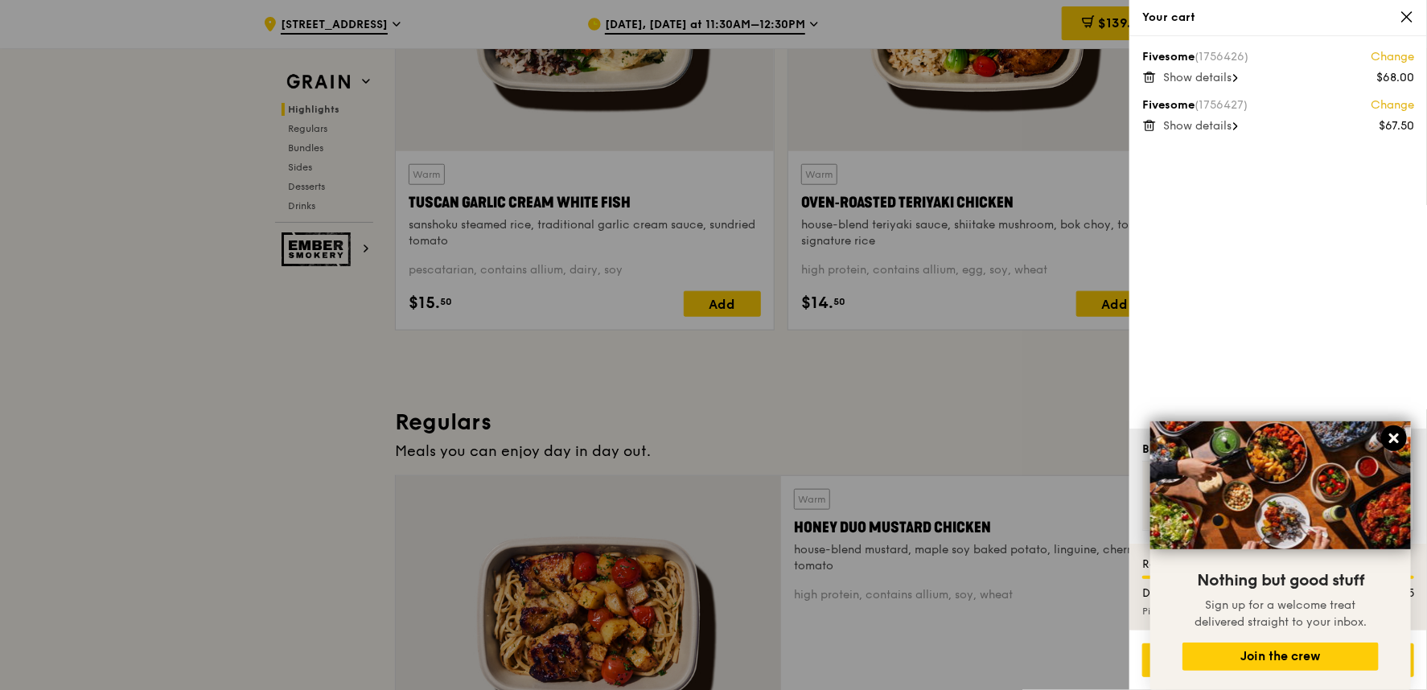
click at [1283, 445] on icon at bounding box center [1394, 438] width 14 height 14
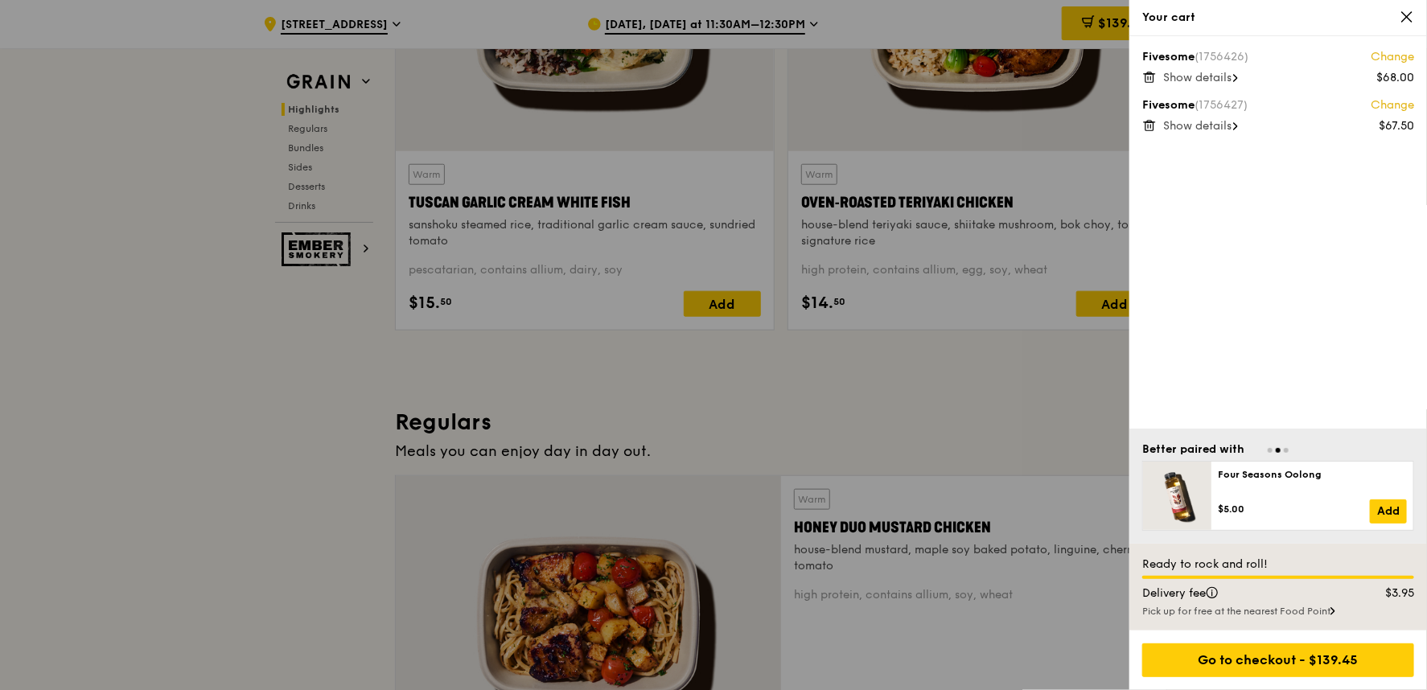
drag, startPoint x: 1416, startPoint y: 626, endPoint x: 1332, endPoint y: 632, distance: 83.9
click at [1283, 621] on div "Your cart Fivesome (1756426) Change $68.00 Show details Fivesome (1756427) Chan…" at bounding box center [1278, 345] width 298 height 690
click at [1283, 599] on div "Delivery fee" at bounding box center [1242, 594] width 219 height 16
click at [1283, 581] on div "Ready to rock and roll! Delivery fee $3.95 Pick up for free at the nearest [GEO…" at bounding box center [1278, 587] width 298 height 87
drag, startPoint x: 1388, startPoint y: 590, endPoint x: 1428, endPoint y: 598, distance: 40.4
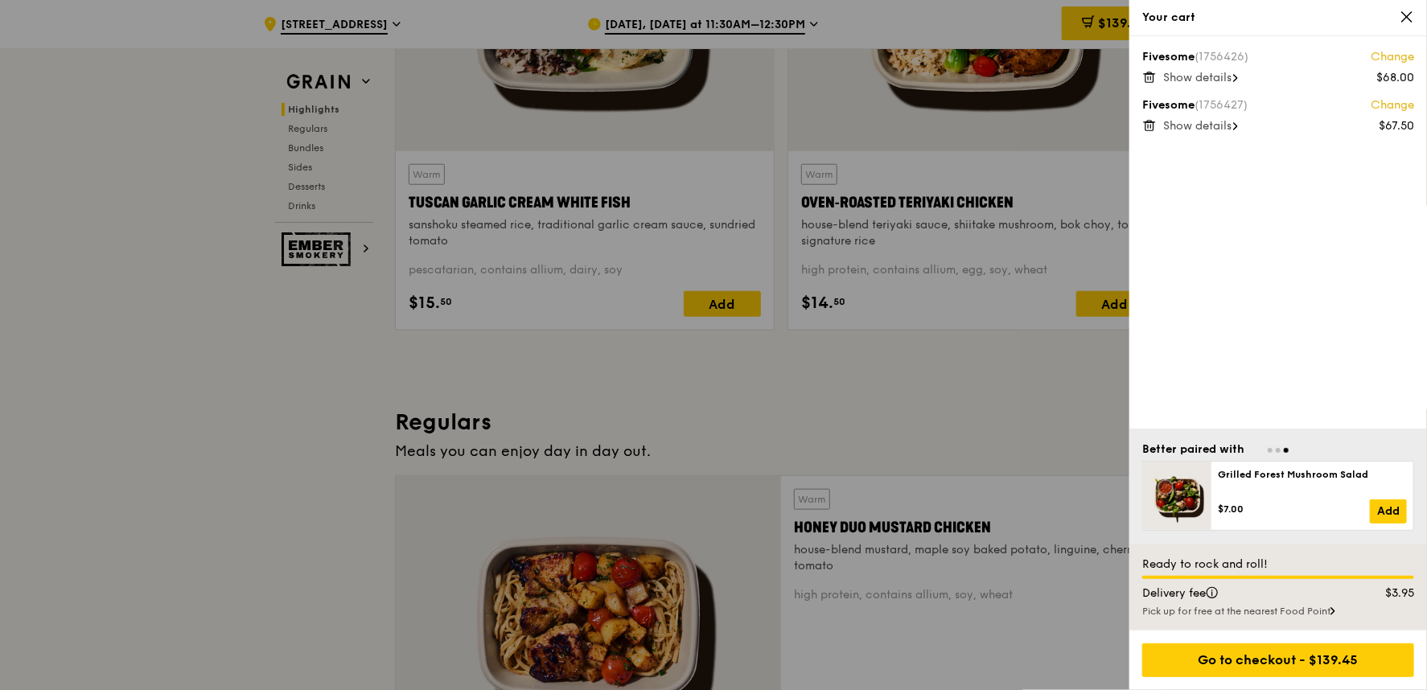
click at [1283, 594] on div "$3.95" at bounding box center [1387, 594] width 73 height 16
click at [1283, 580] on div "Ready to rock and roll! Delivery fee $3.95 Pick up for free at the nearest [GEO…" at bounding box center [1278, 587] width 298 height 87
click at [1283, 307] on div "Fivesome (1756426) Change $68.00 Show details Fivesome (1756427) Change $67.50 …" at bounding box center [1278, 232] width 298 height 393
click at [1283, 561] on div "Ready to rock and roll!" at bounding box center [1278, 565] width 272 height 16
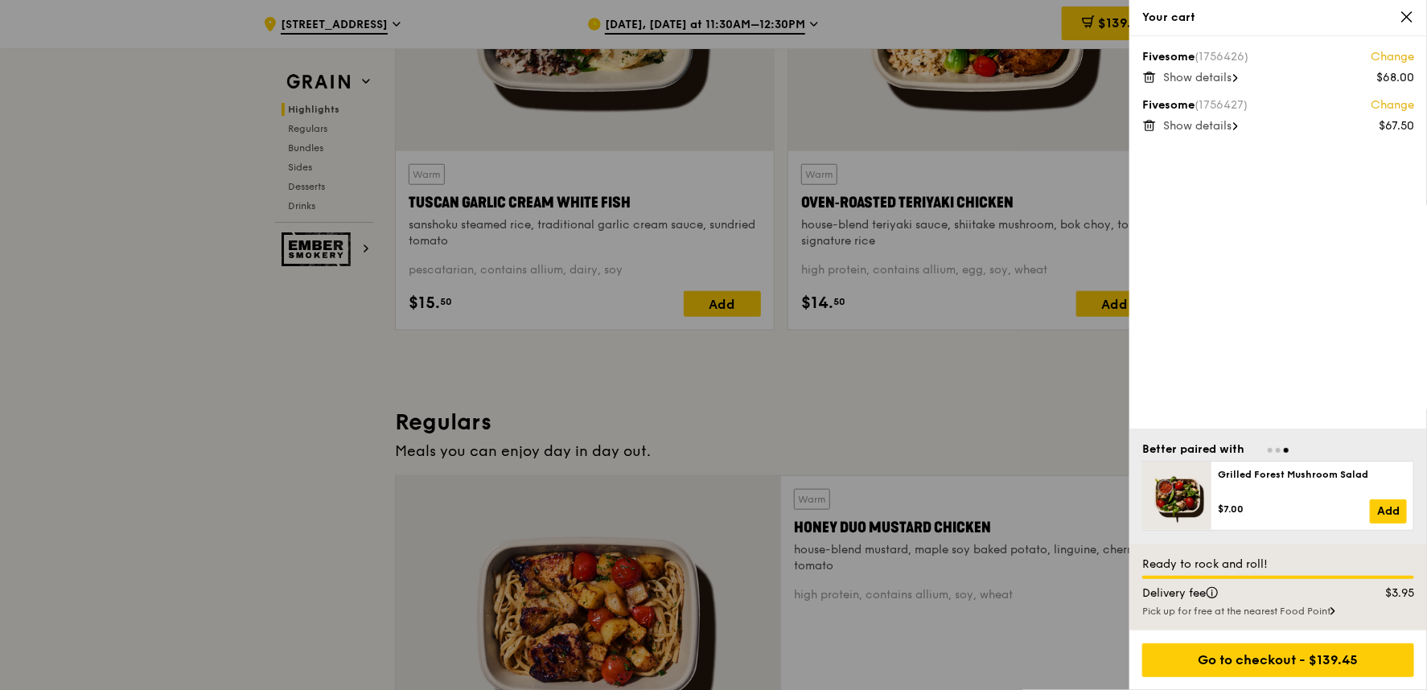
click at [1156, 119] on icon at bounding box center [1149, 125] width 14 height 14
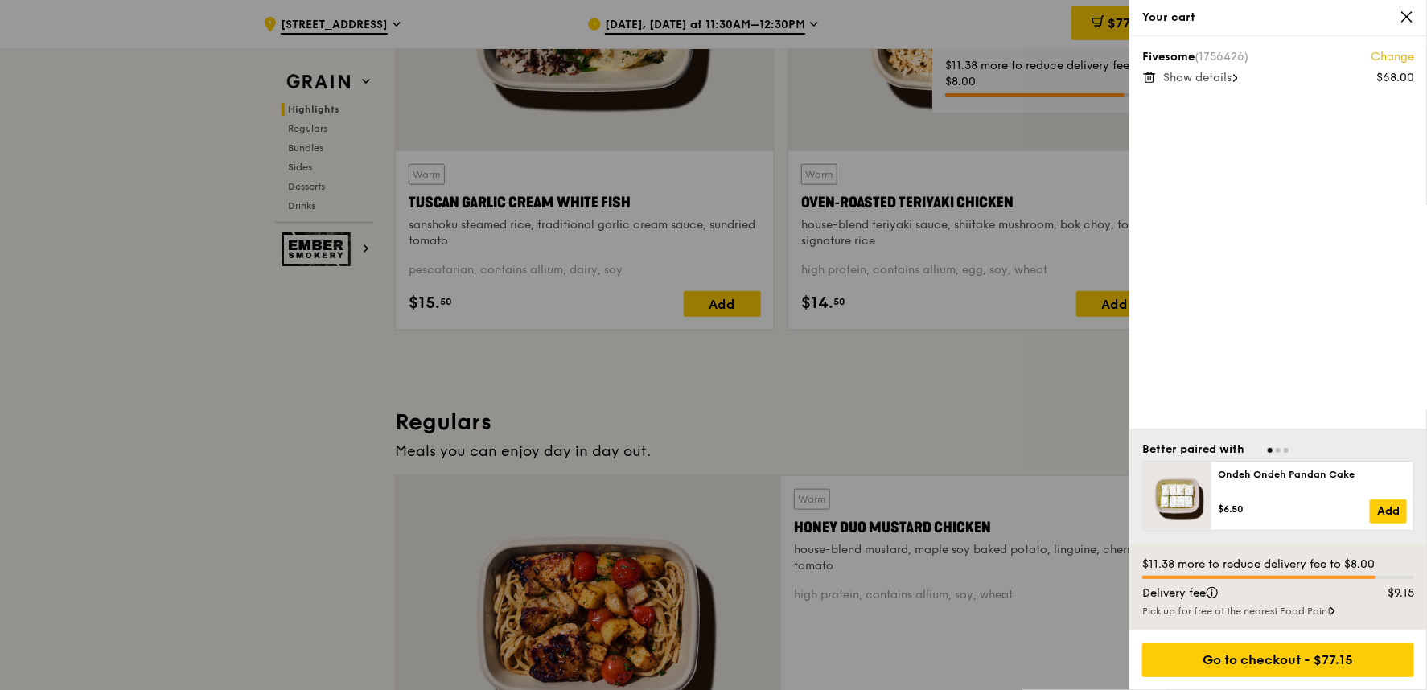
click at [1151, 78] on icon at bounding box center [1151, 77] width 0 height 3
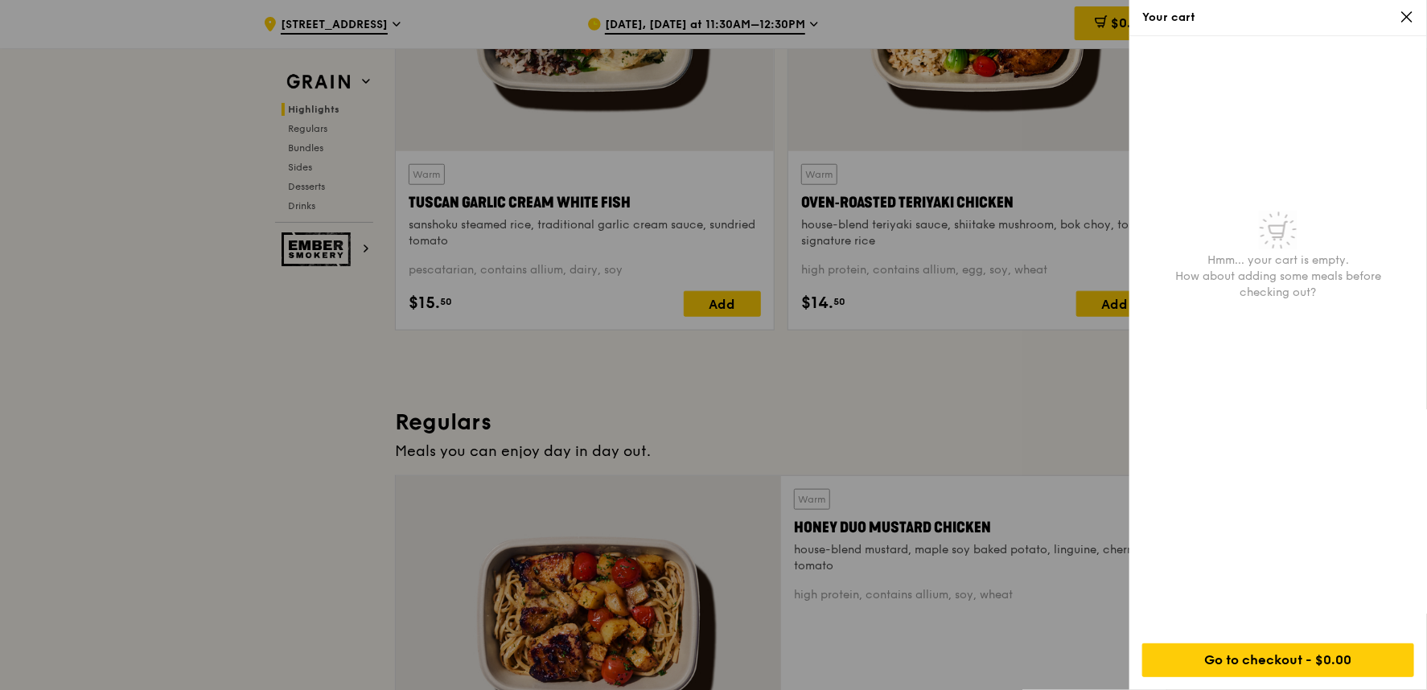
click at [929, 453] on div at bounding box center [713, 345] width 1427 height 690
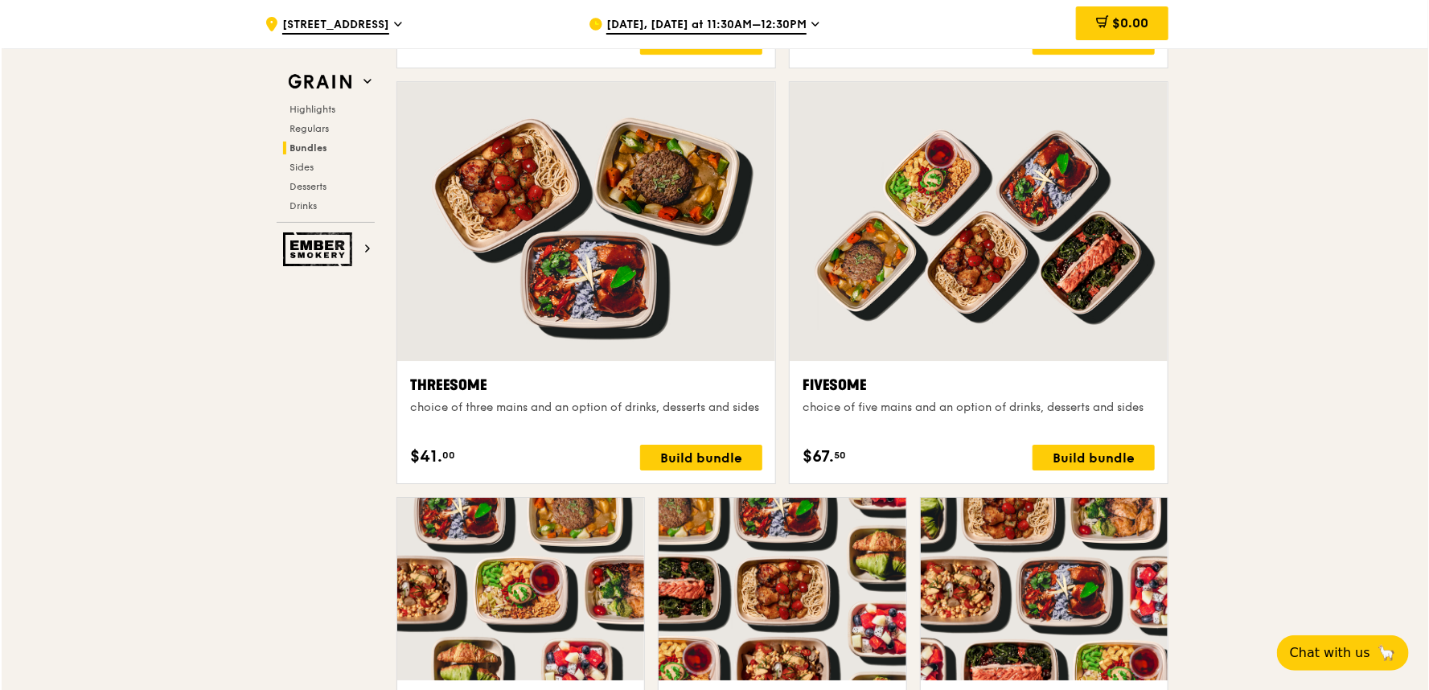
scroll to position [2770, 0]
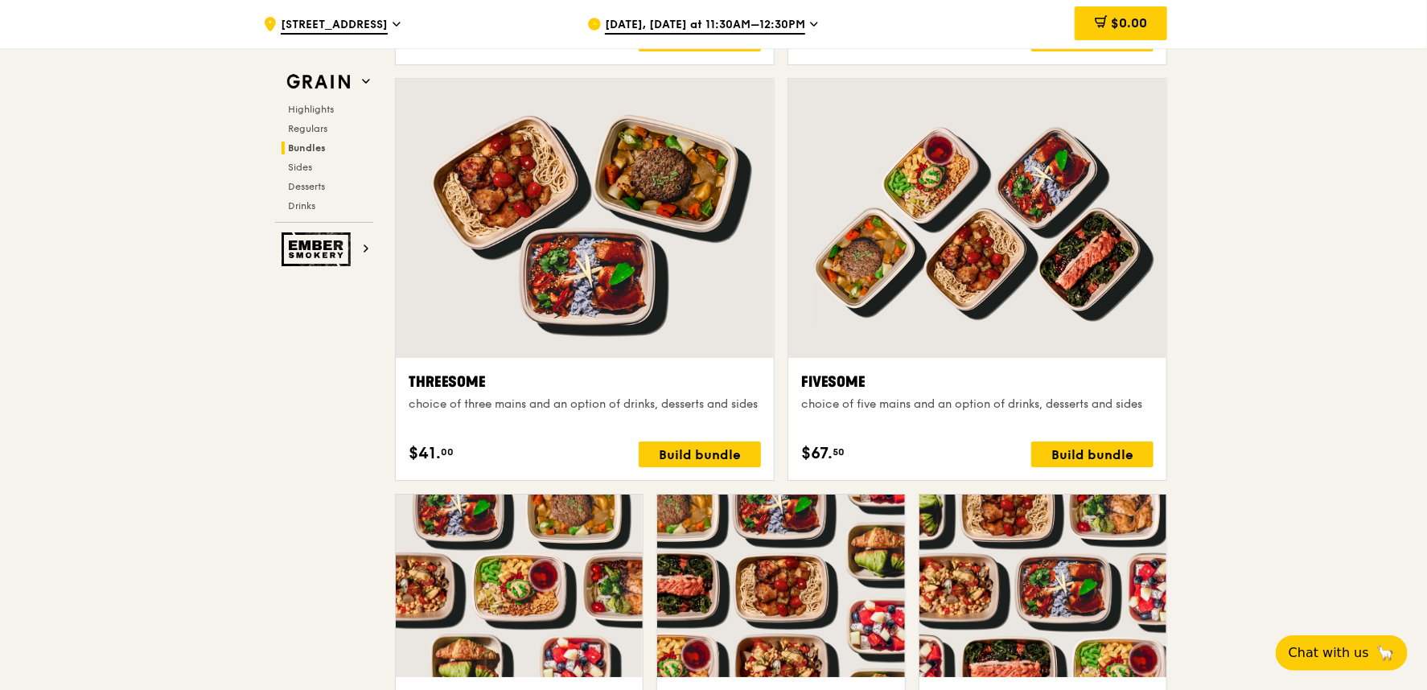
click at [1031, 428] on div "Fivesome choice of five mains and an option of drinks, desserts and sides" at bounding box center [977, 400] width 352 height 58
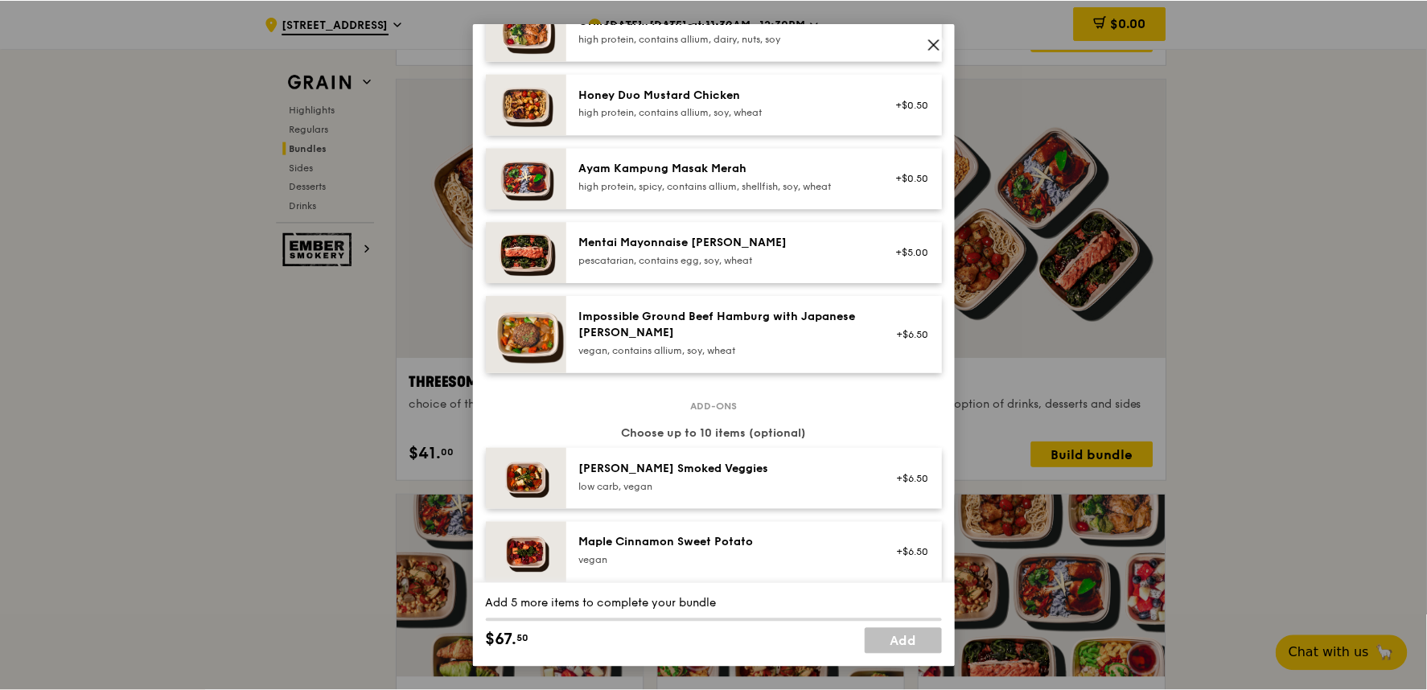
scroll to position [357, 0]
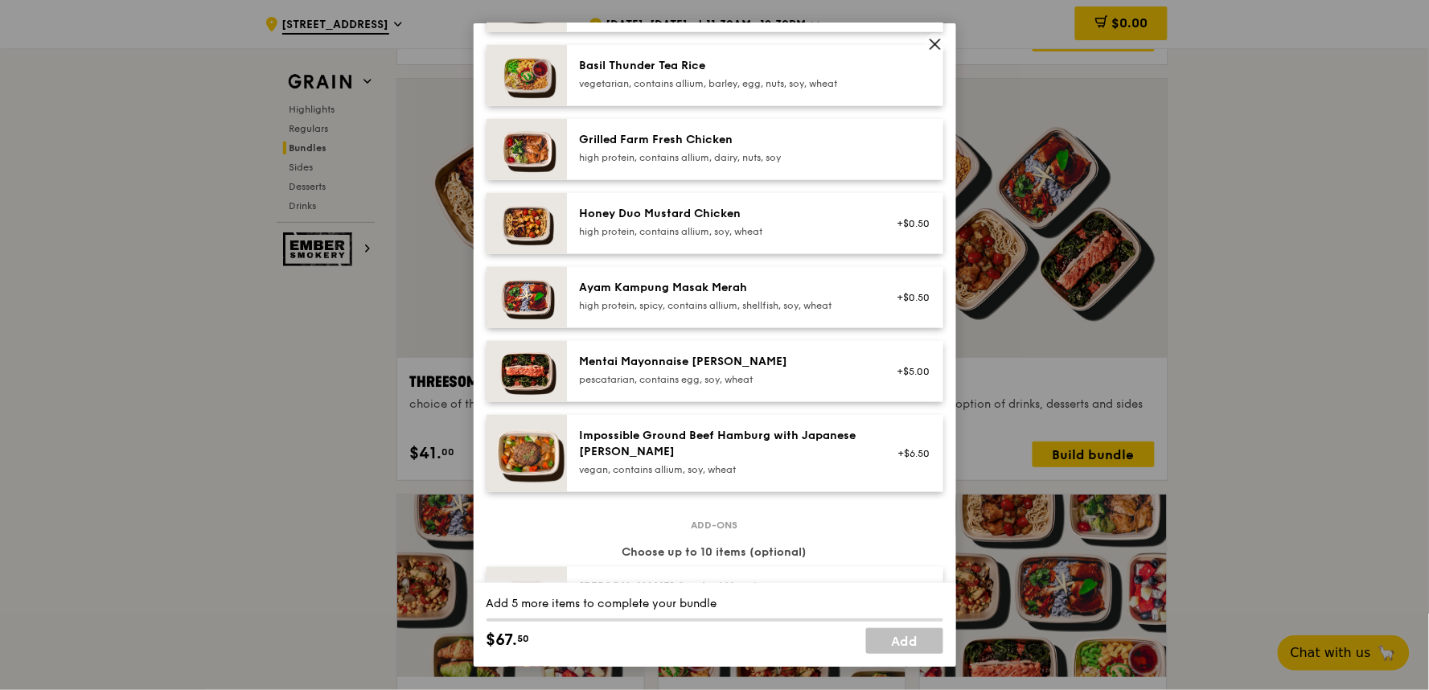
click at [740, 306] on div "high protein, spicy, contains allium, shellfish, soy, wheat" at bounding box center [724, 305] width 289 height 13
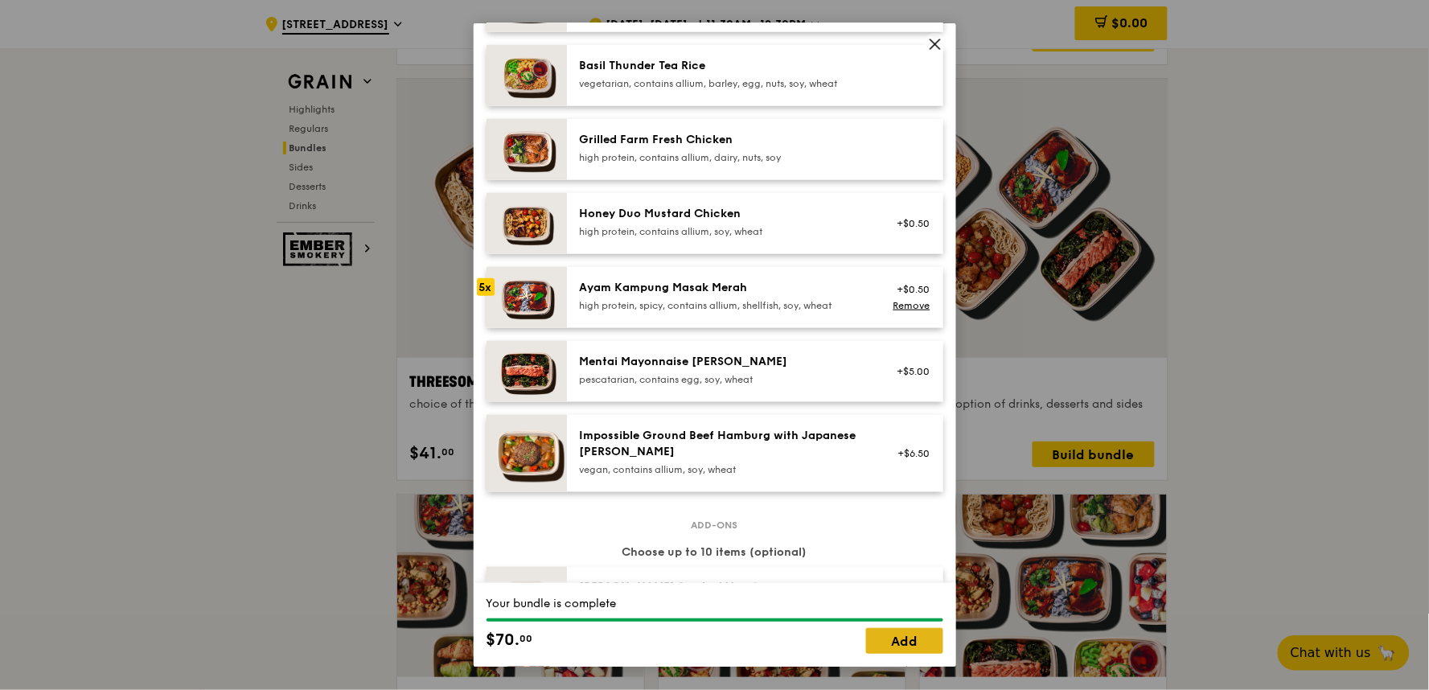
click at [906, 621] on link "Add" at bounding box center [904, 641] width 77 height 26
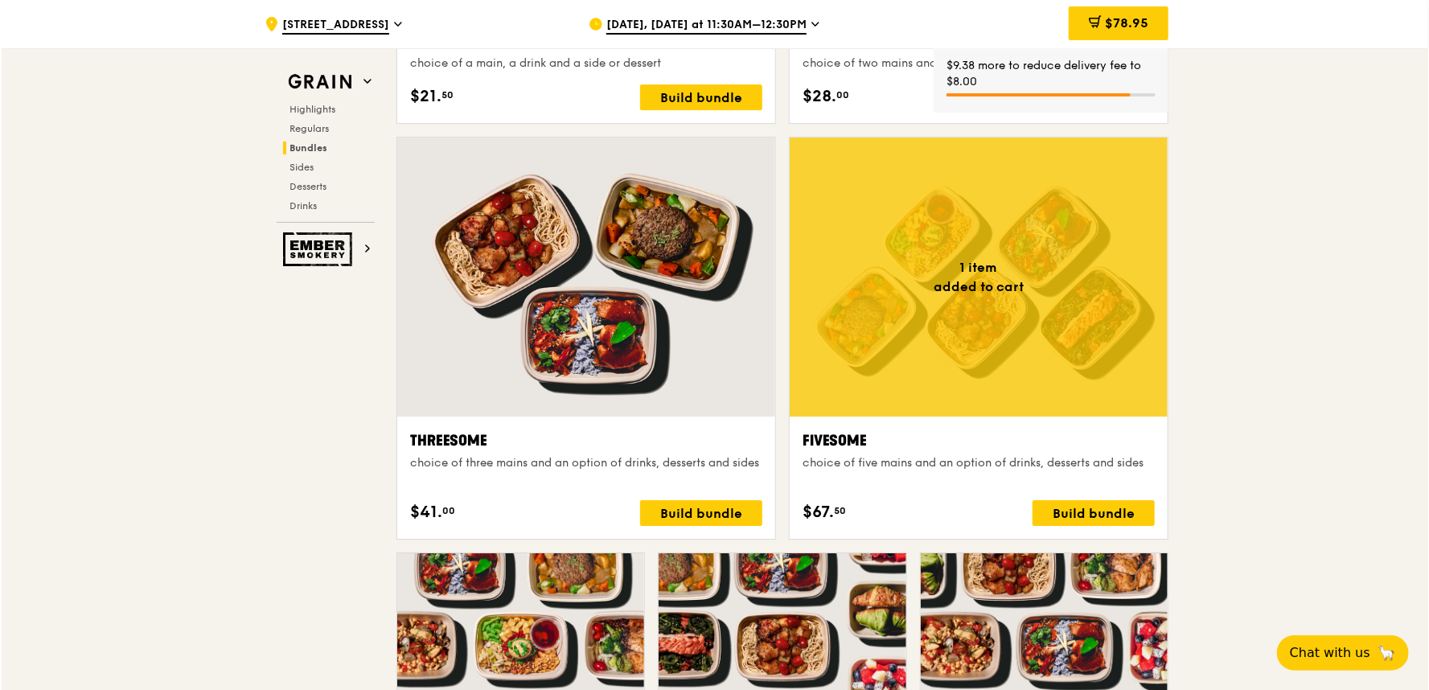
scroll to position [2681, 0]
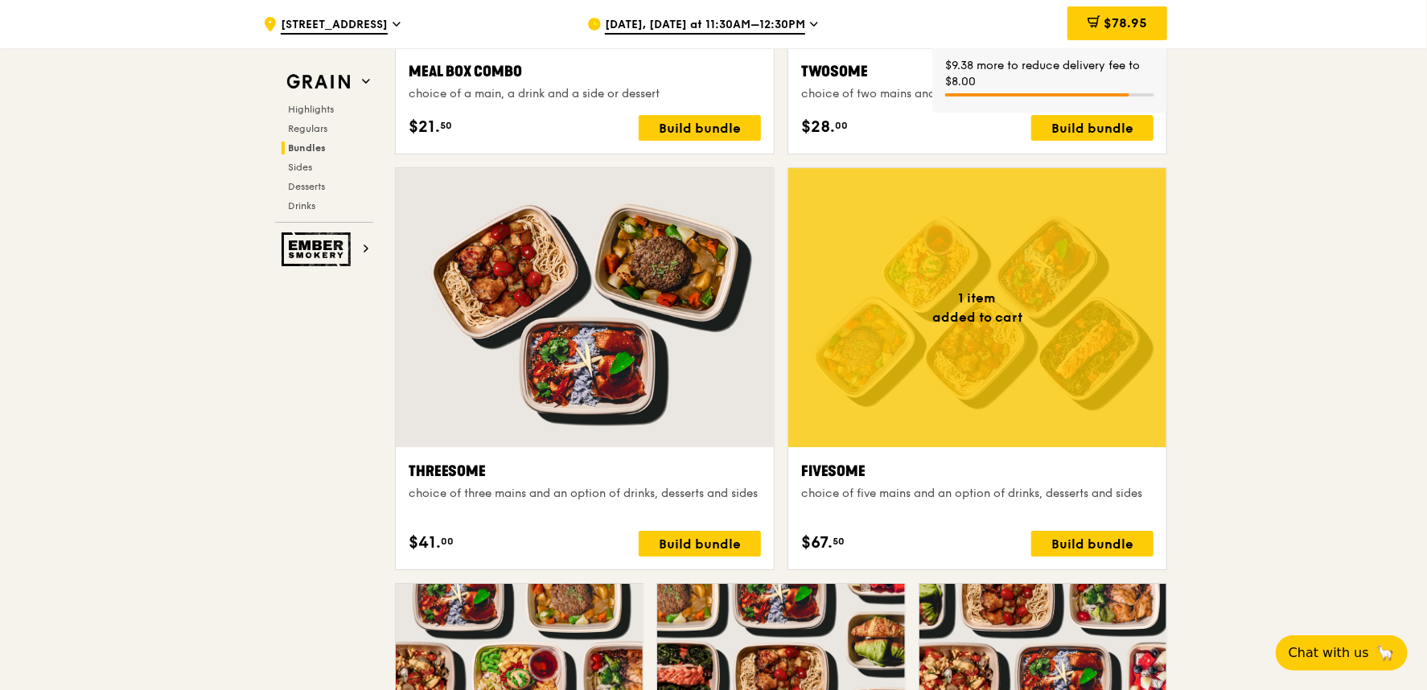
click at [963, 413] on div at bounding box center [977, 307] width 378 height 279
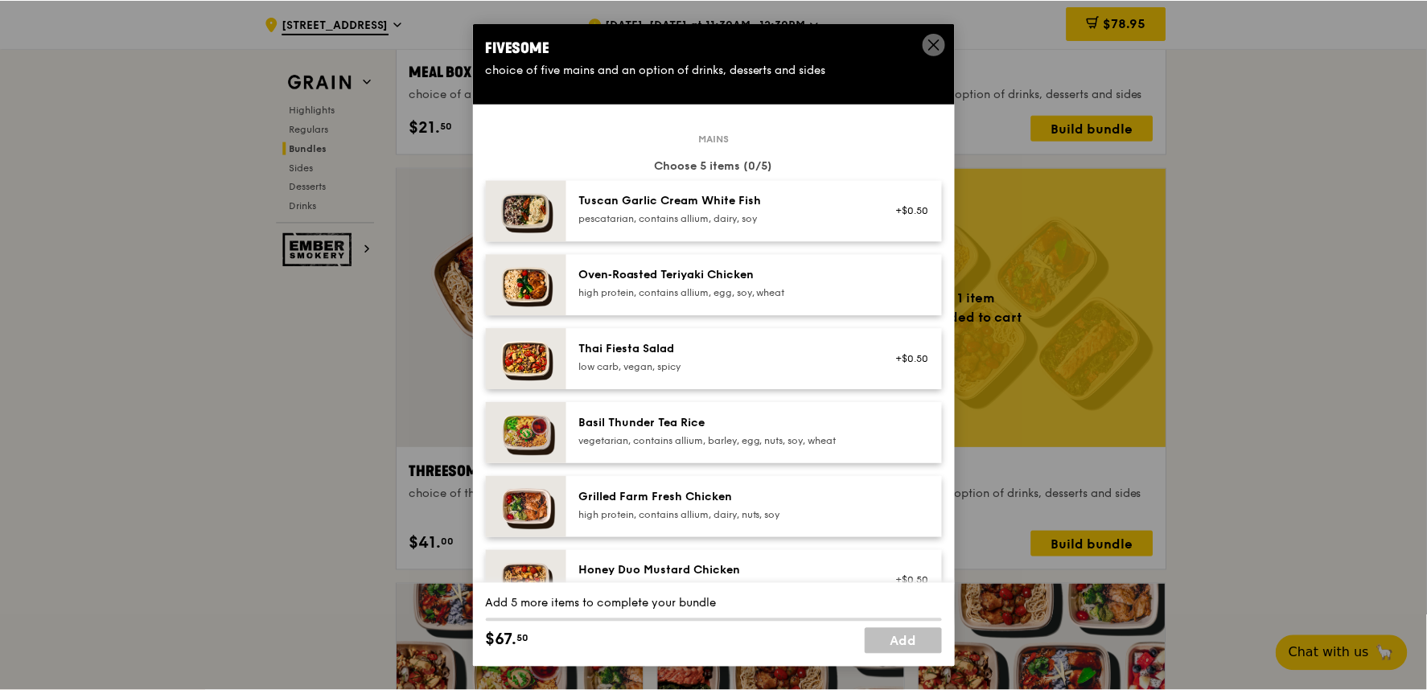
scroll to position [357, 0]
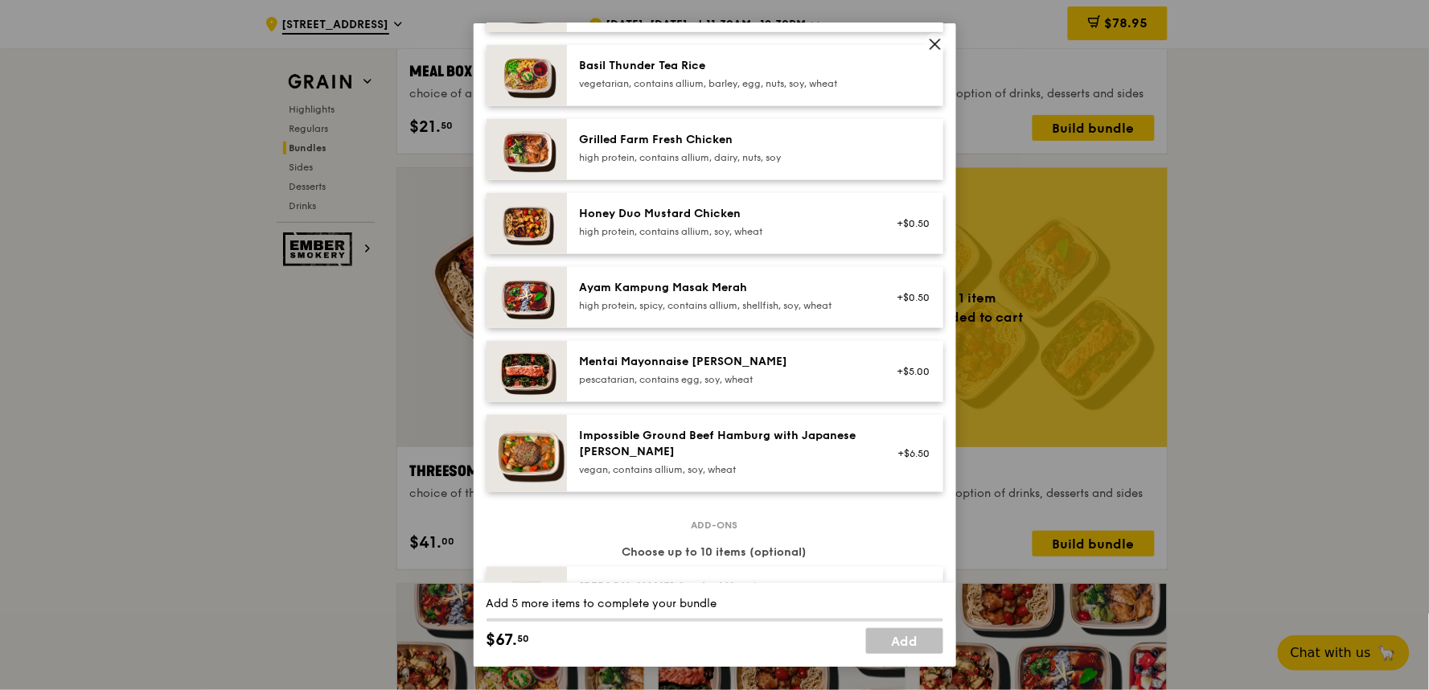
click at [779, 145] on div "Grilled Farm Fresh Chicken" at bounding box center [724, 140] width 289 height 16
click at [727, 164] on div "Grilled Farm Fresh Chicken high protein, contains allium, dairy, nuts, soy" at bounding box center [724, 149] width 308 height 35
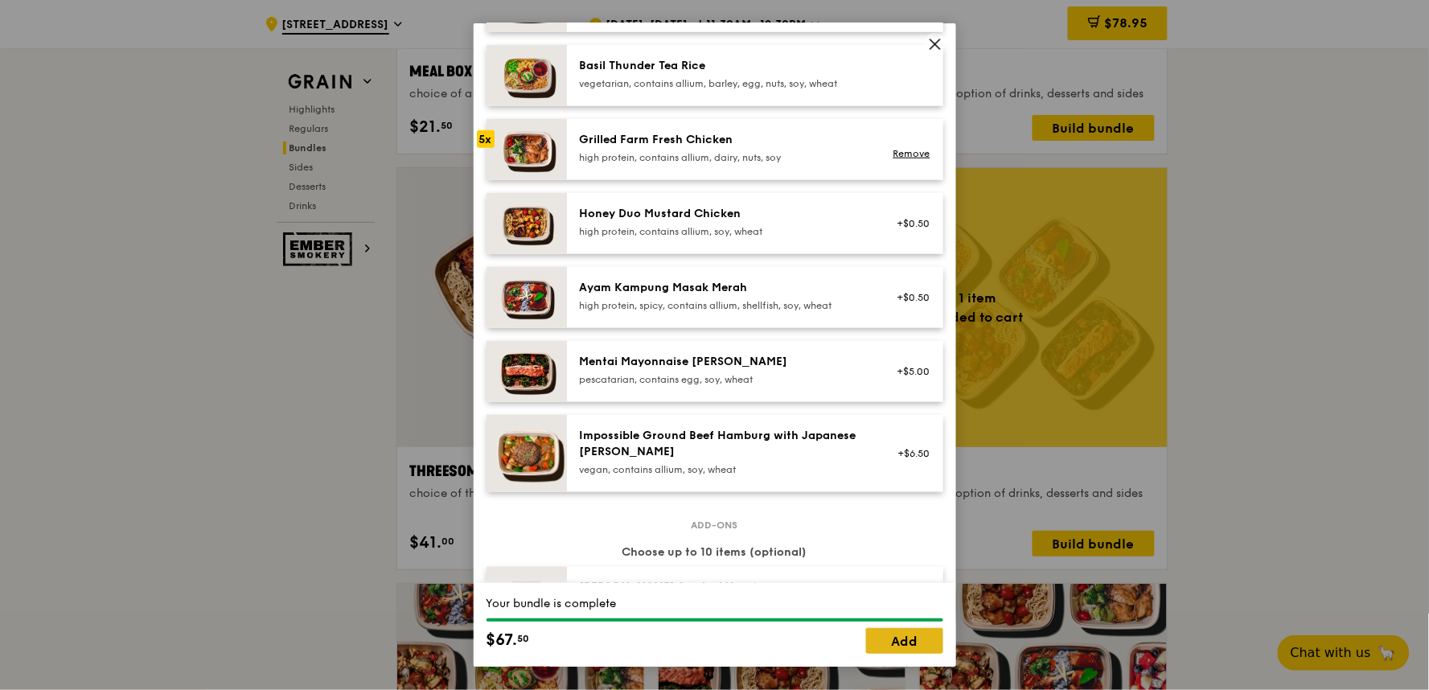
click at [919, 621] on link "Add" at bounding box center [904, 641] width 77 height 26
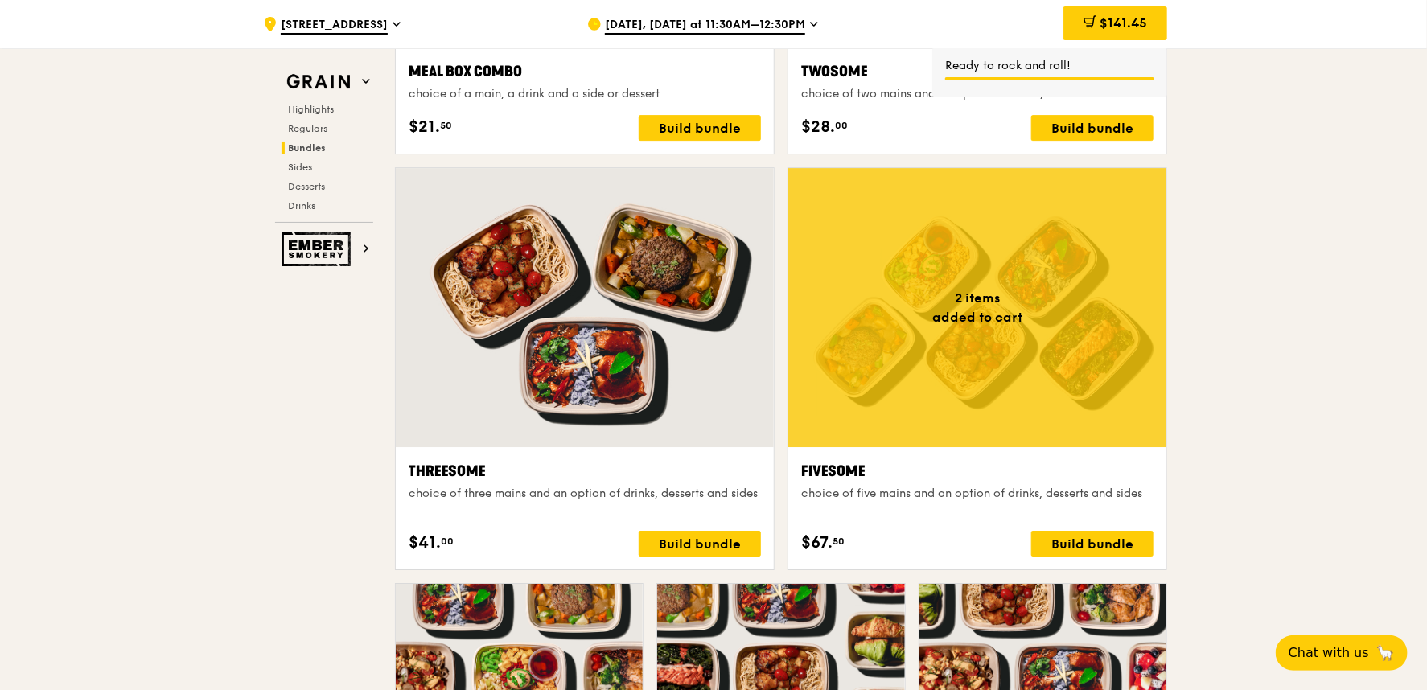
click at [967, 436] on div at bounding box center [977, 307] width 378 height 279
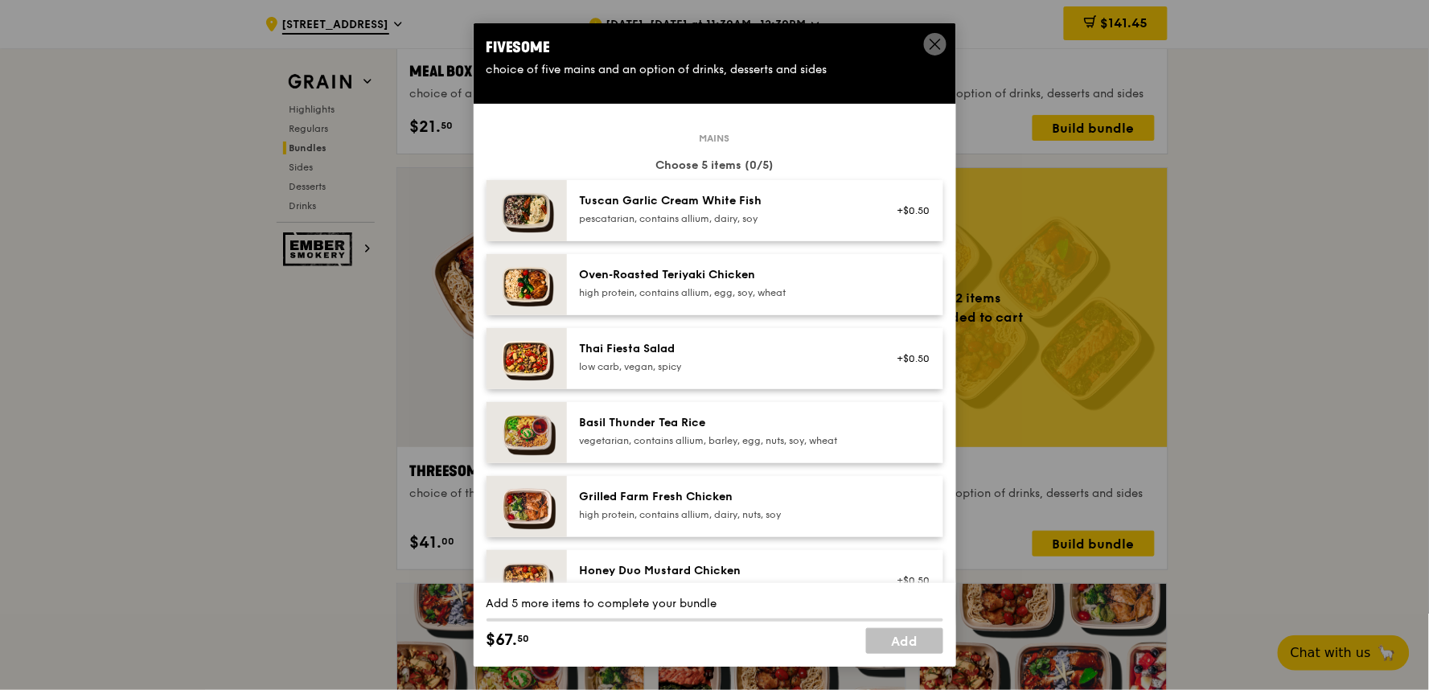
click at [721, 220] on div "pescatarian, contains allium, dairy, soy" at bounding box center [724, 218] width 289 height 13
click at [705, 352] on div "Thai Fiesta Salad" at bounding box center [724, 349] width 289 height 16
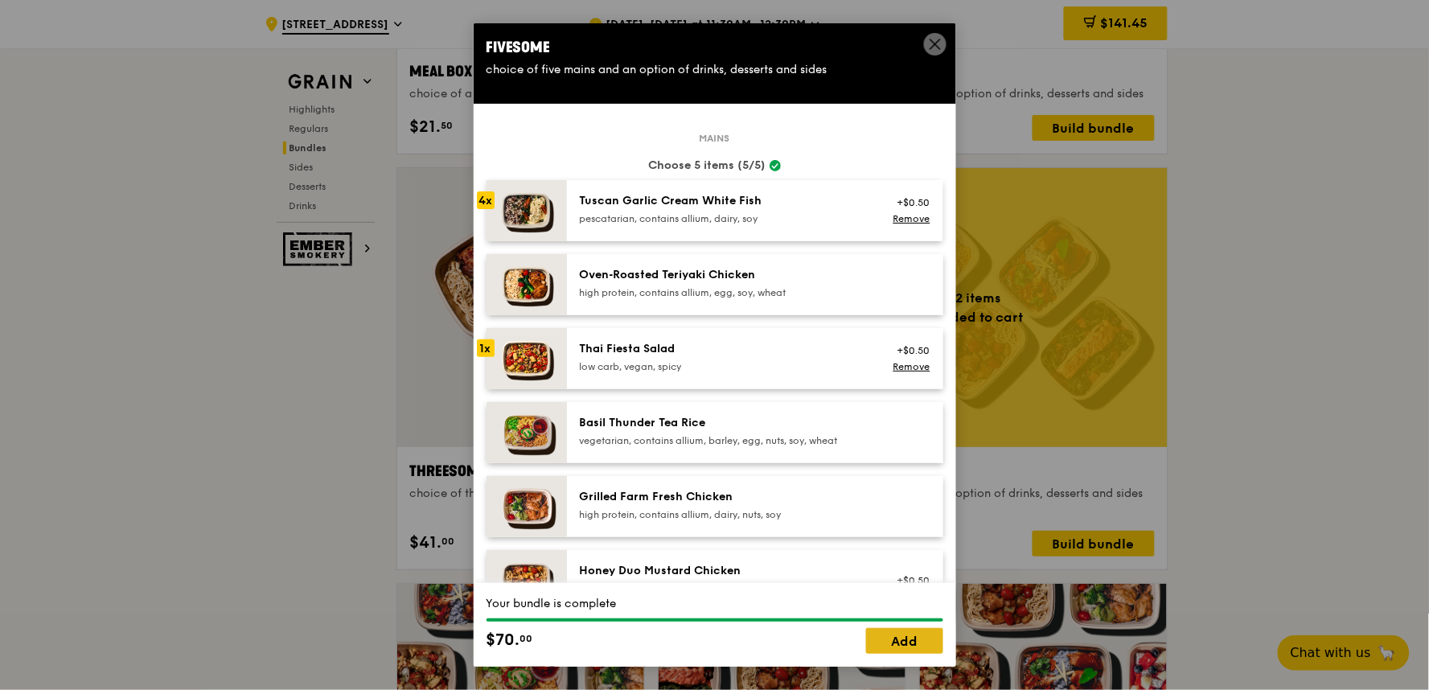
click at [905, 621] on link "Add" at bounding box center [904, 641] width 77 height 26
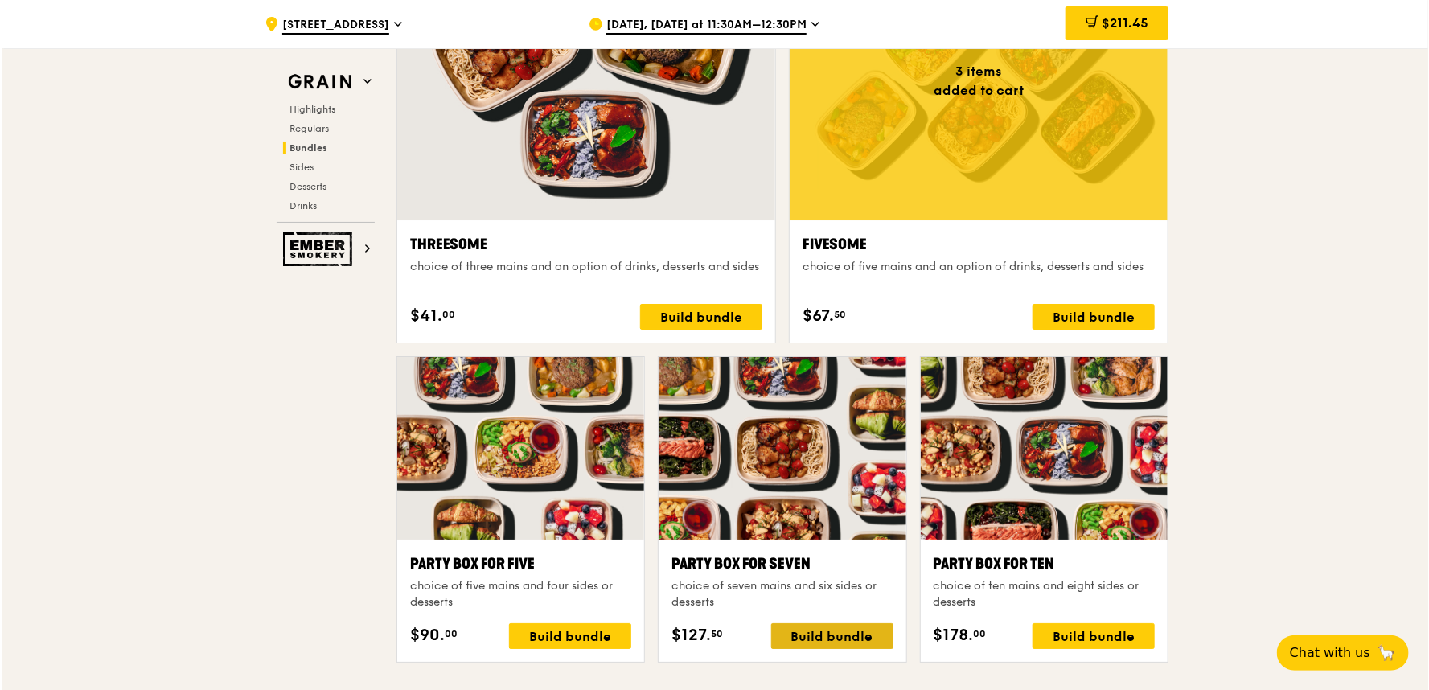
scroll to position [2949, 0]
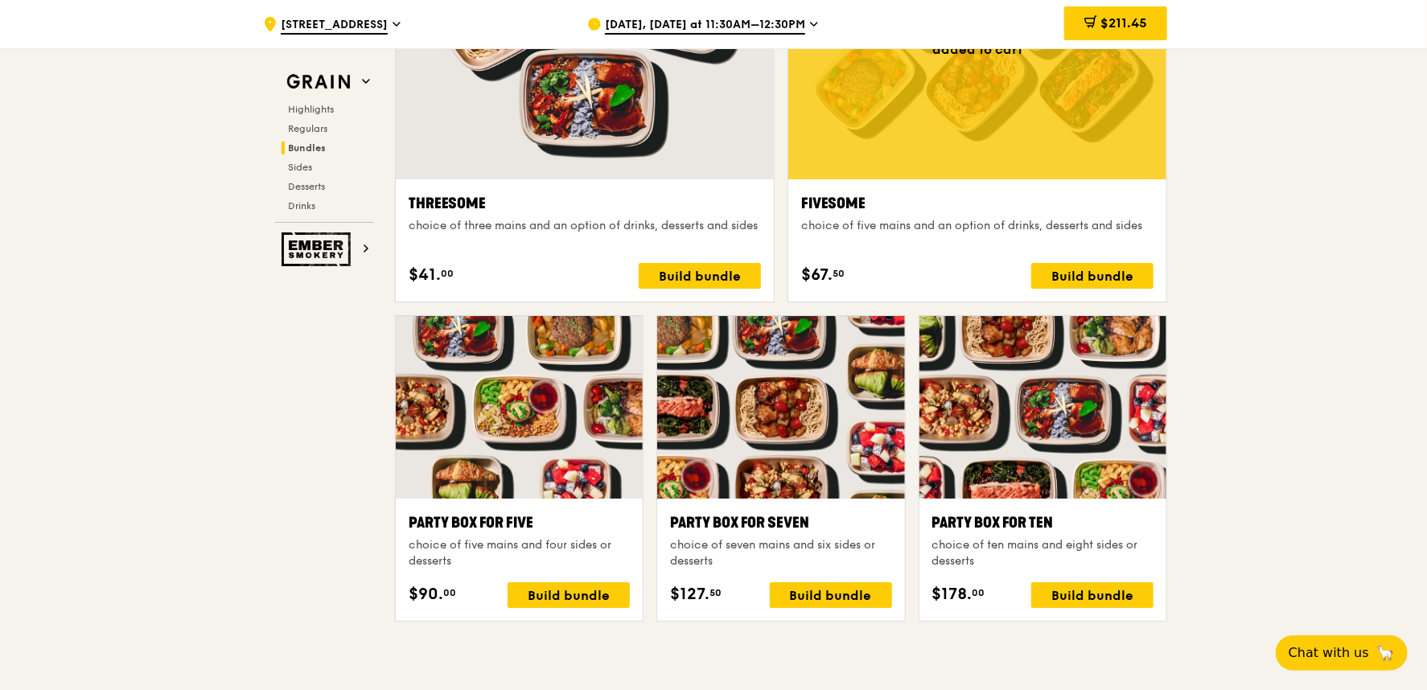
click at [982, 218] on div "choice of five mains and an option of drinks, desserts and sides" at bounding box center [977, 226] width 352 height 16
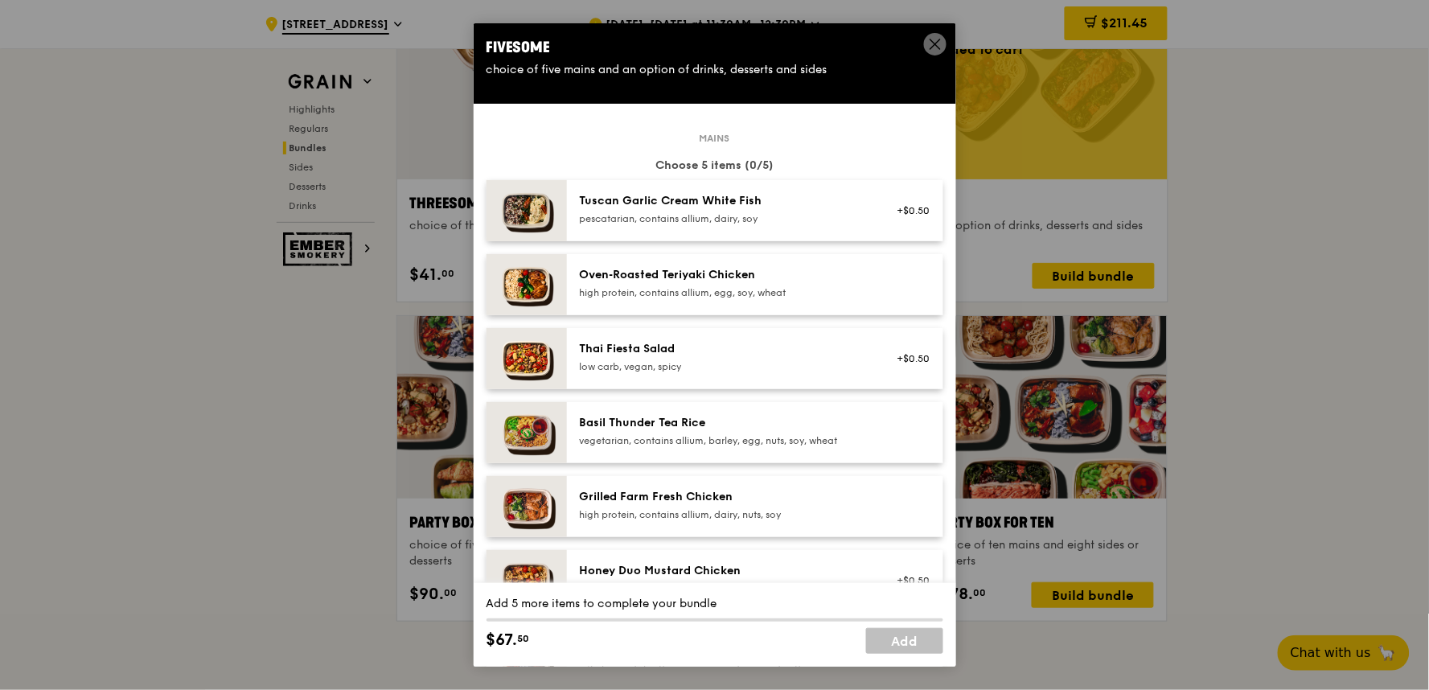
click at [931, 42] on icon at bounding box center [935, 44] width 14 height 14
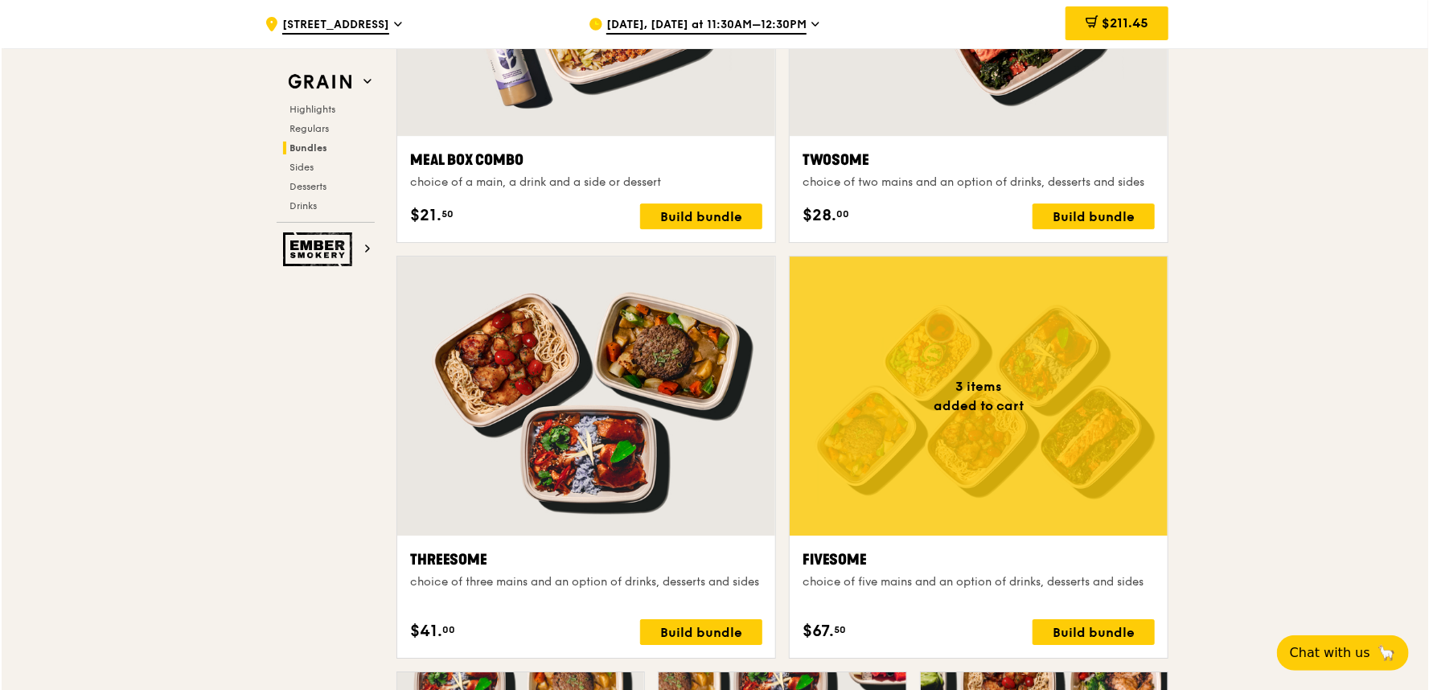
scroll to position [2591, 0]
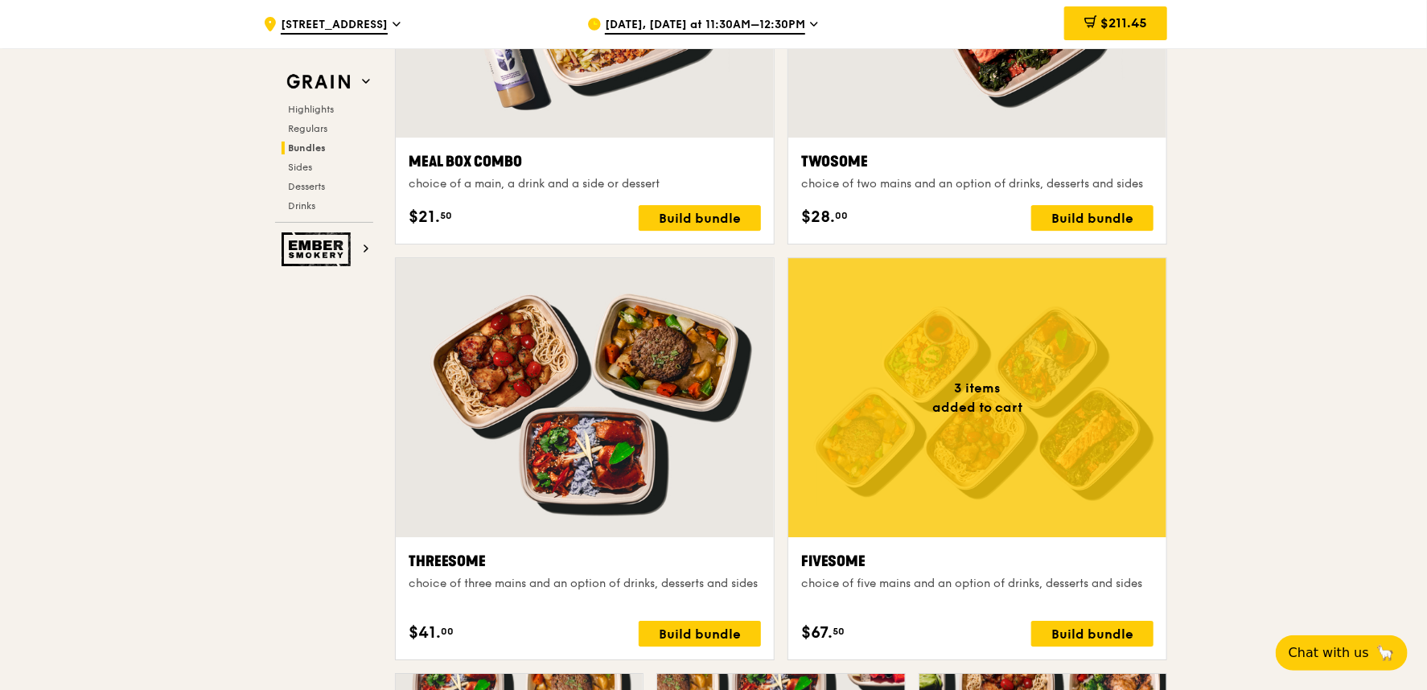
click at [1025, 410] on div at bounding box center [977, 397] width 378 height 279
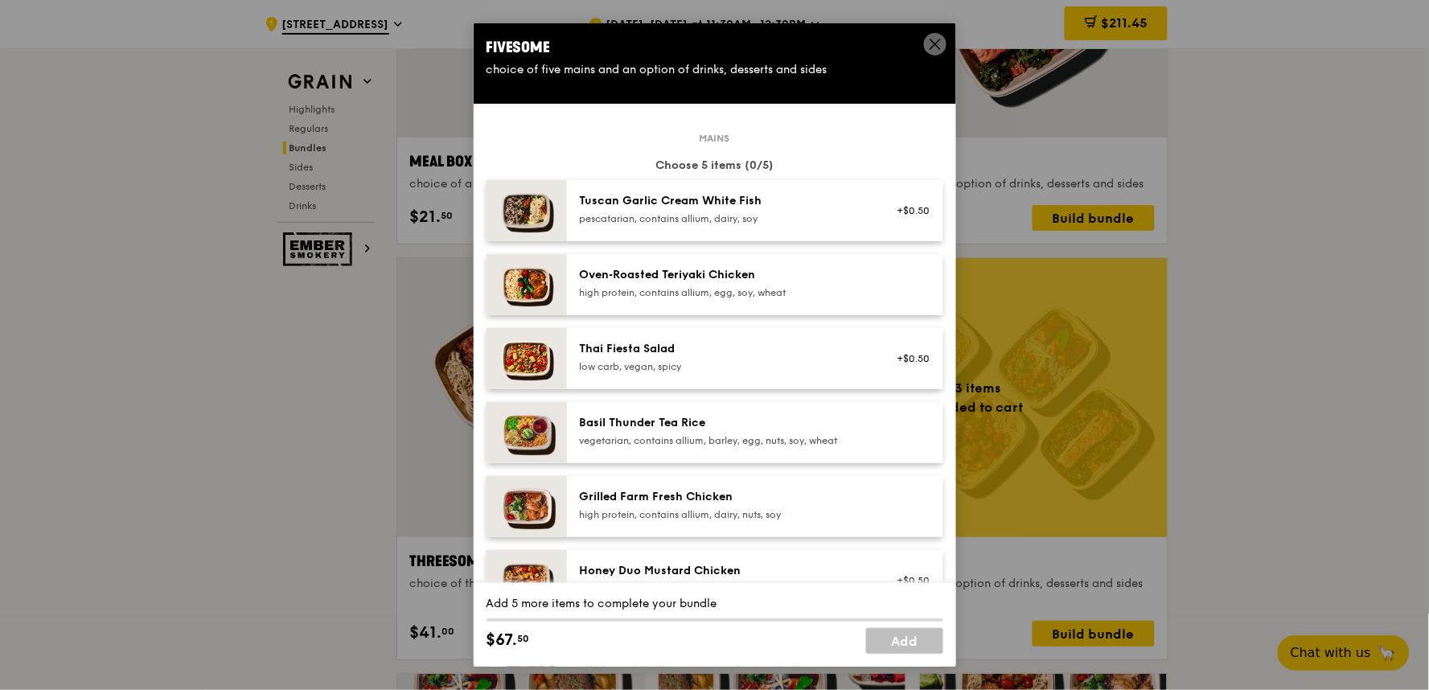
click at [754, 274] on div "Oven‑Roasted Teriyaki Chicken" at bounding box center [724, 275] width 289 height 16
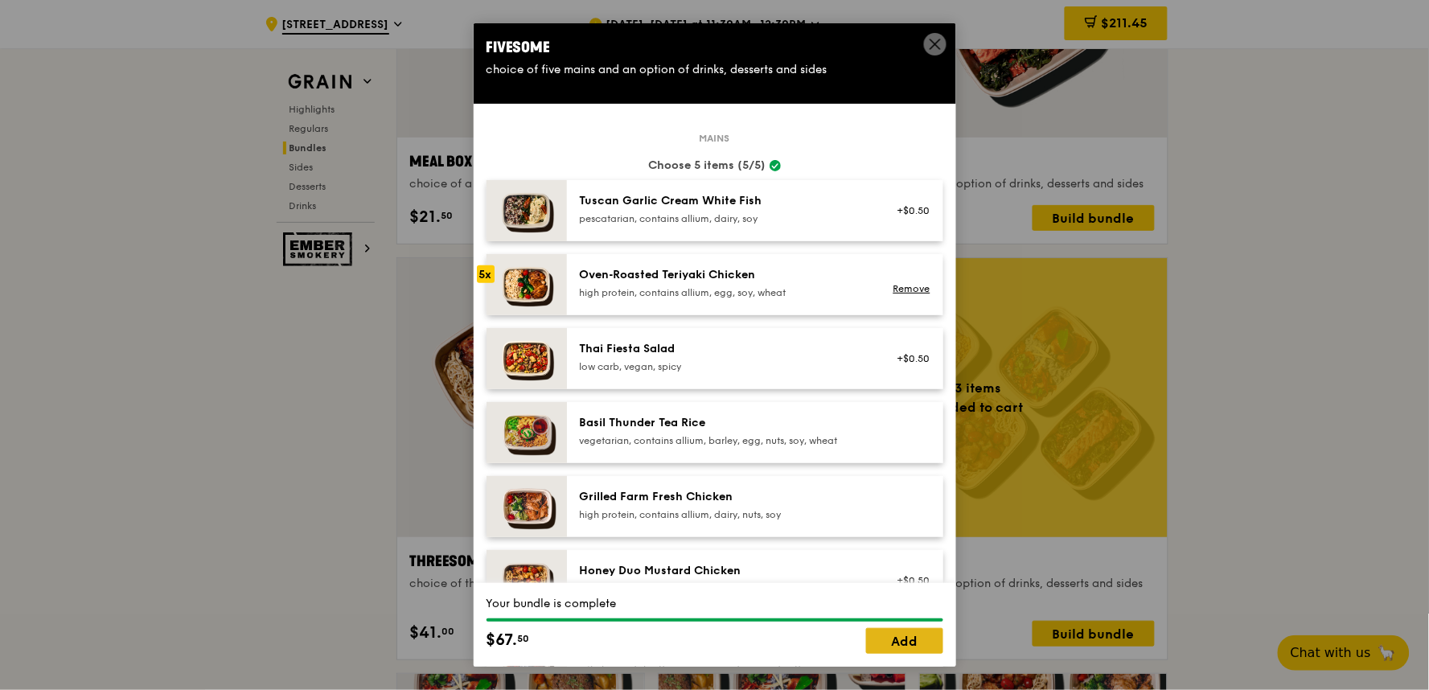
click at [882, 621] on link "Add" at bounding box center [904, 641] width 77 height 26
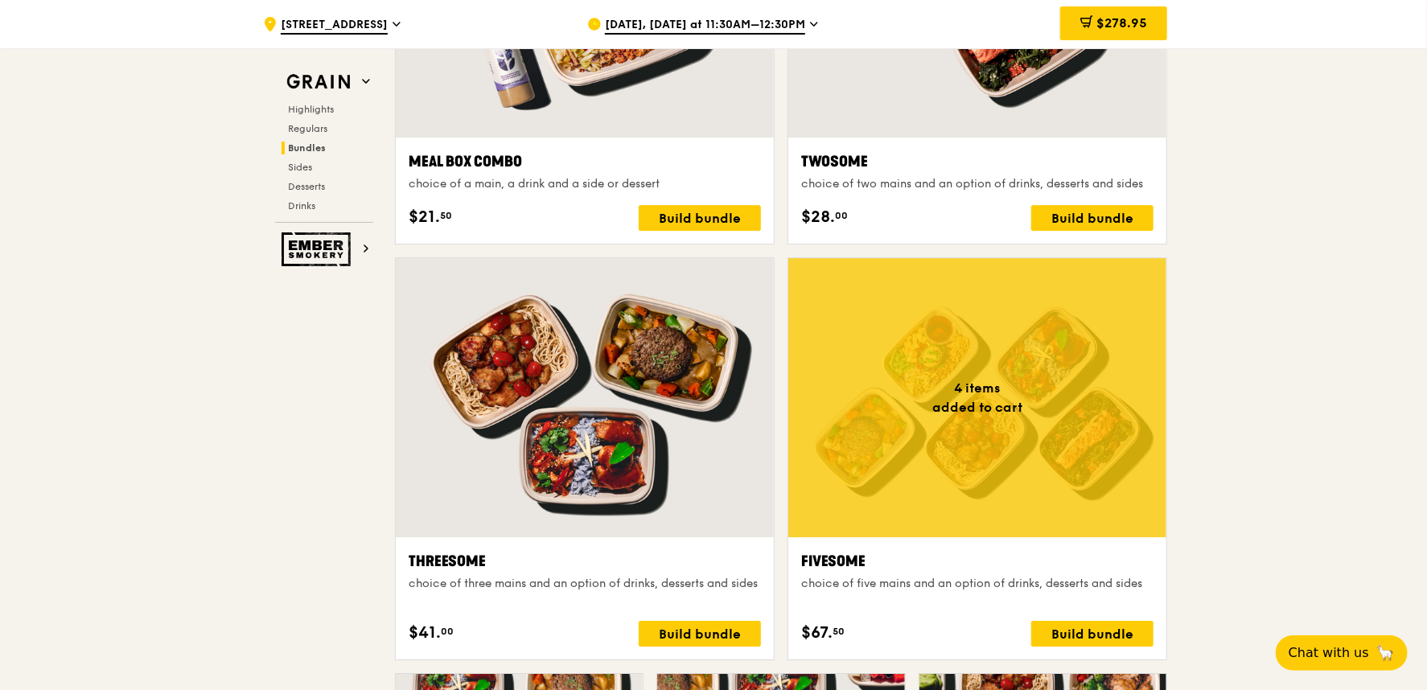
click at [553, 379] on div at bounding box center [585, 397] width 378 height 279
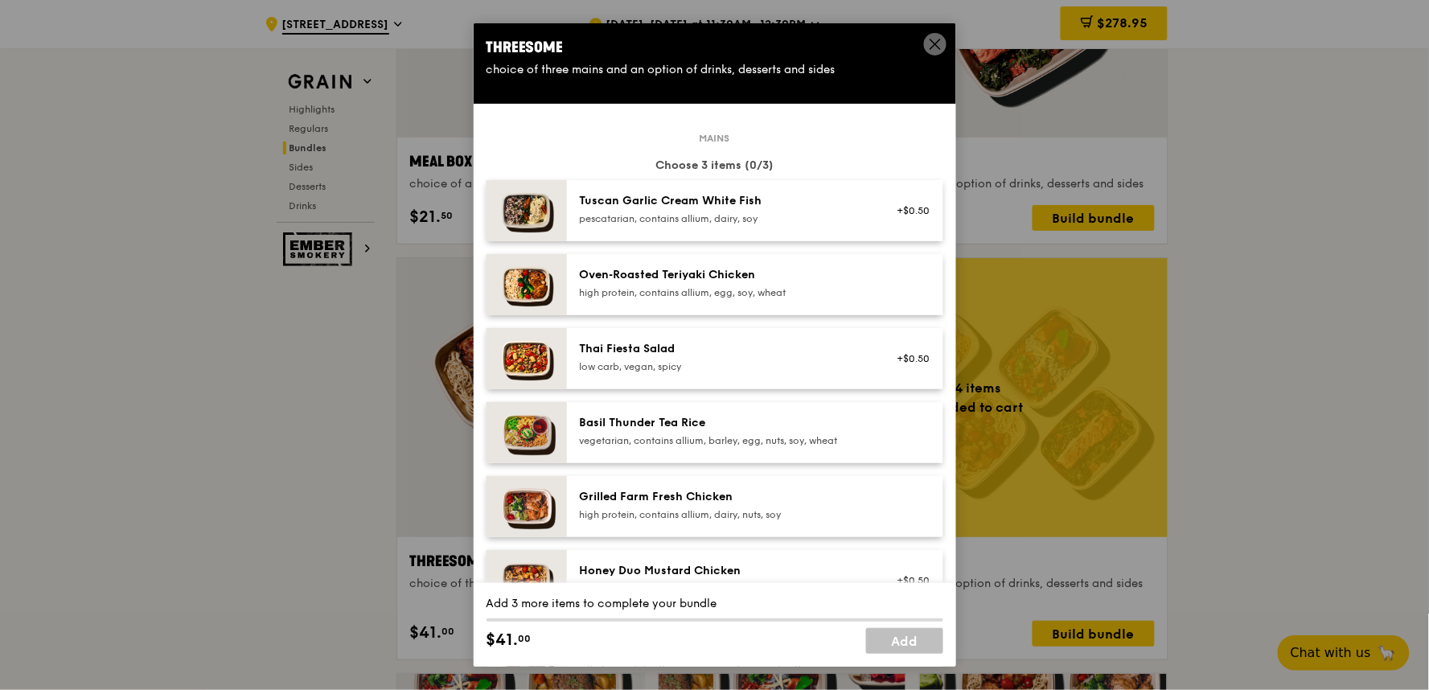
click at [769, 284] on div "Oven‑Roasted Teriyaki Chicken high protein, contains allium, egg, soy, wheat" at bounding box center [724, 283] width 289 height 32
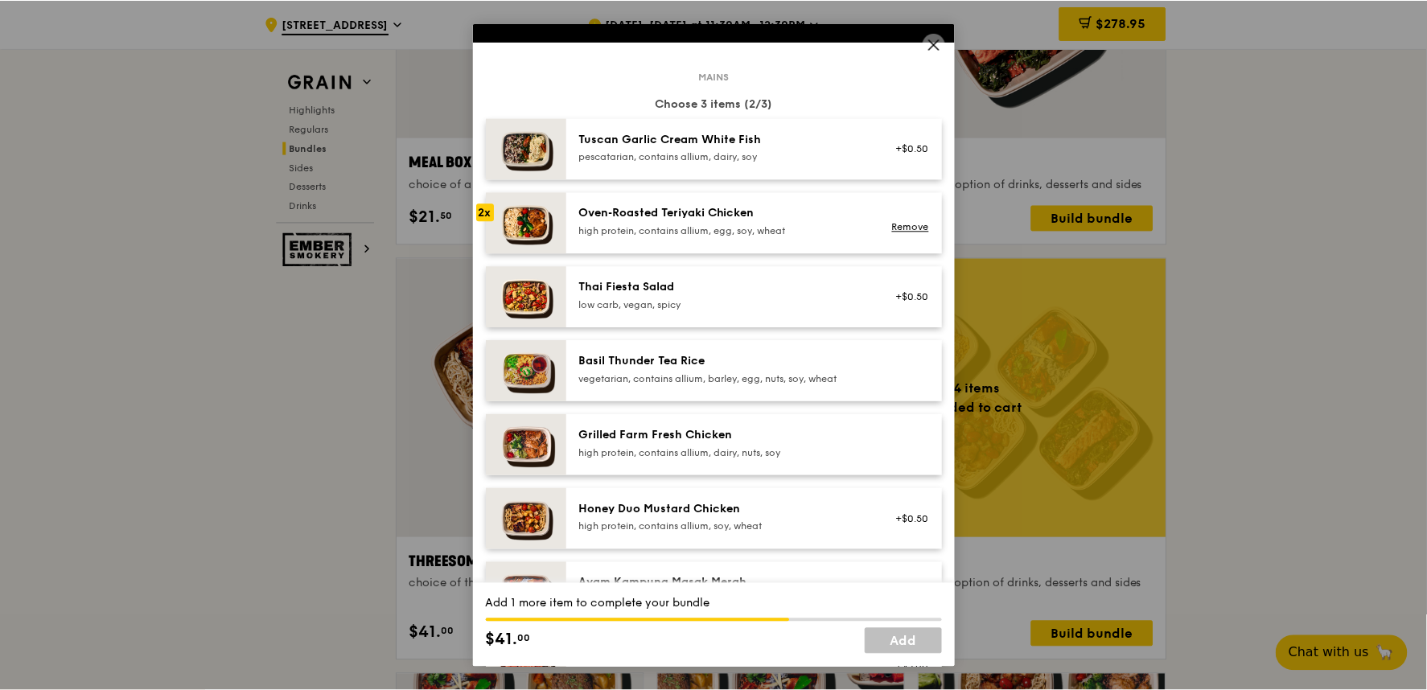
scroll to position [89, 0]
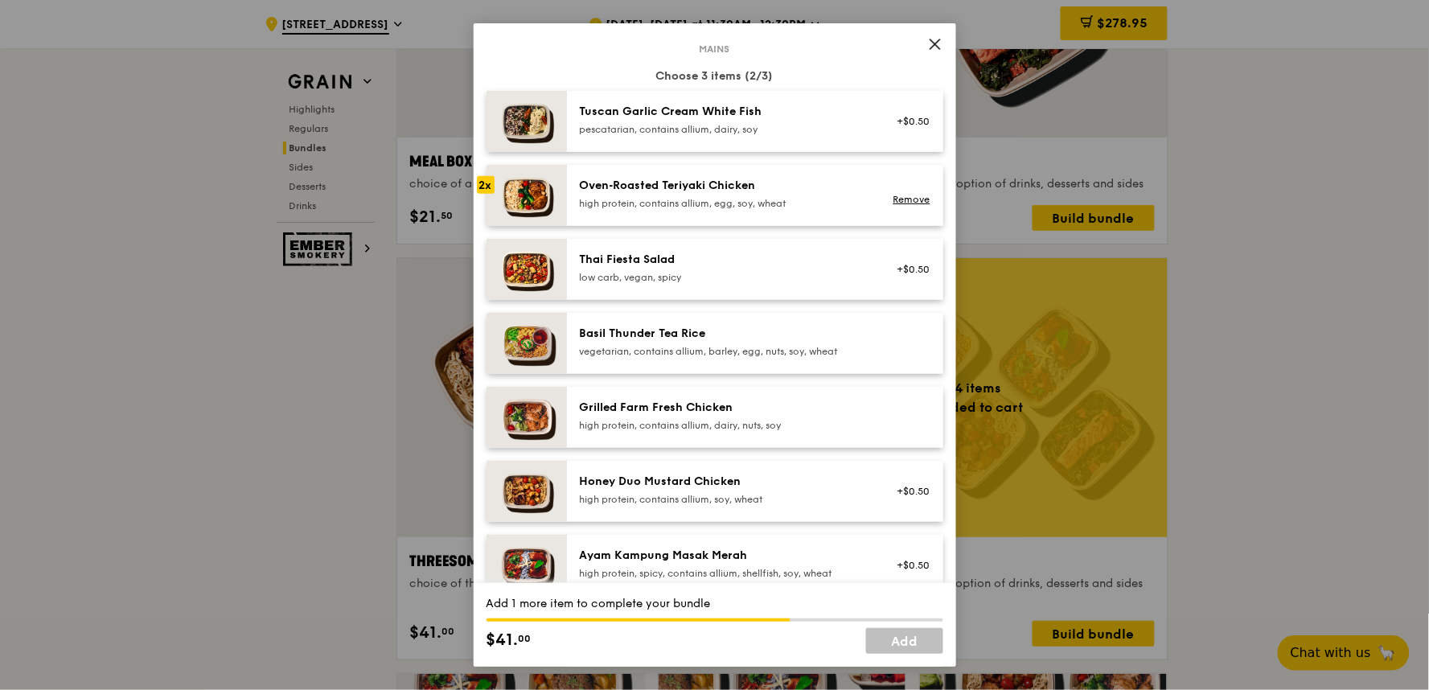
click at [773, 488] on div "Honey Duo Mustard Chicken" at bounding box center [724, 482] width 289 height 16
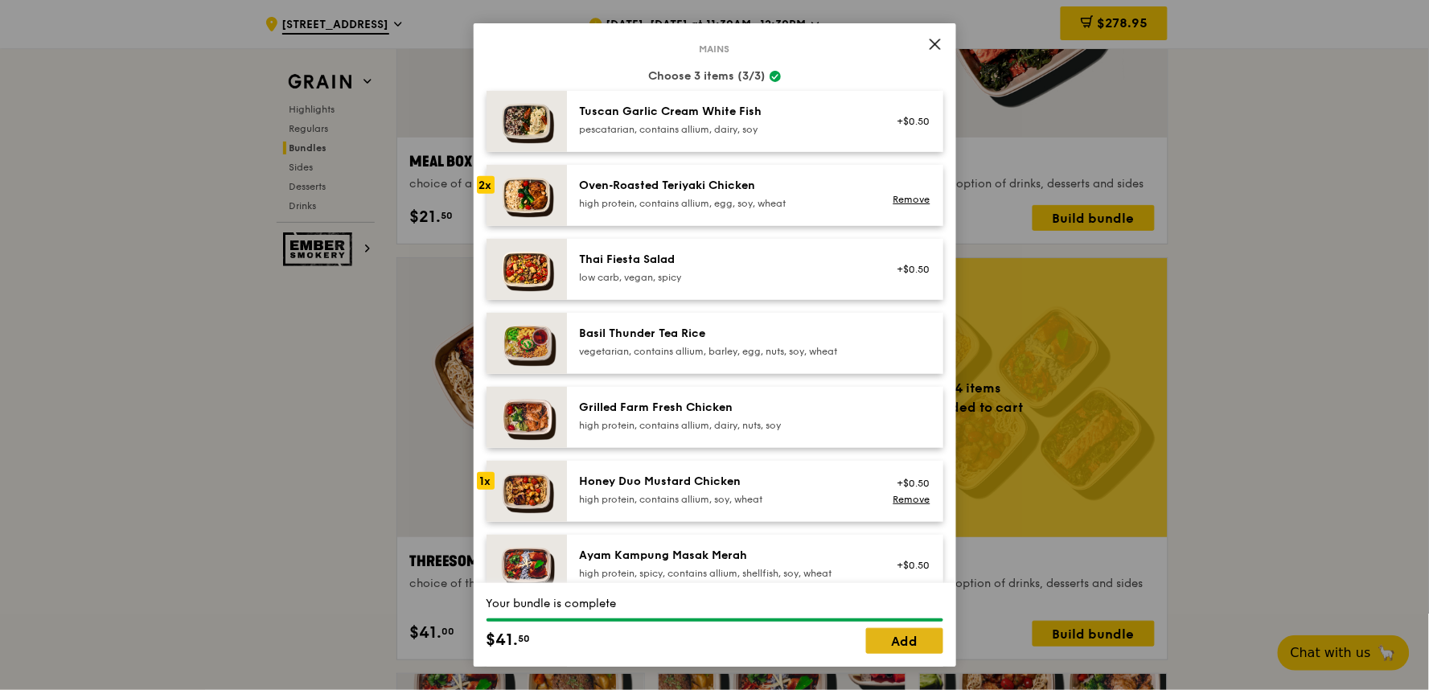
click at [913, 621] on link "Add" at bounding box center [904, 641] width 77 height 26
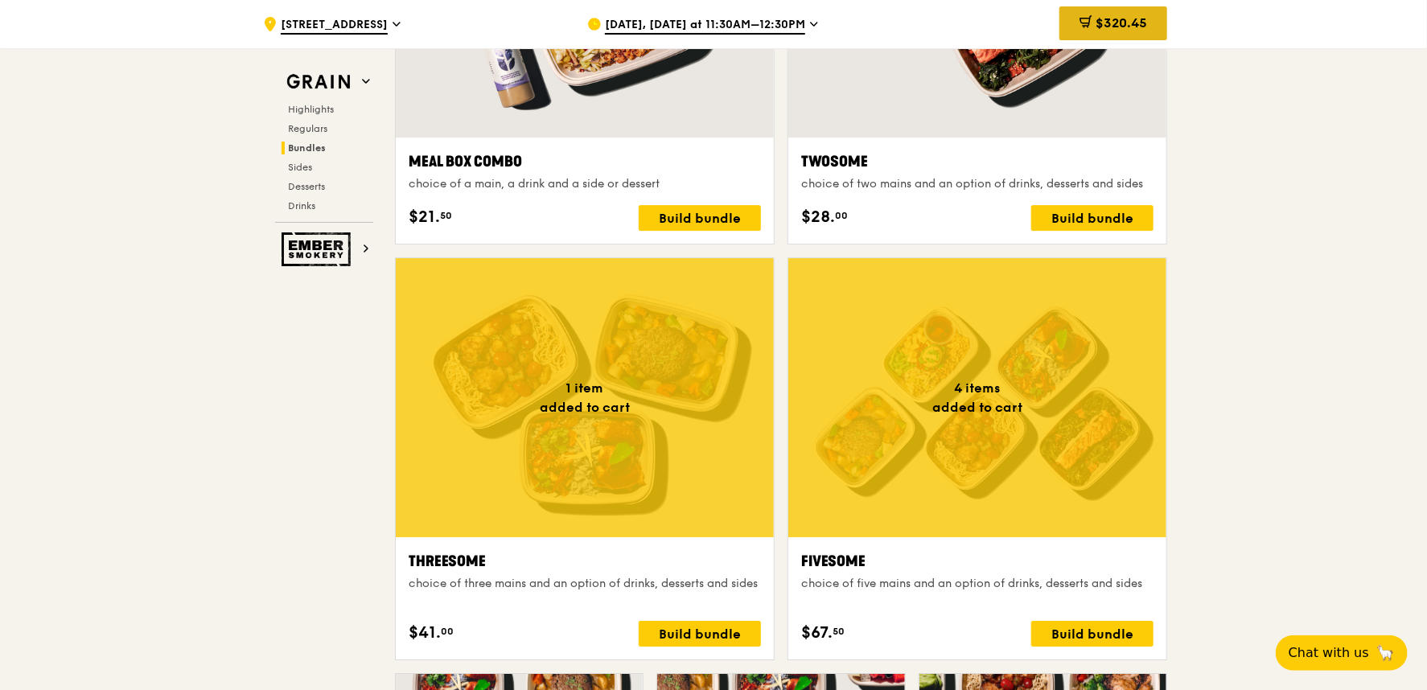
click at [1116, 8] on div "$320.45" at bounding box center [1113, 23] width 108 height 34
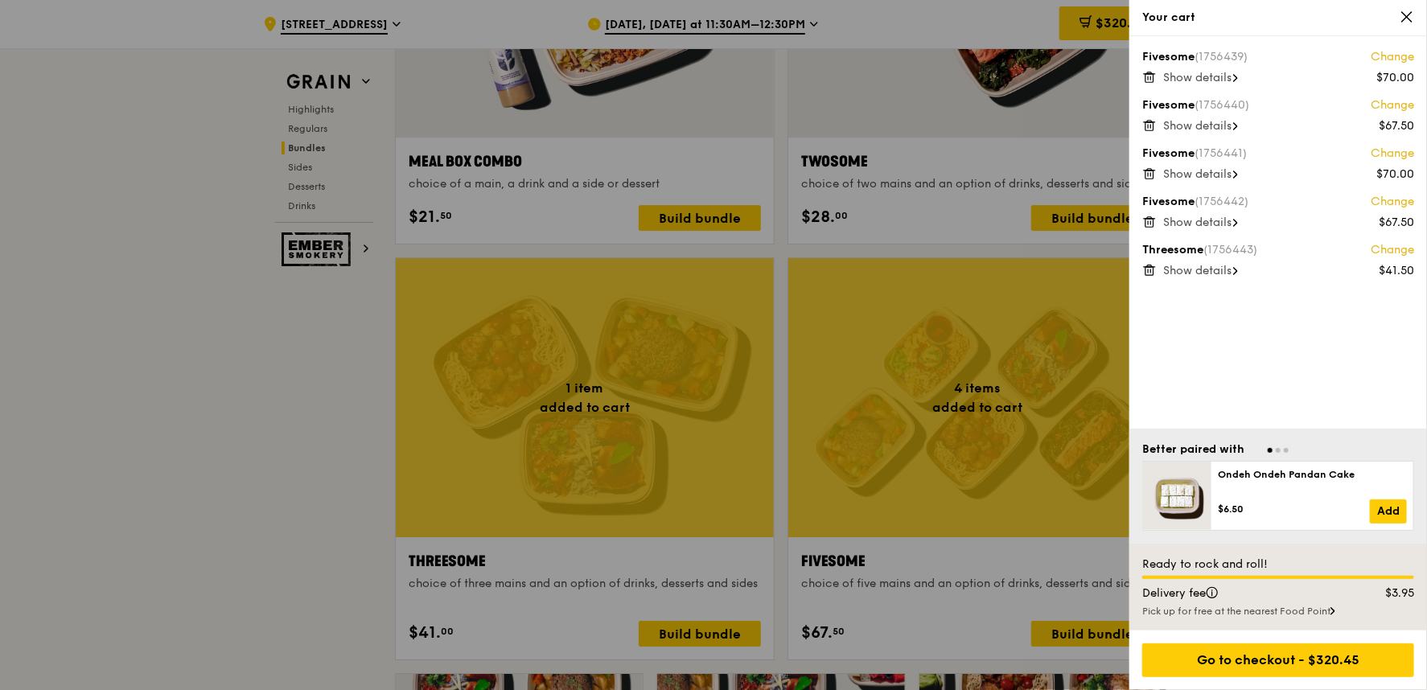
click at [1283, 383] on div "Fivesome (1756439) Change $70.00 Show details Fivesome (1756440) Change $67.50 …" at bounding box center [1278, 232] width 298 height 393
click at [1231, 76] on span "Show details" at bounding box center [1197, 78] width 68 height 14
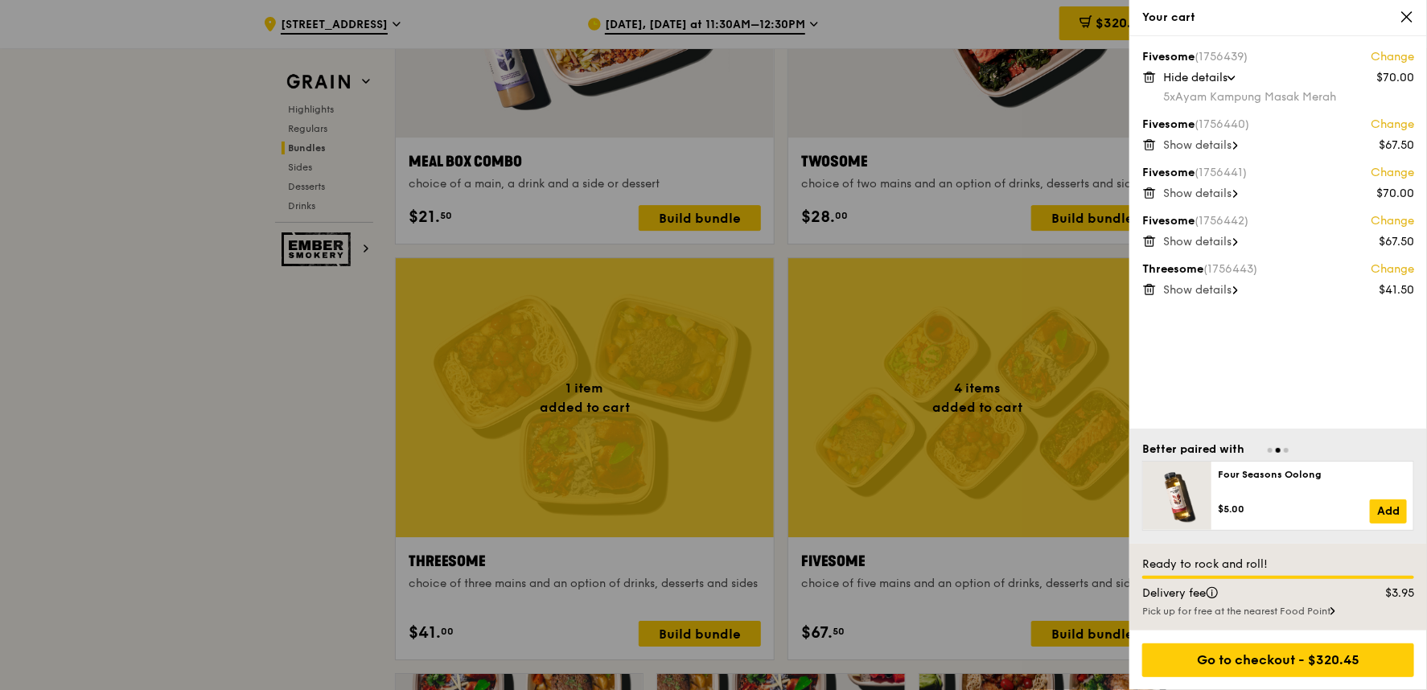
click at [1238, 140] on span at bounding box center [1235, 146] width 5 height 16
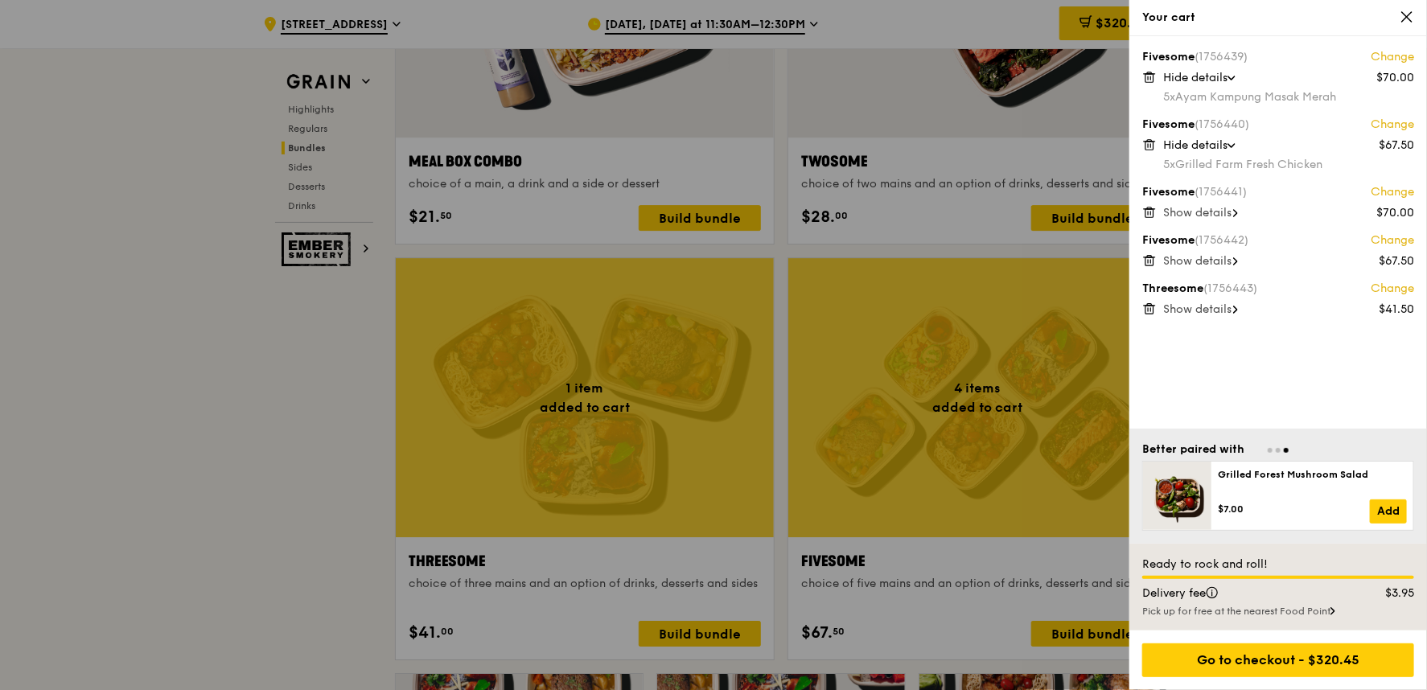
click at [1225, 206] on span "Show details" at bounding box center [1197, 213] width 68 height 14
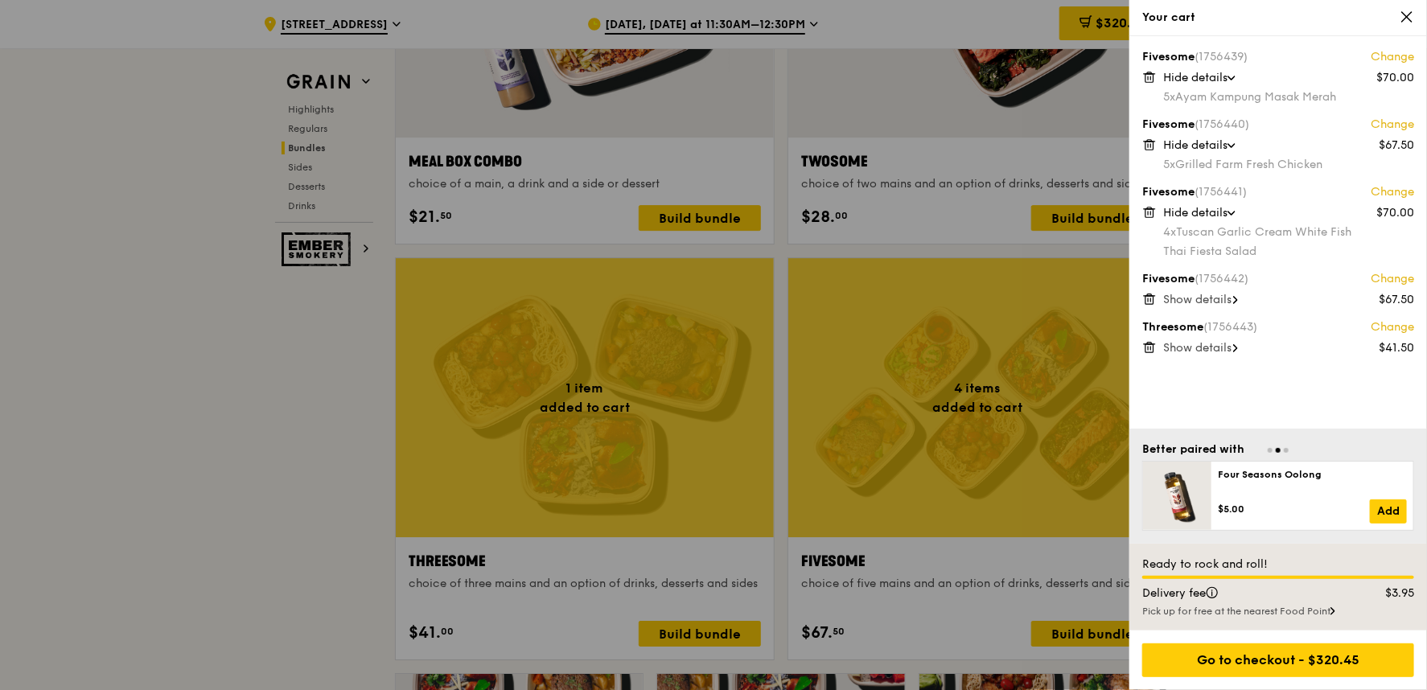
click at [1200, 301] on span "Show details" at bounding box center [1197, 300] width 68 height 14
click at [1221, 360] on div "Show details" at bounding box center [1288, 368] width 251 height 16
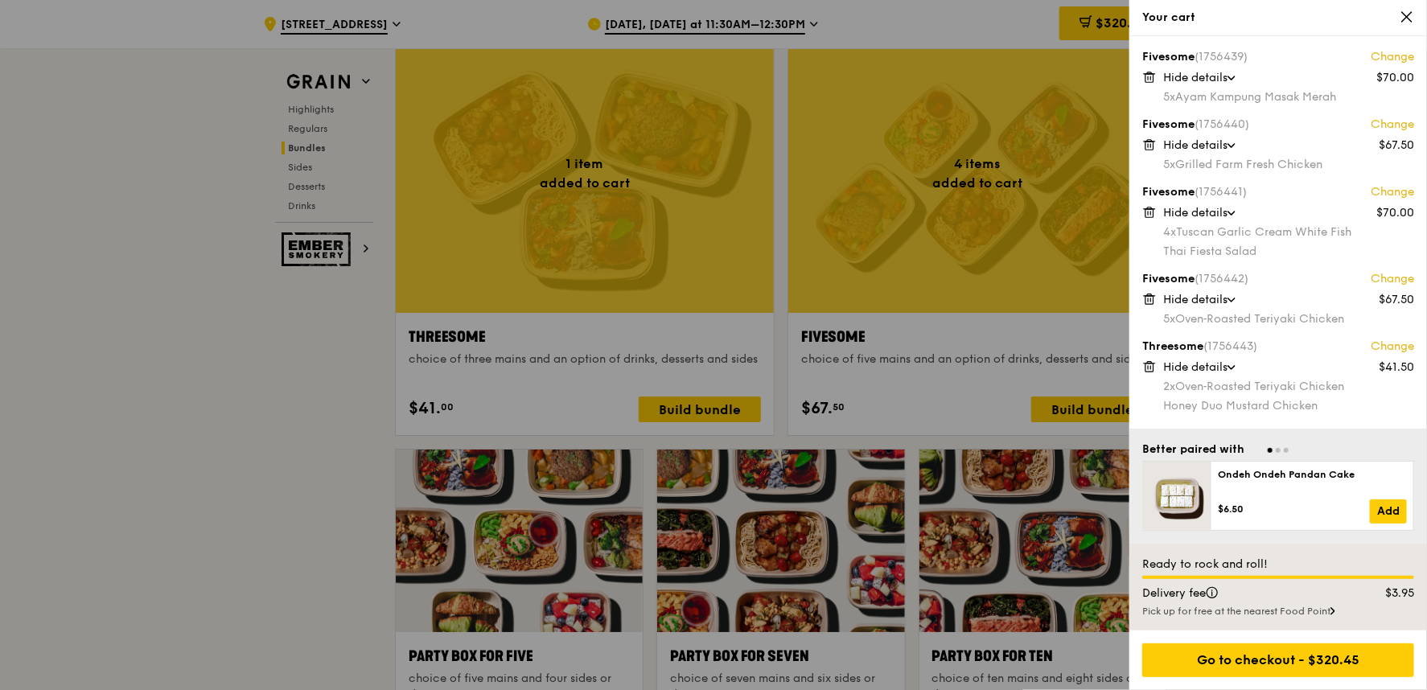
scroll to position [2859, 0]
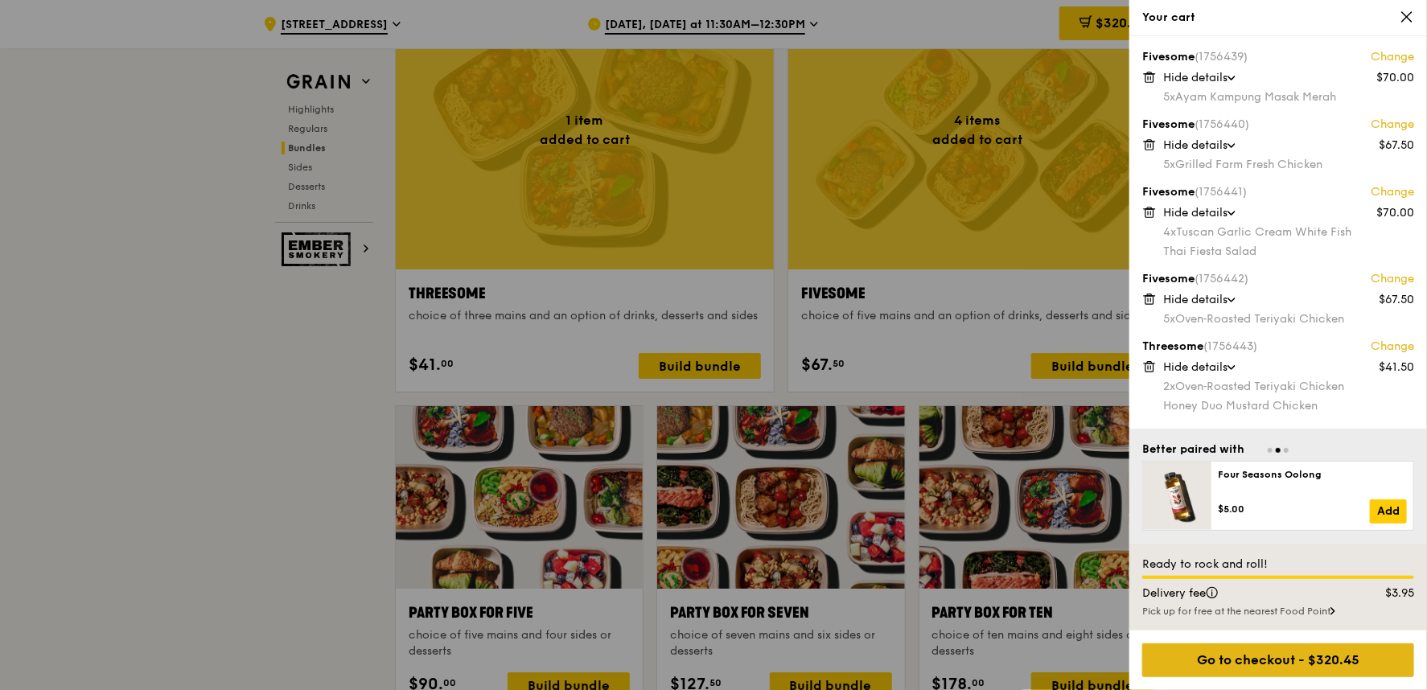
click at [1259, 621] on div "Go to checkout - $320.45" at bounding box center [1278, 660] width 272 height 34
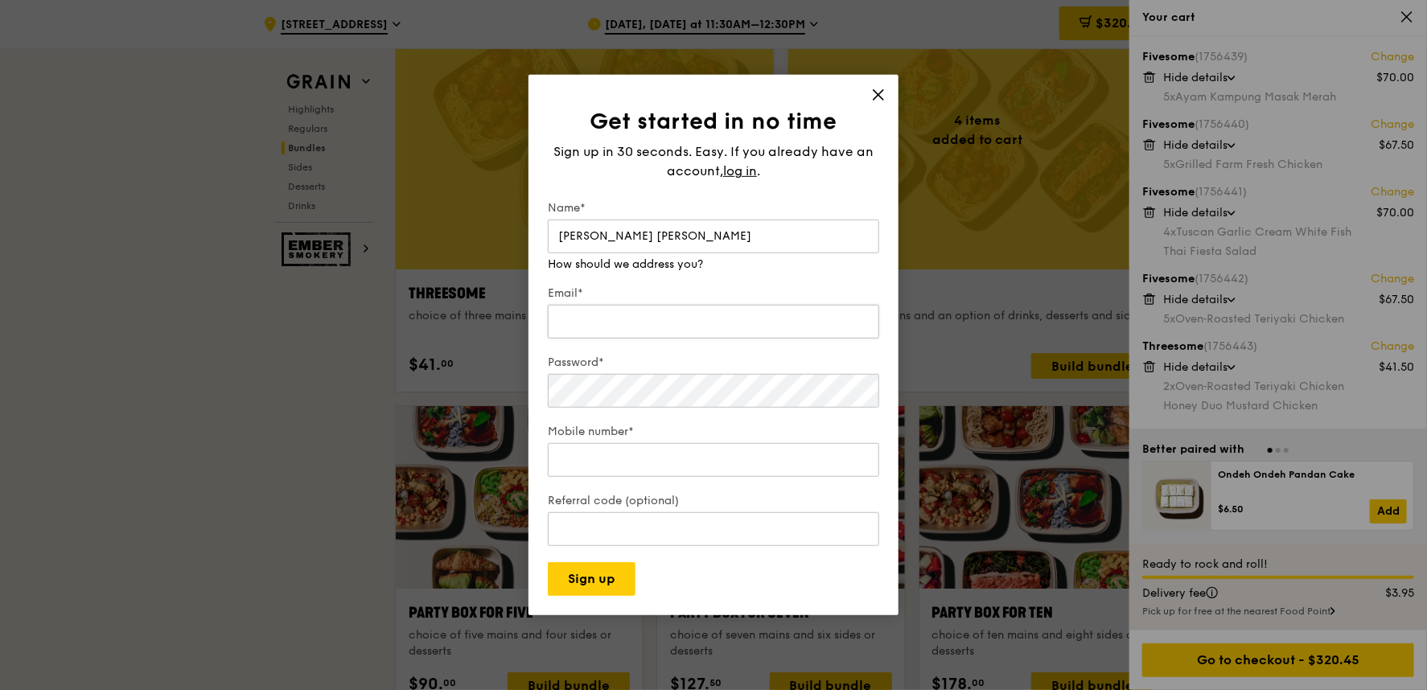
type input "[PERSON_NAME] [PERSON_NAME]"
click at [711, 325] on div "Email*" at bounding box center [713, 314] width 331 height 56
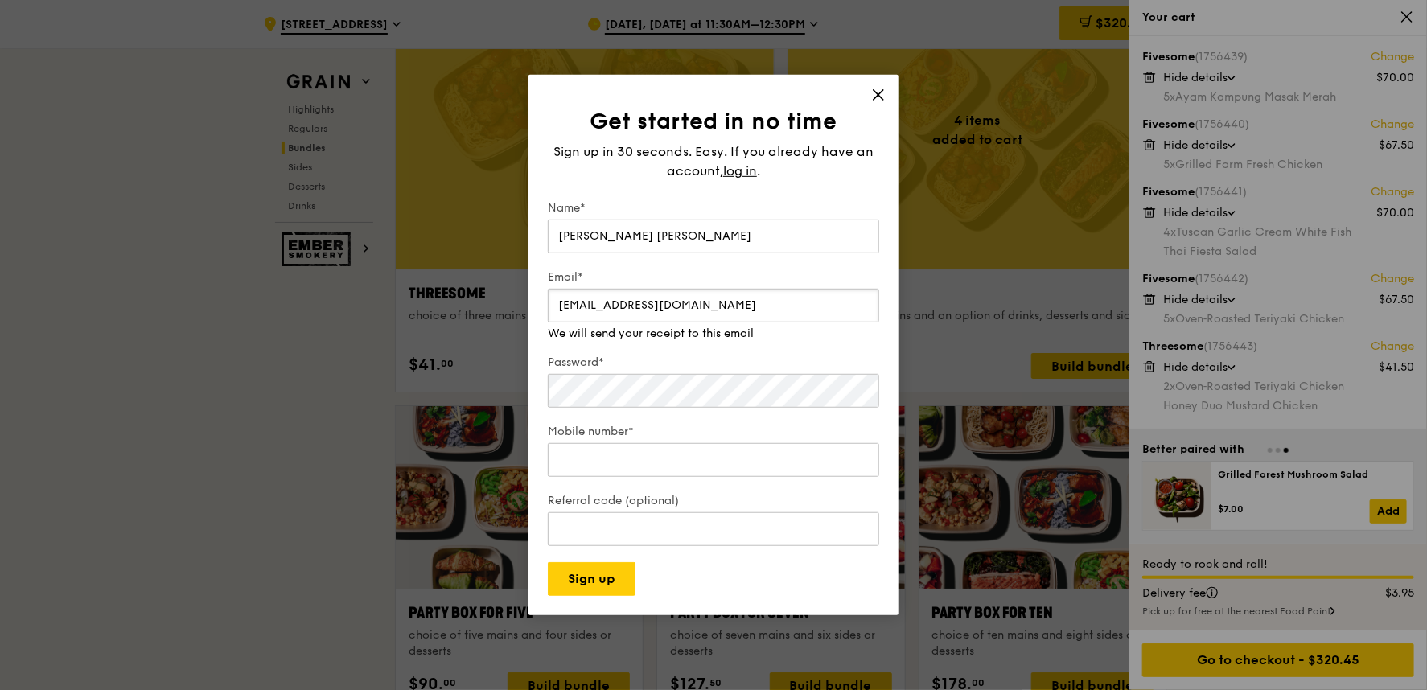
type input "[EMAIL_ADDRESS][DOMAIN_NAME]"
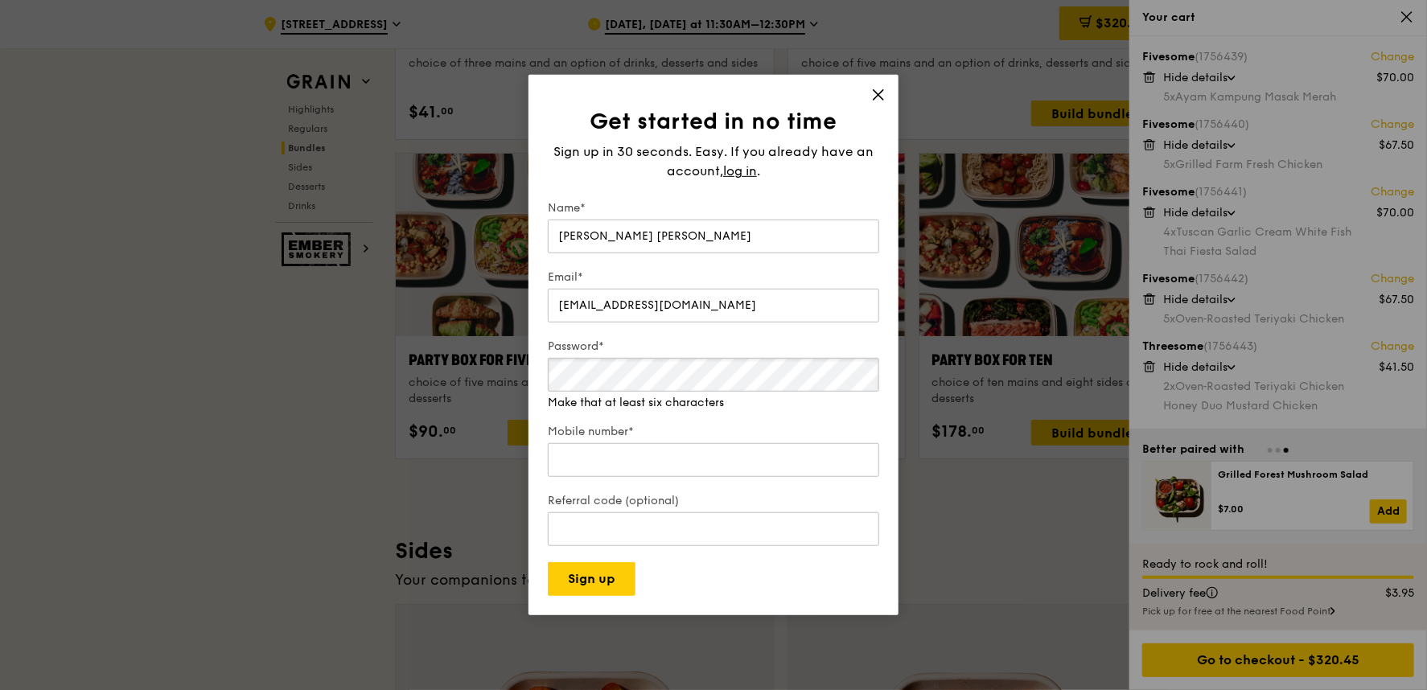
scroll to position [3216, 0]
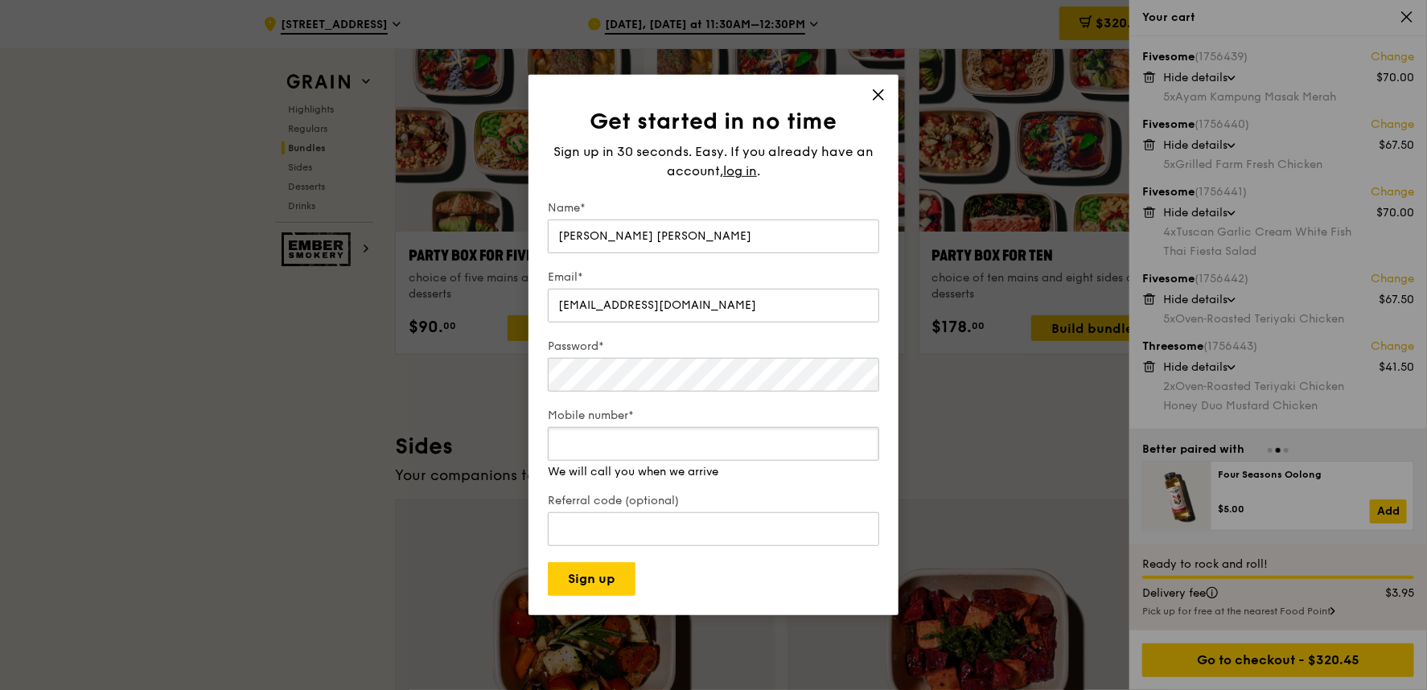
click at [567, 465] on div "Mobile number* We will call you when we arrive" at bounding box center [713, 444] width 331 height 72
type input "85873858"
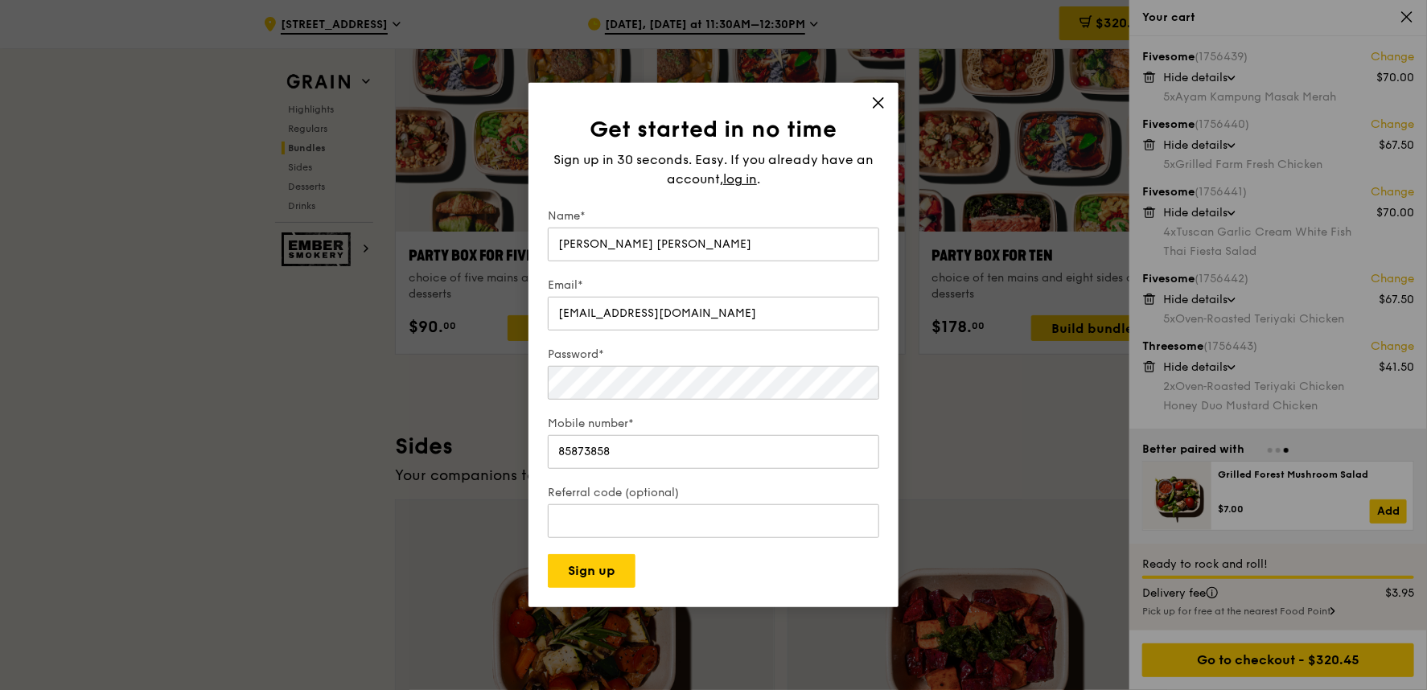
click at [610, 549] on form "Name* [PERSON_NAME] [PERSON_NAME] Email* [EMAIL_ADDRESS][DOMAIN_NAME] Password*…" at bounding box center [713, 398] width 331 height 380
click at [602, 563] on button "Sign up" at bounding box center [592, 571] width 88 height 34
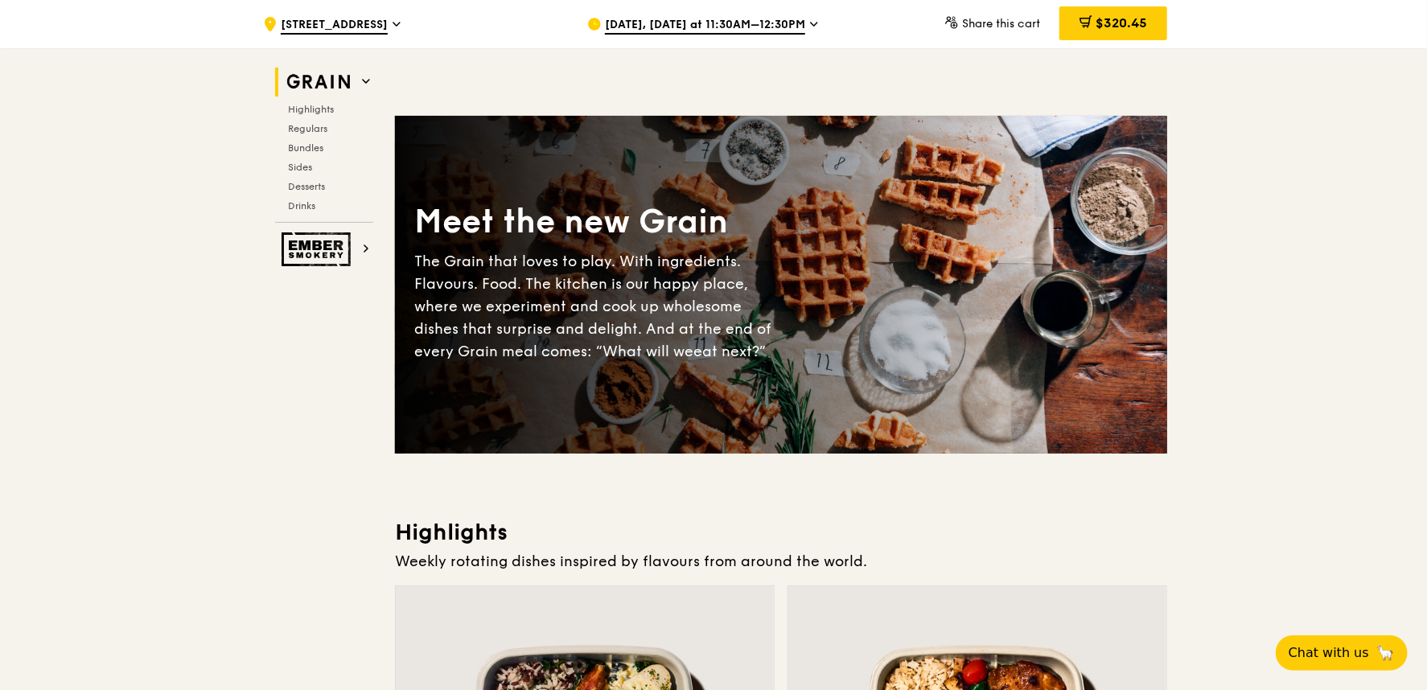
scroll to position [357, 0]
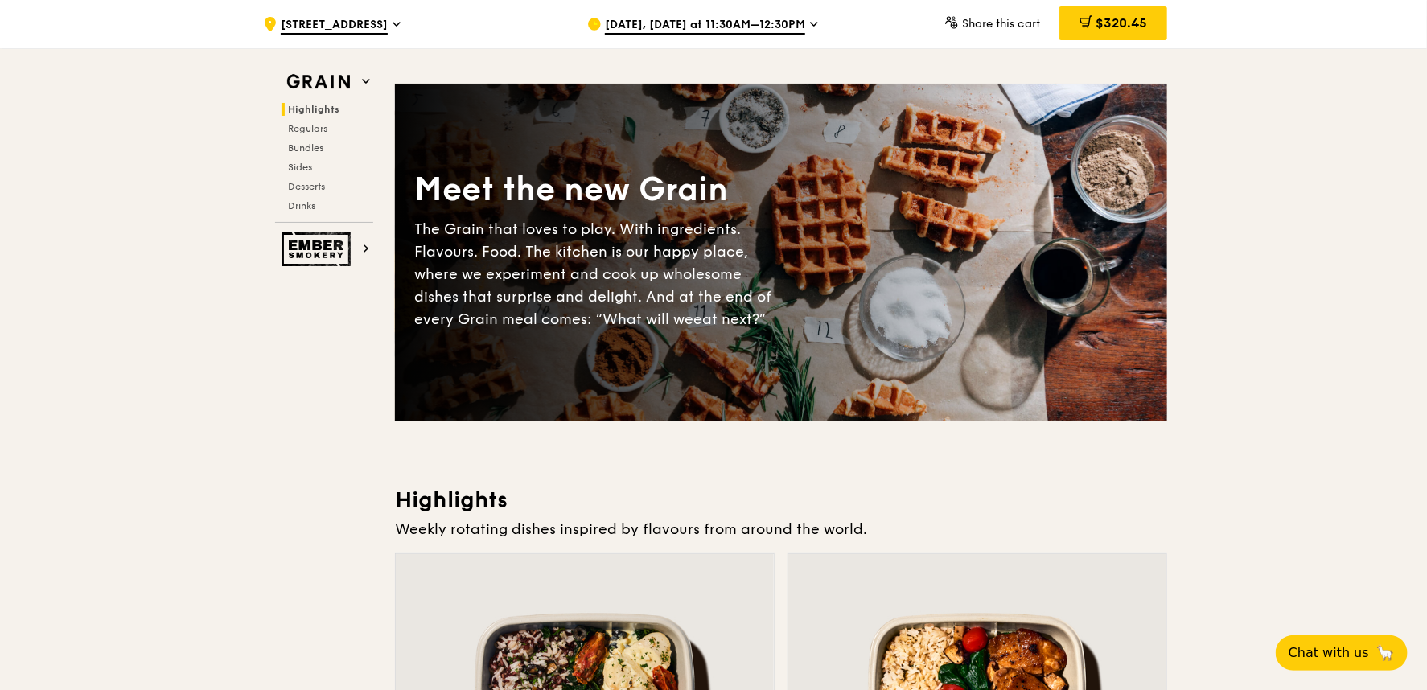
scroll to position [0, 0]
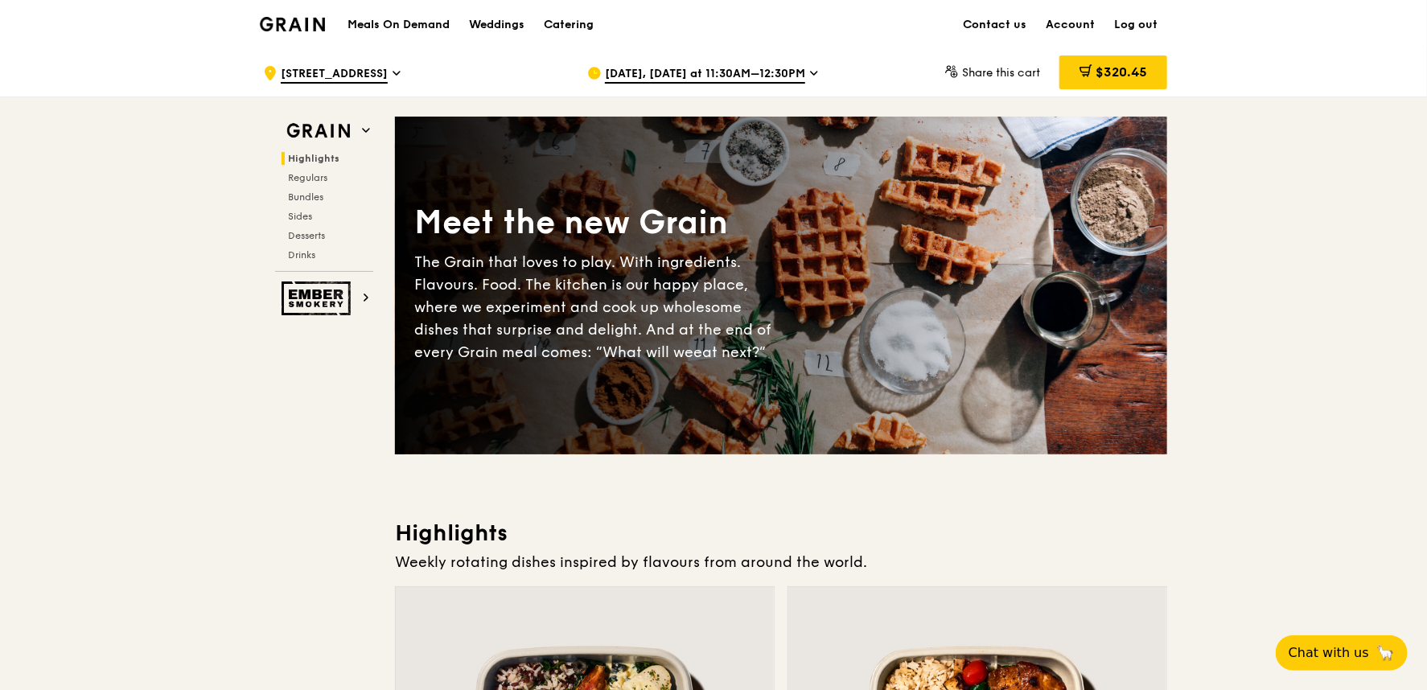
drag, startPoint x: 1116, startPoint y: 76, endPoint x: 1256, endPoint y: 133, distance: 150.9
click at [1131, 80] on div "$320.45" at bounding box center [1113, 73] width 108 height 34
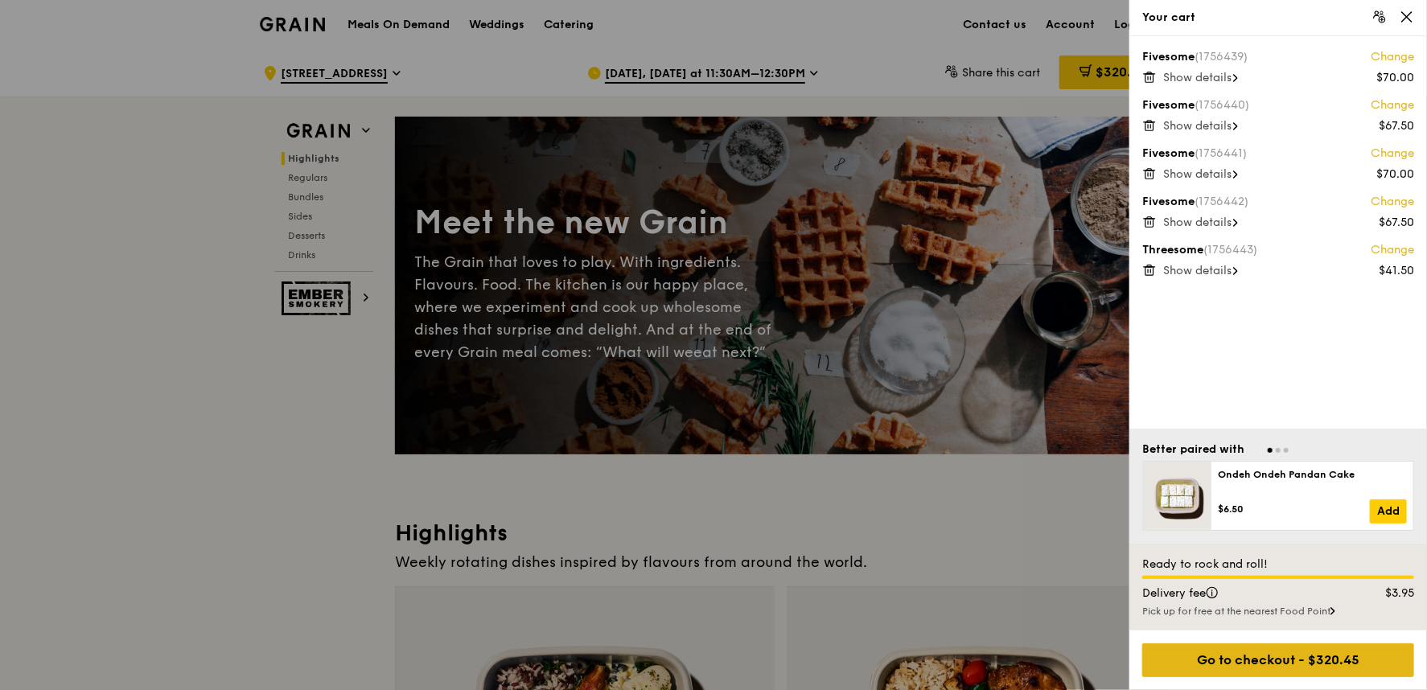
click at [1301, 666] on div "Go to checkout - $320.45" at bounding box center [1278, 660] width 272 height 34
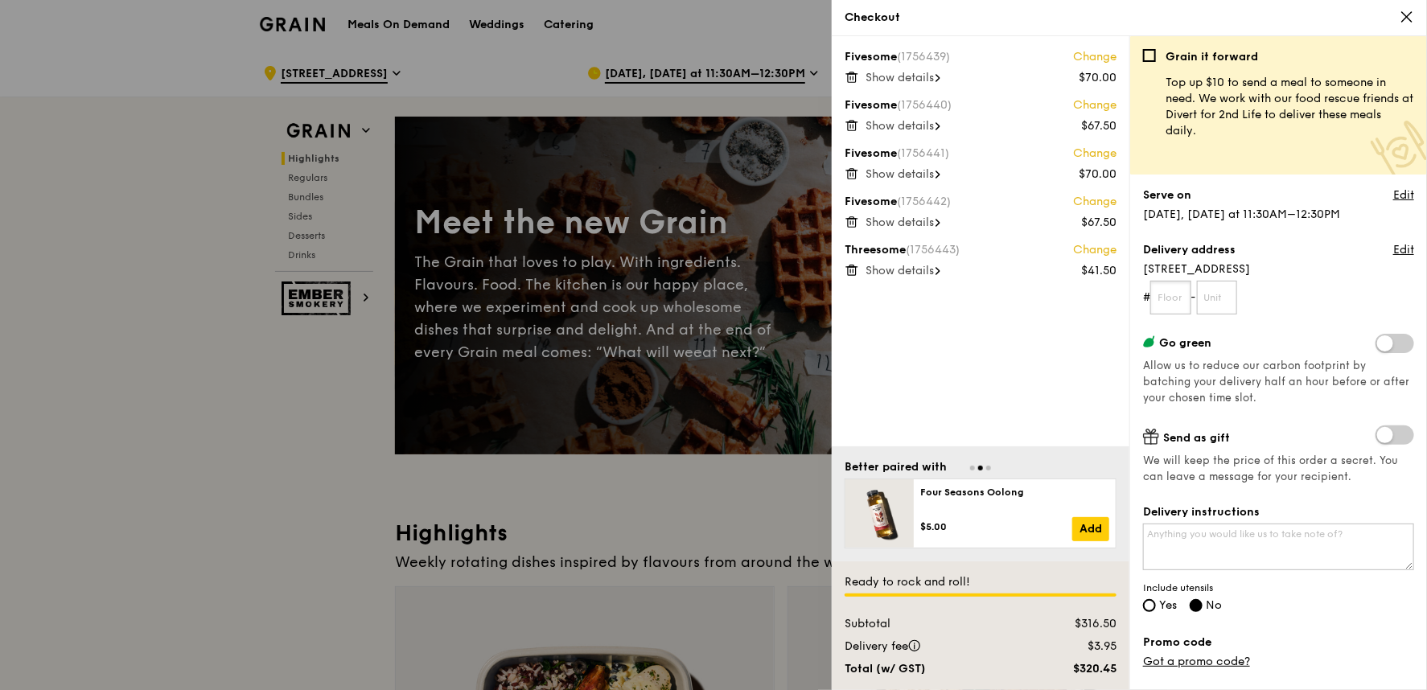
click at [1174, 285] on input "text" at bounding box center [1170, 298] width 41 height 34
type input "09"
click at [1218, 307] on input "text" at bounding box center [1217, 298] width 41 height 34
type input "03"
click at [1297, 426] on label "Send as gift" at bounding box center [1278, 436] width 271 height 21
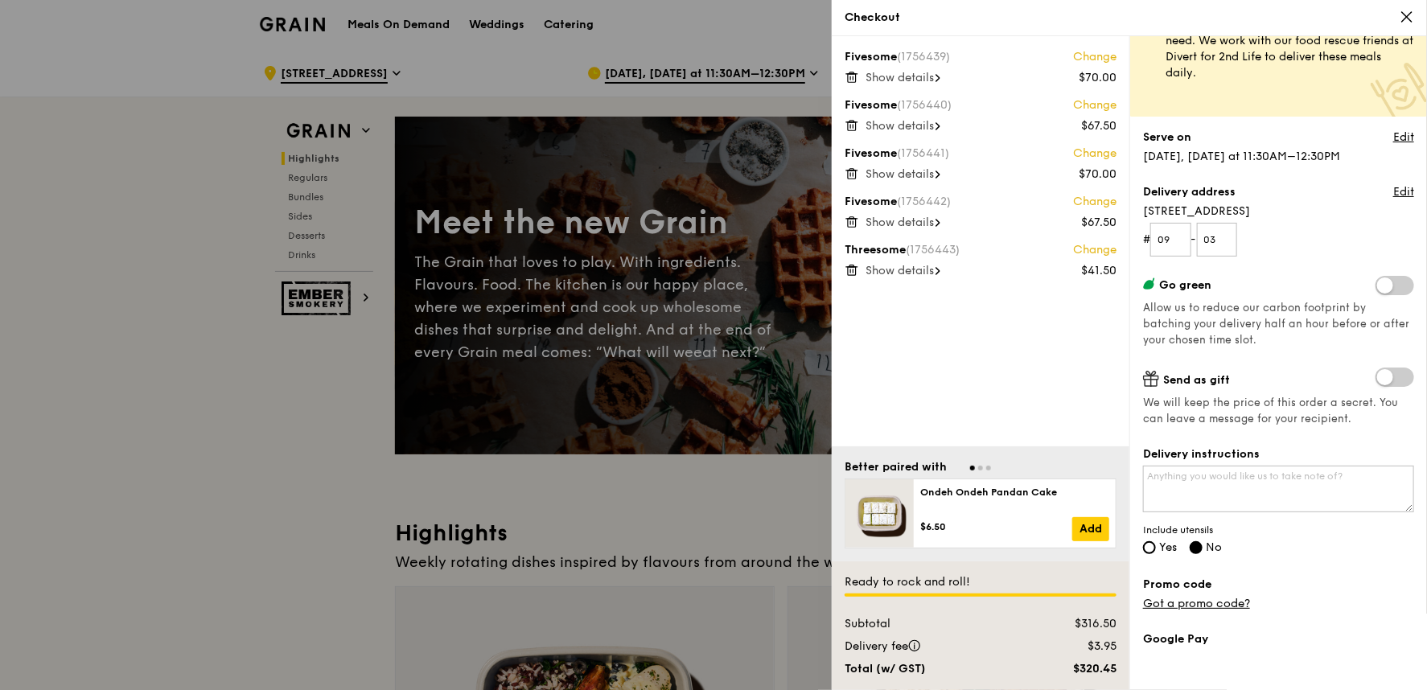
scroll to position [89, 0]
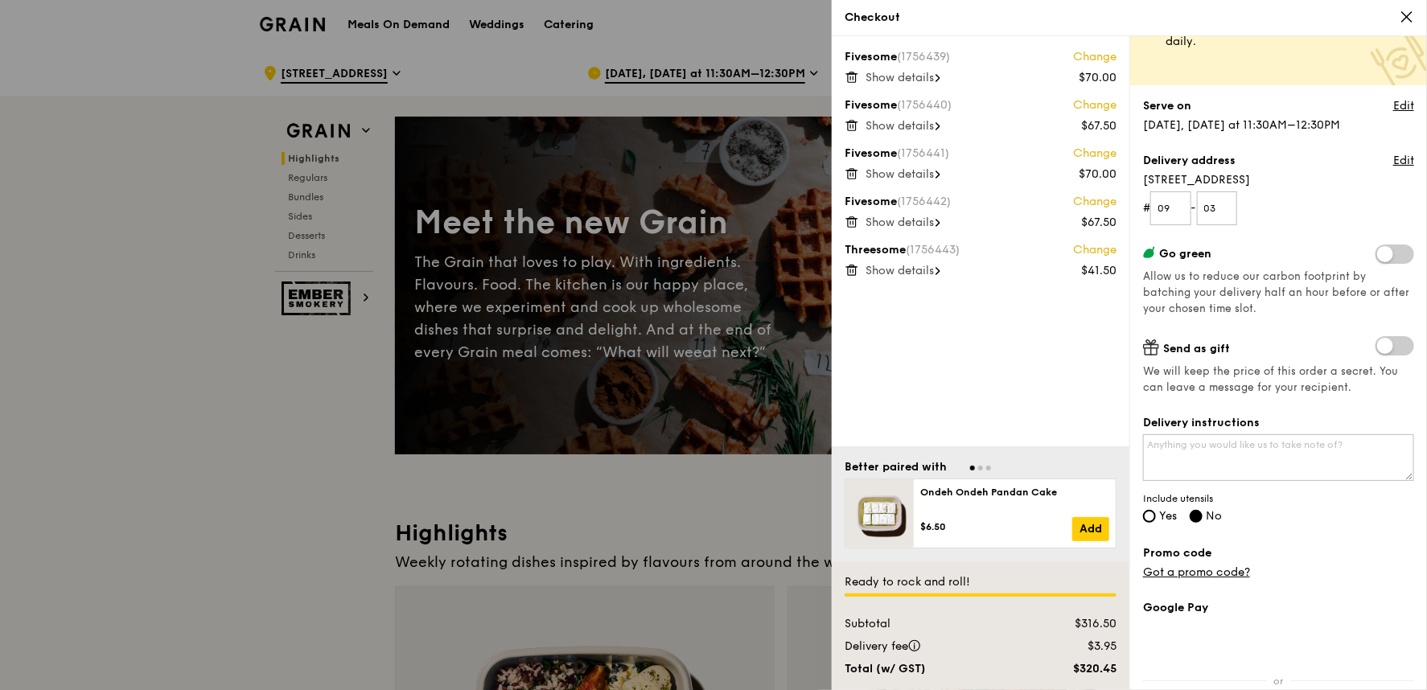
click at [1164, 519] on span "Yes" at bounding box center [1168, 516] width 18 height 14
click at [1156, 519] on input "Yes" at bounding box center [1149, 516] width 13 height 13
radio input "true"
radio input "false"
click at [1220, 575] on link "Got a promo code?" at bounding box center [1196, 572] width 107 height 14
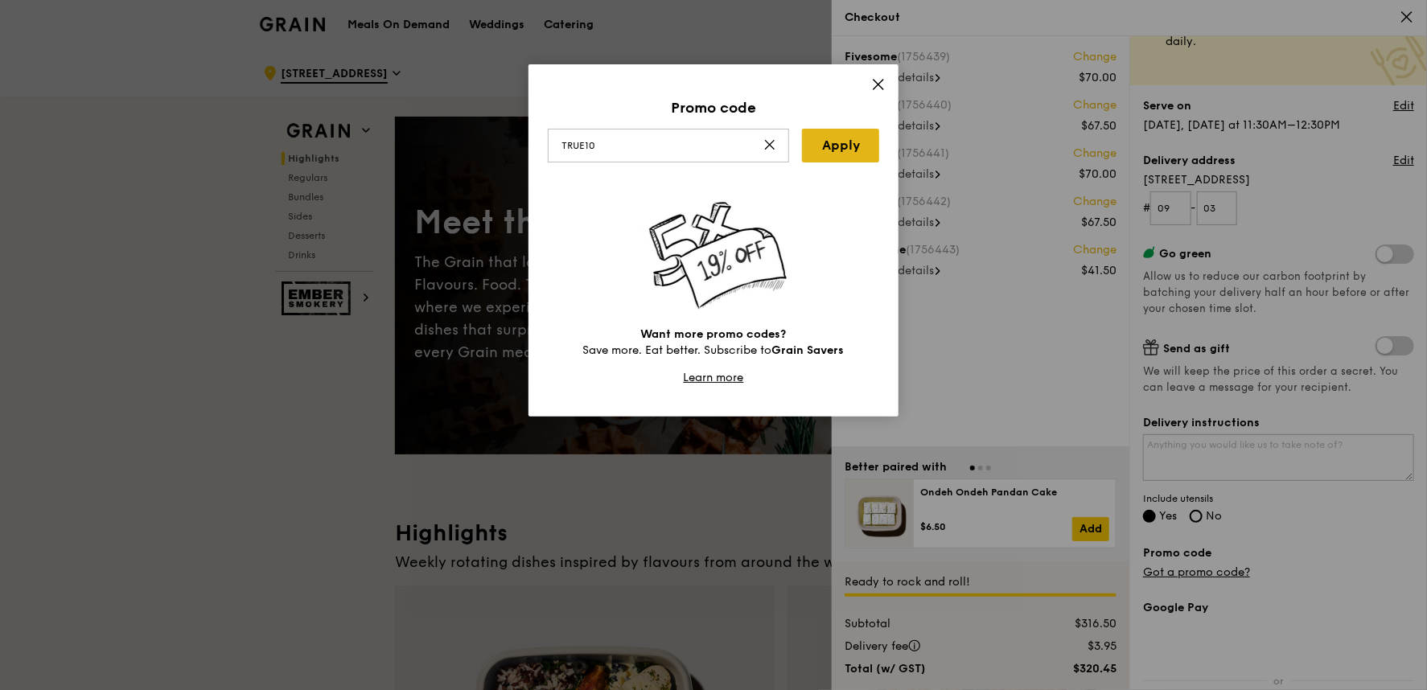
type input "TRUE10"
click at [819, 150] on link "Apply" at bounding box center [840, 146] width 77 height 34
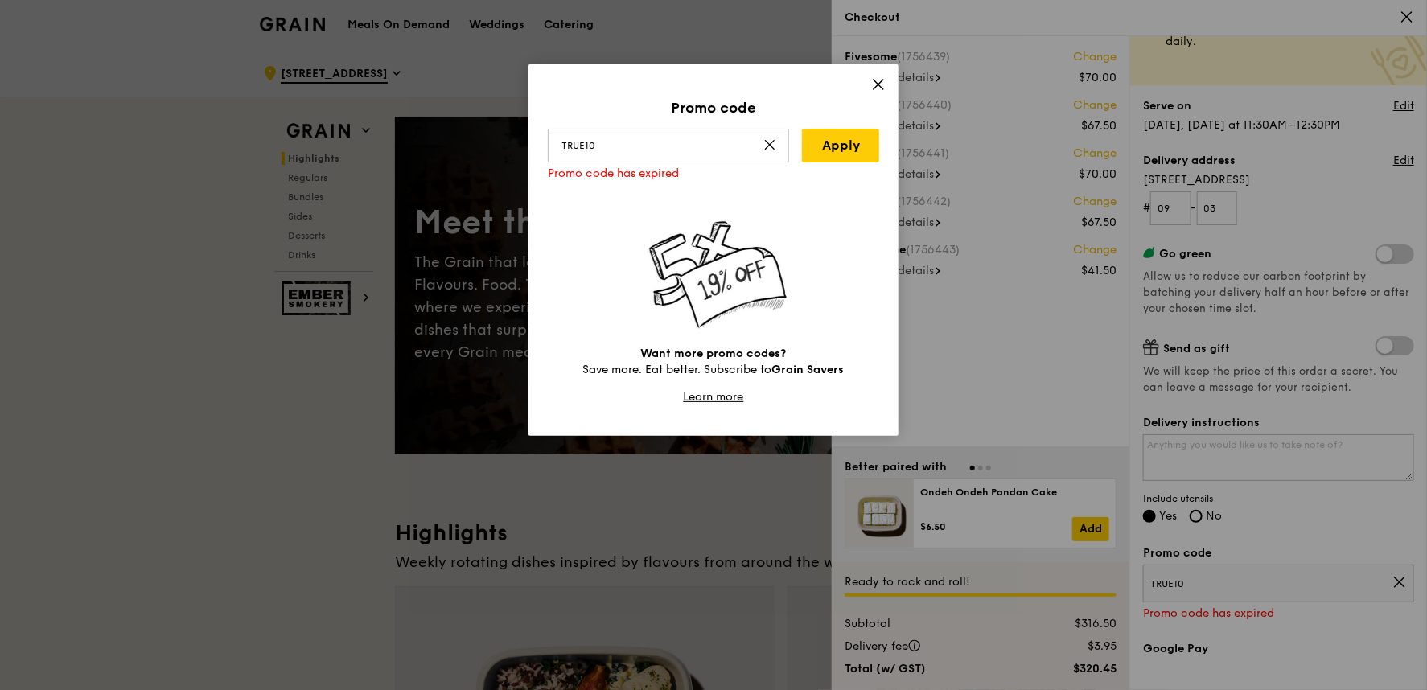
click at [871, 86] on icon at bounding box center [878, 84] width 14 height 14
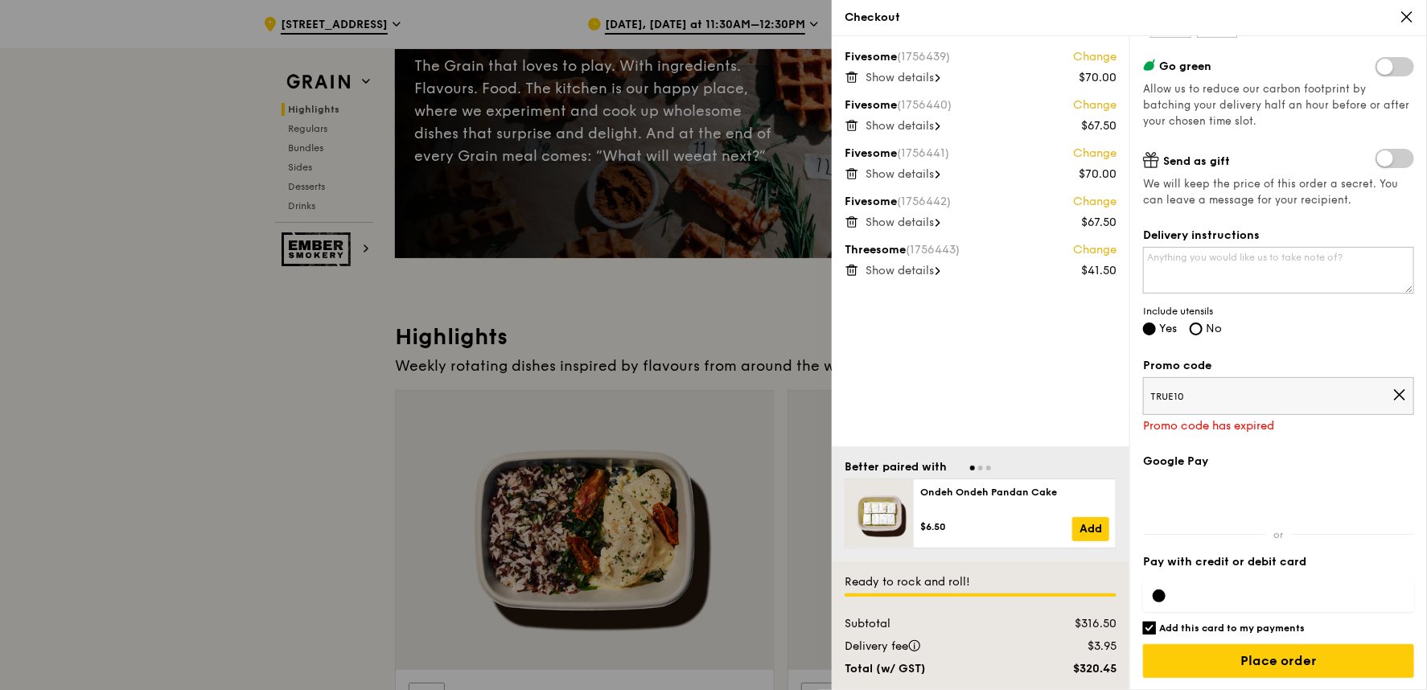
scroll to position [268, 0]
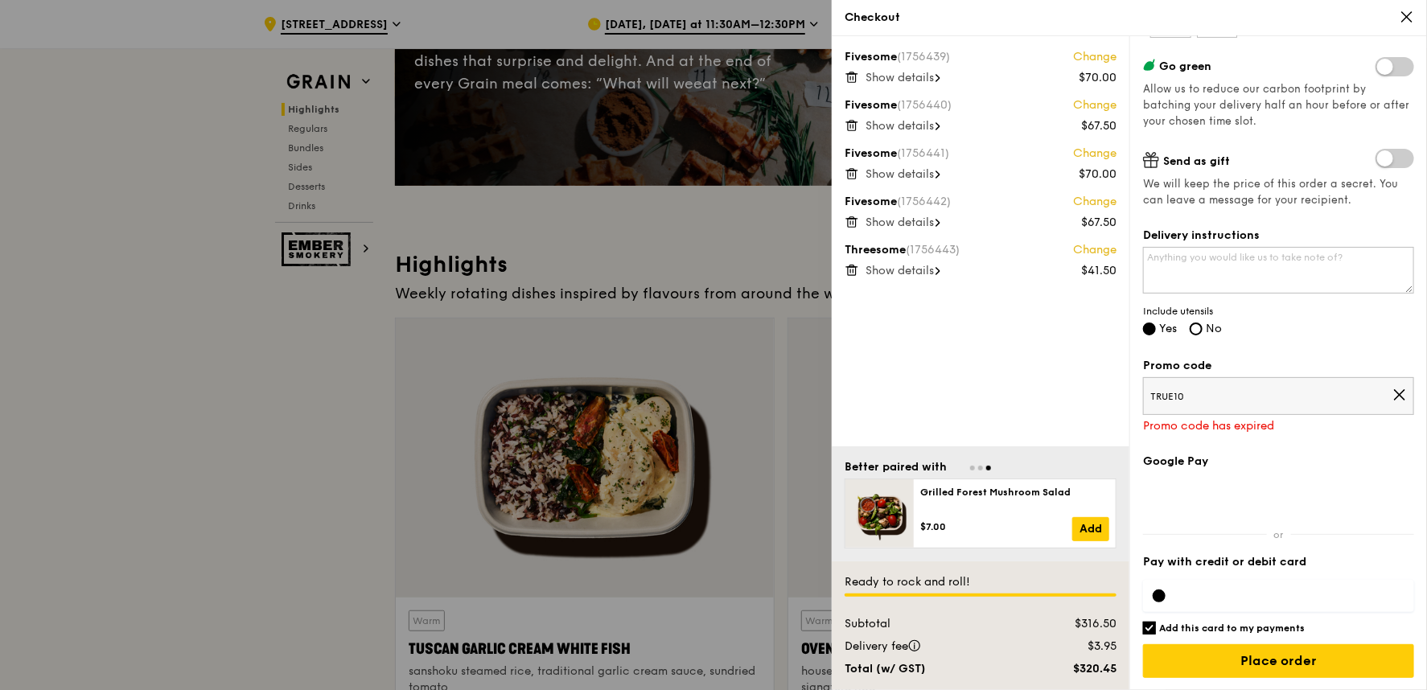
click at [1210, 601] on div at bounding box center [1278, 596] width 271 height 32
click at [1256, 668] on input "Place order" at bounding box center [1278, 661] width 271 height 34
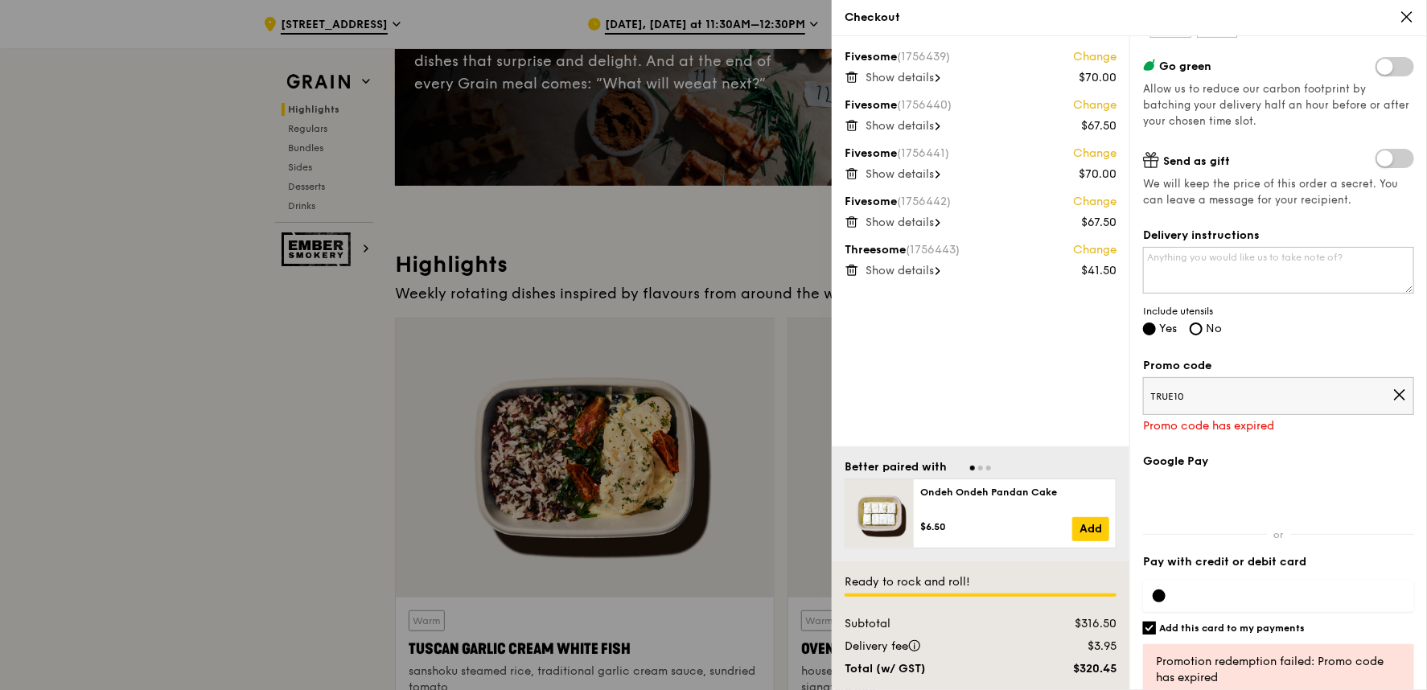
scroll to position [338, 0]
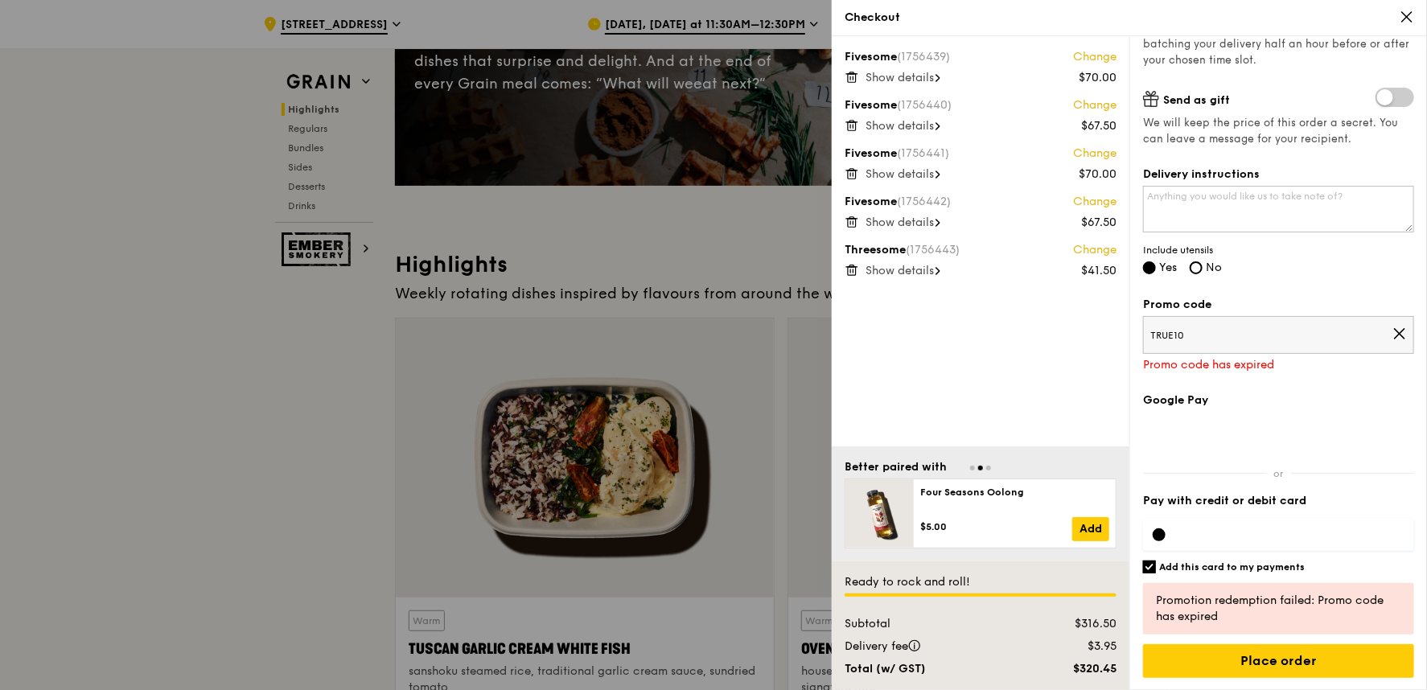
click at [1392, 327] on icon at bounding box center [1399, 334] width 14 height 14
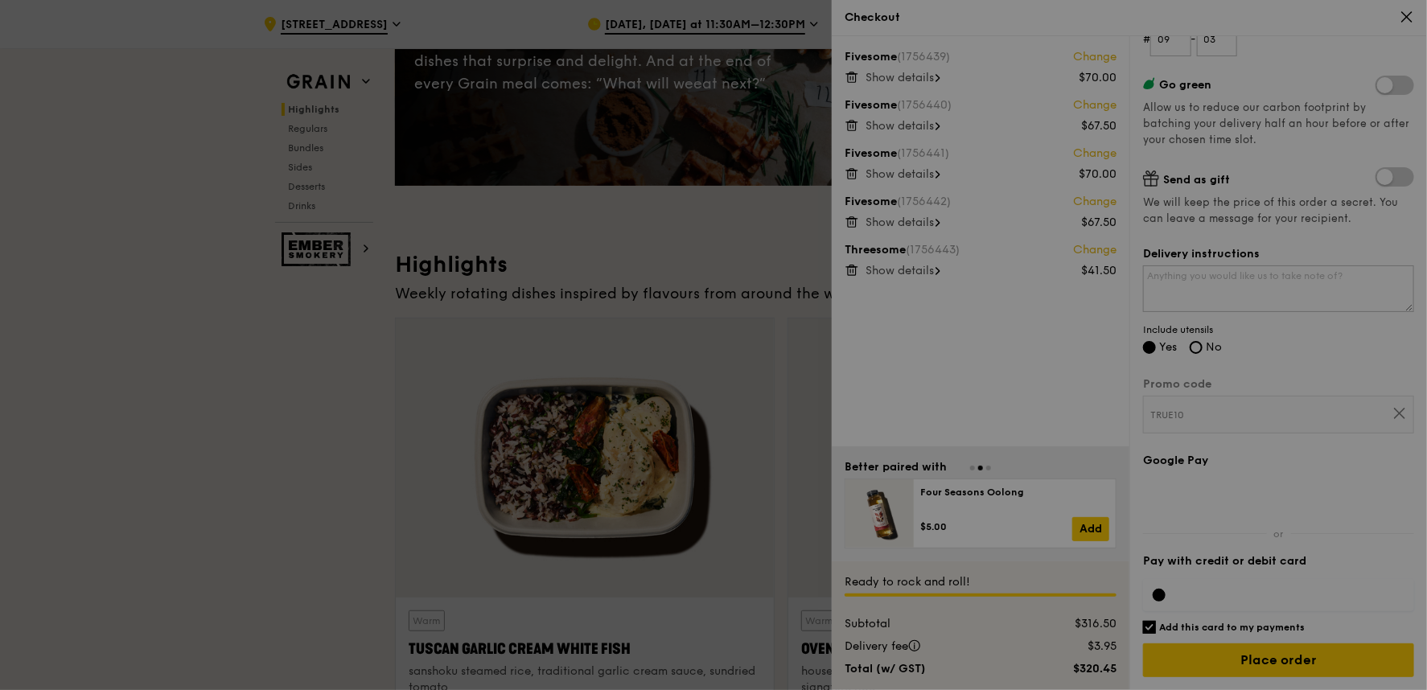
scroll to position [236, 0]
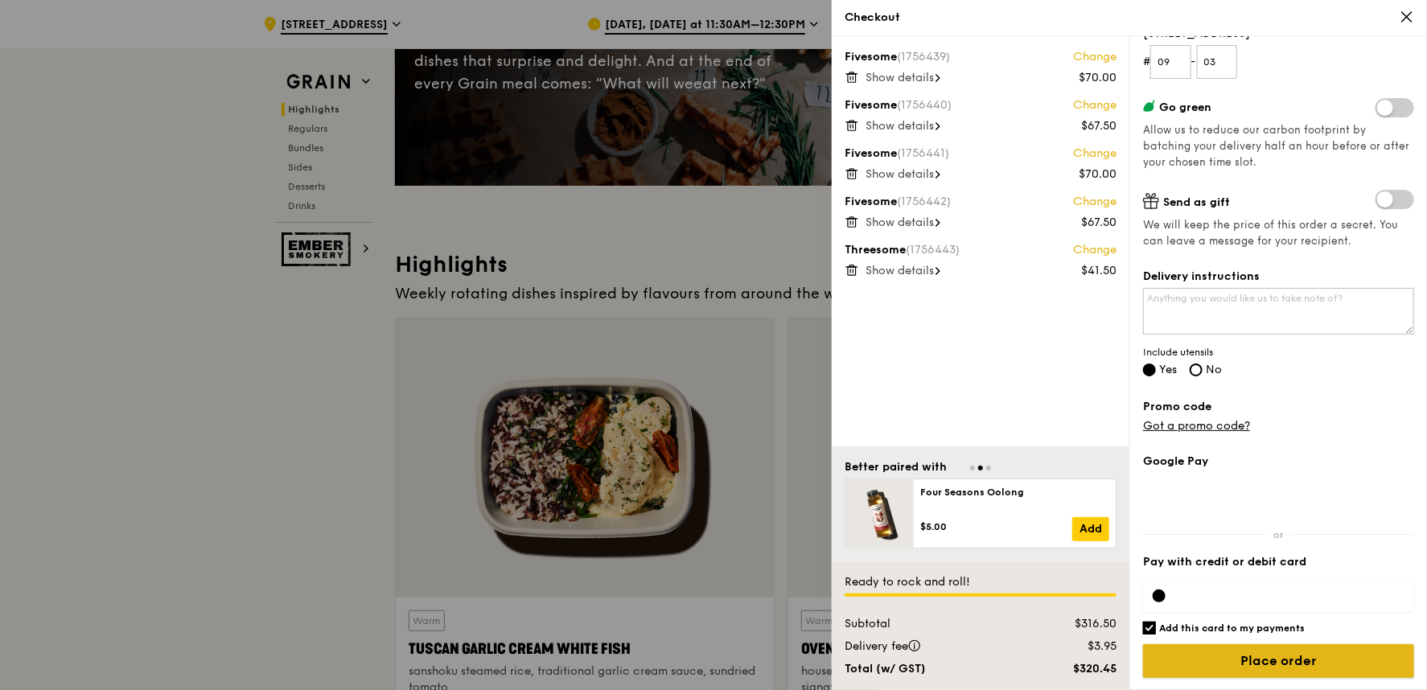
click at [1349, 644] on input "Place order" at bounding box center [1278, 661] width 271 height 34
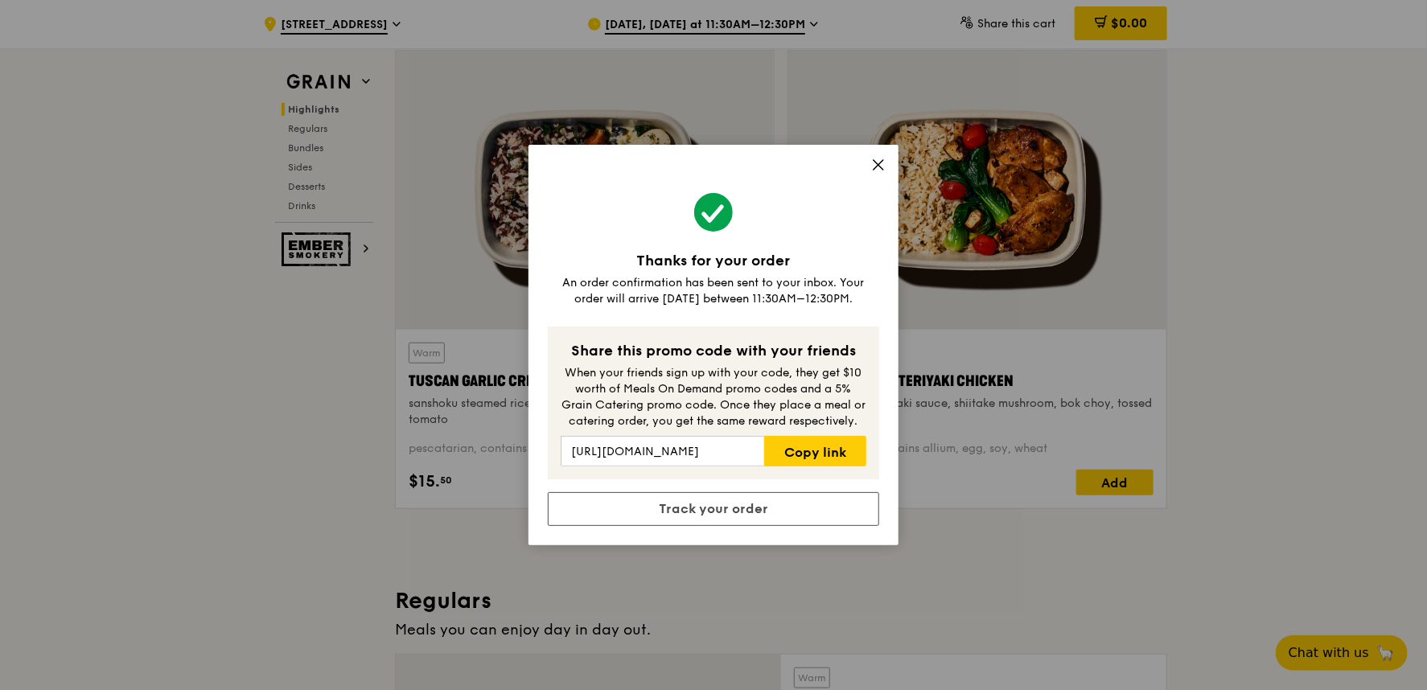
scroll to position [804, 0]
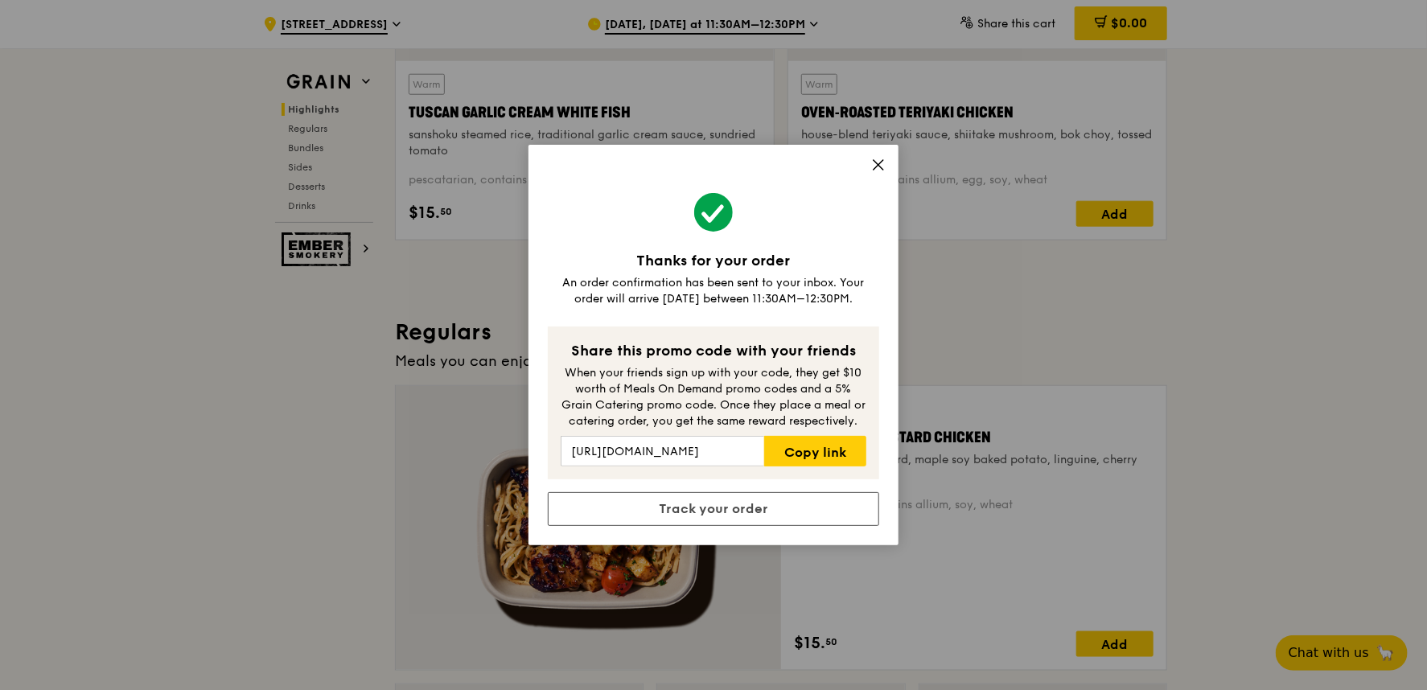
click at [879, 164] on icon at bounding box center [879, 165] width 10 height 10
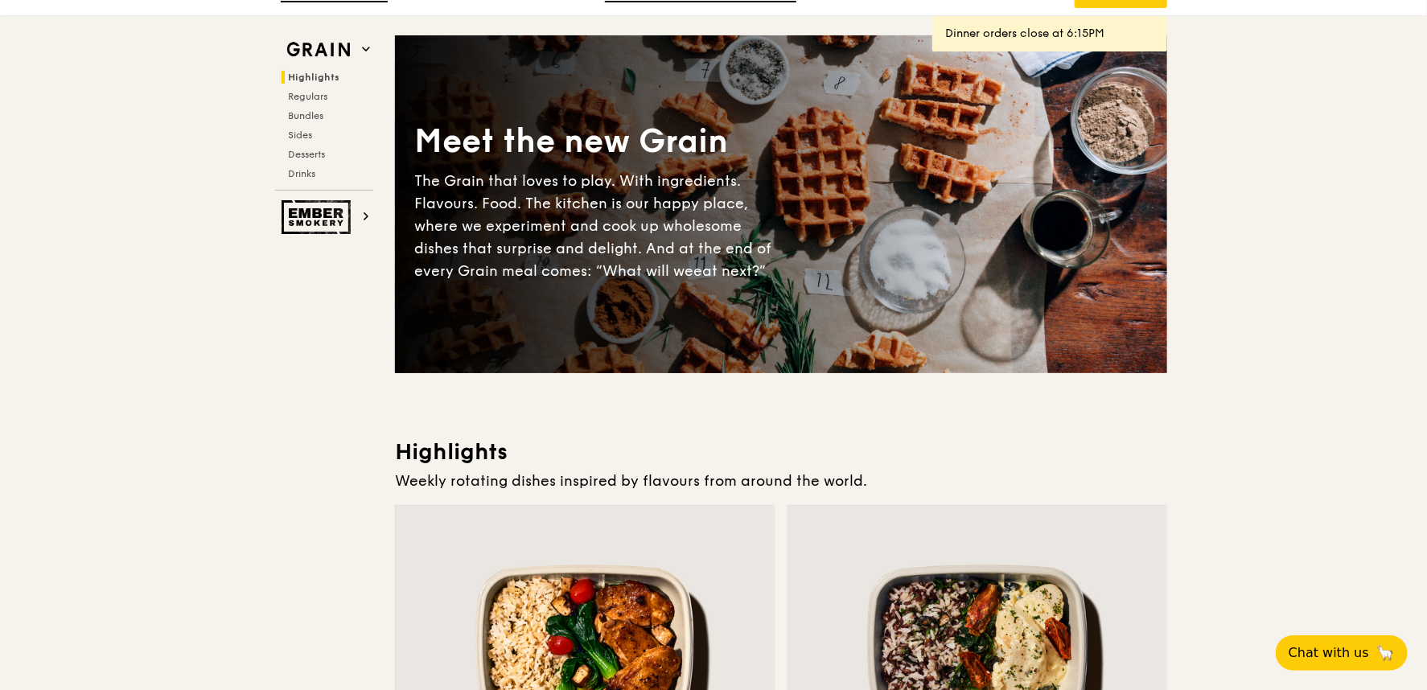
scroll to position [0, 0]
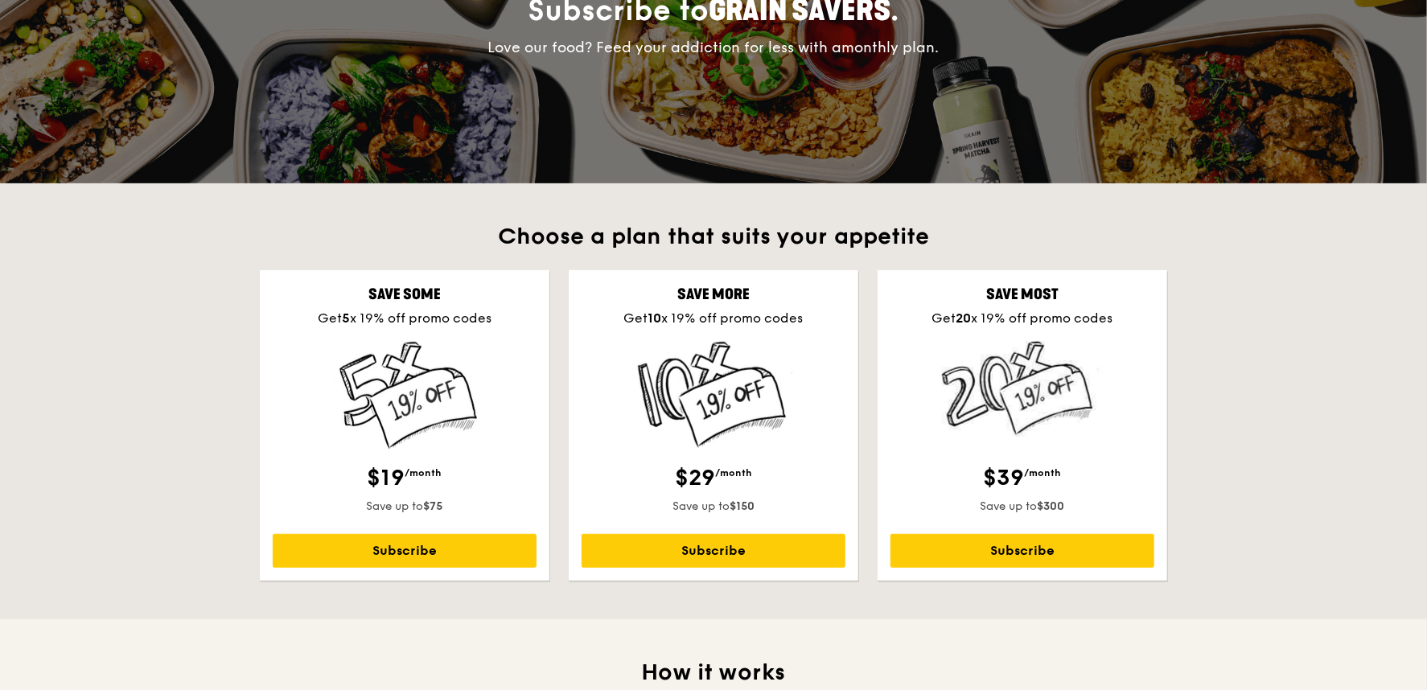
scroll to position [268, 0]
